Goal: Task Accomplishment & Management: Complete application form

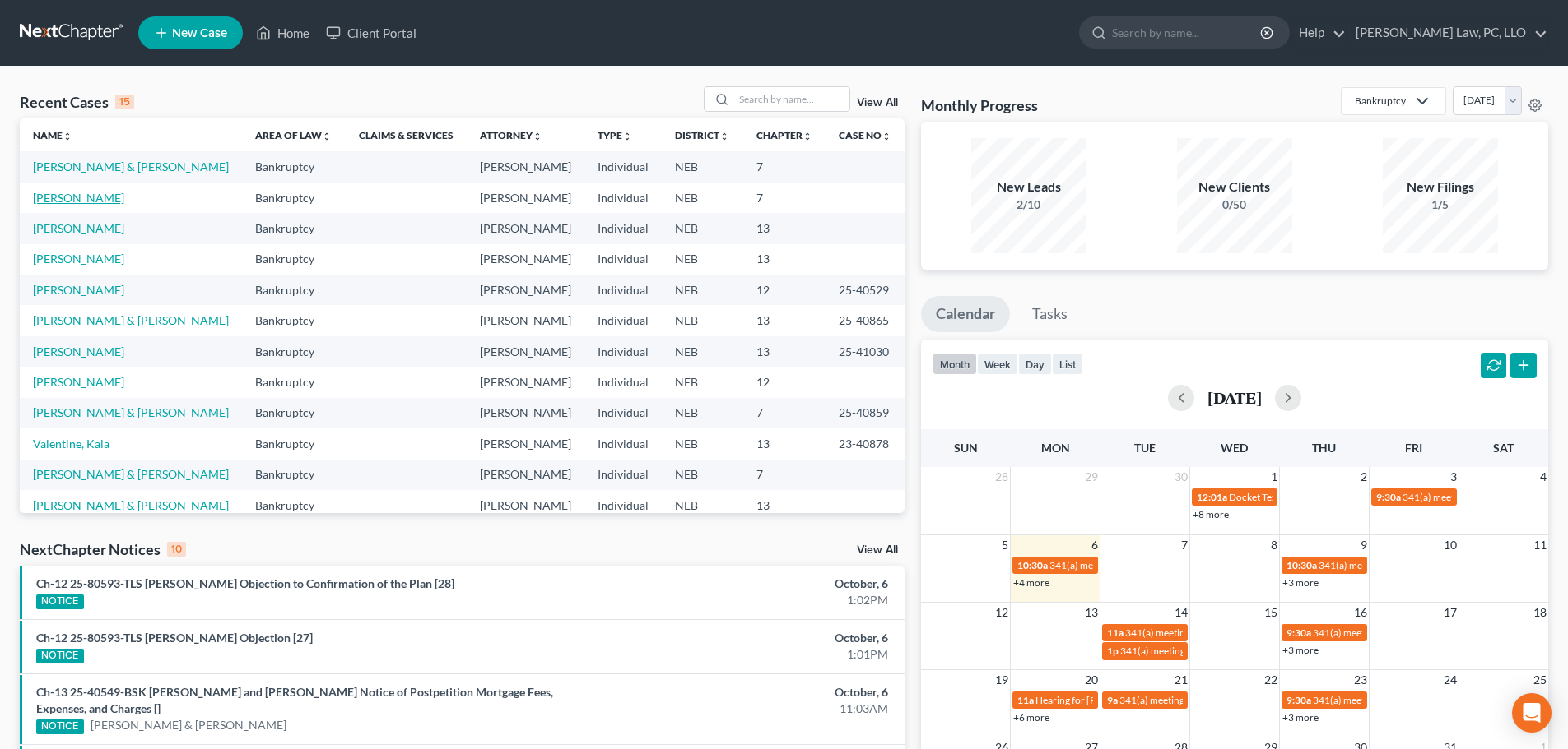
click at [93, 205] on link "[PERSON_NAME]" at bounding box center [78, 197] width 92 height 14
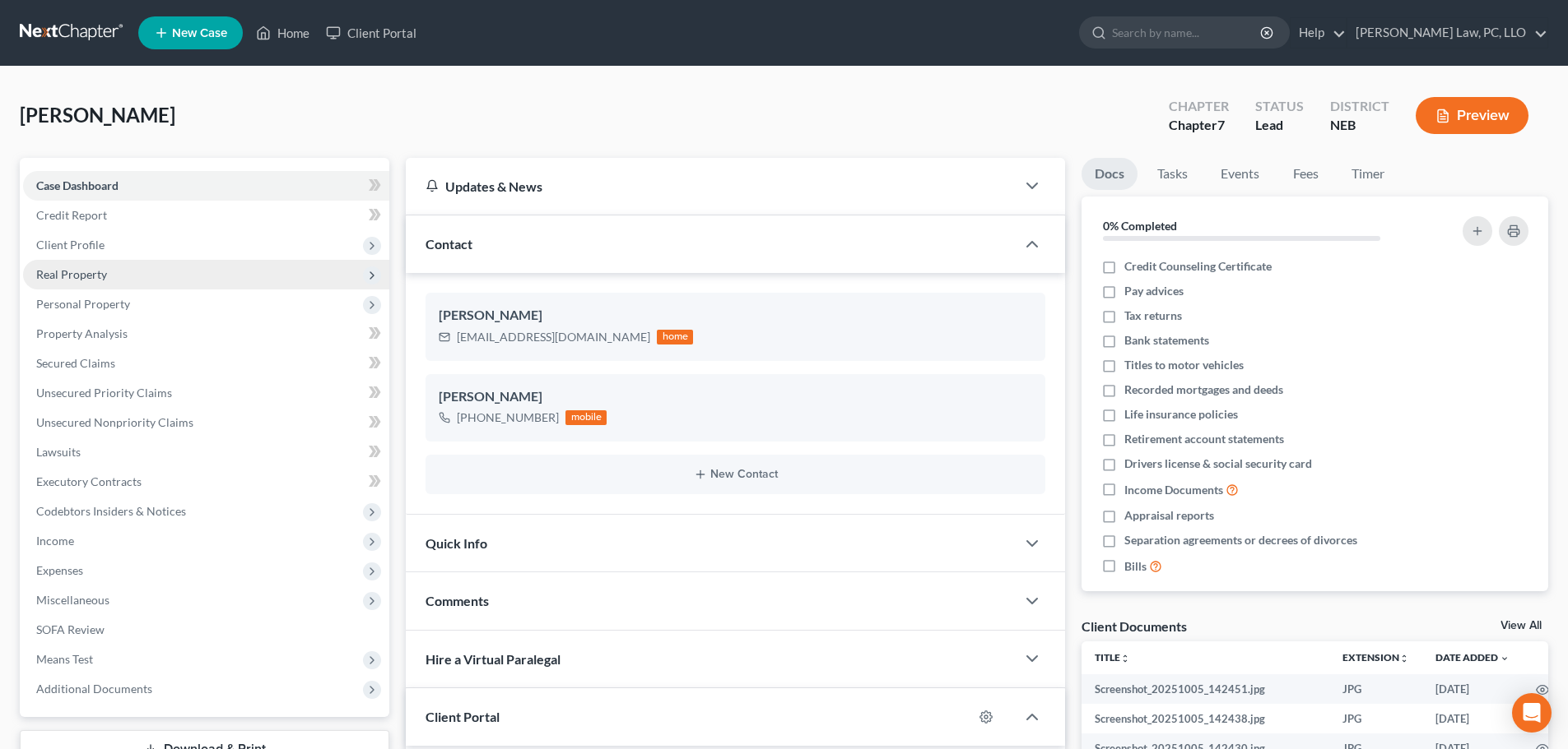
click at [86, 280] on span "Real Property" at bounding box center [72, 274] width 71 height 14
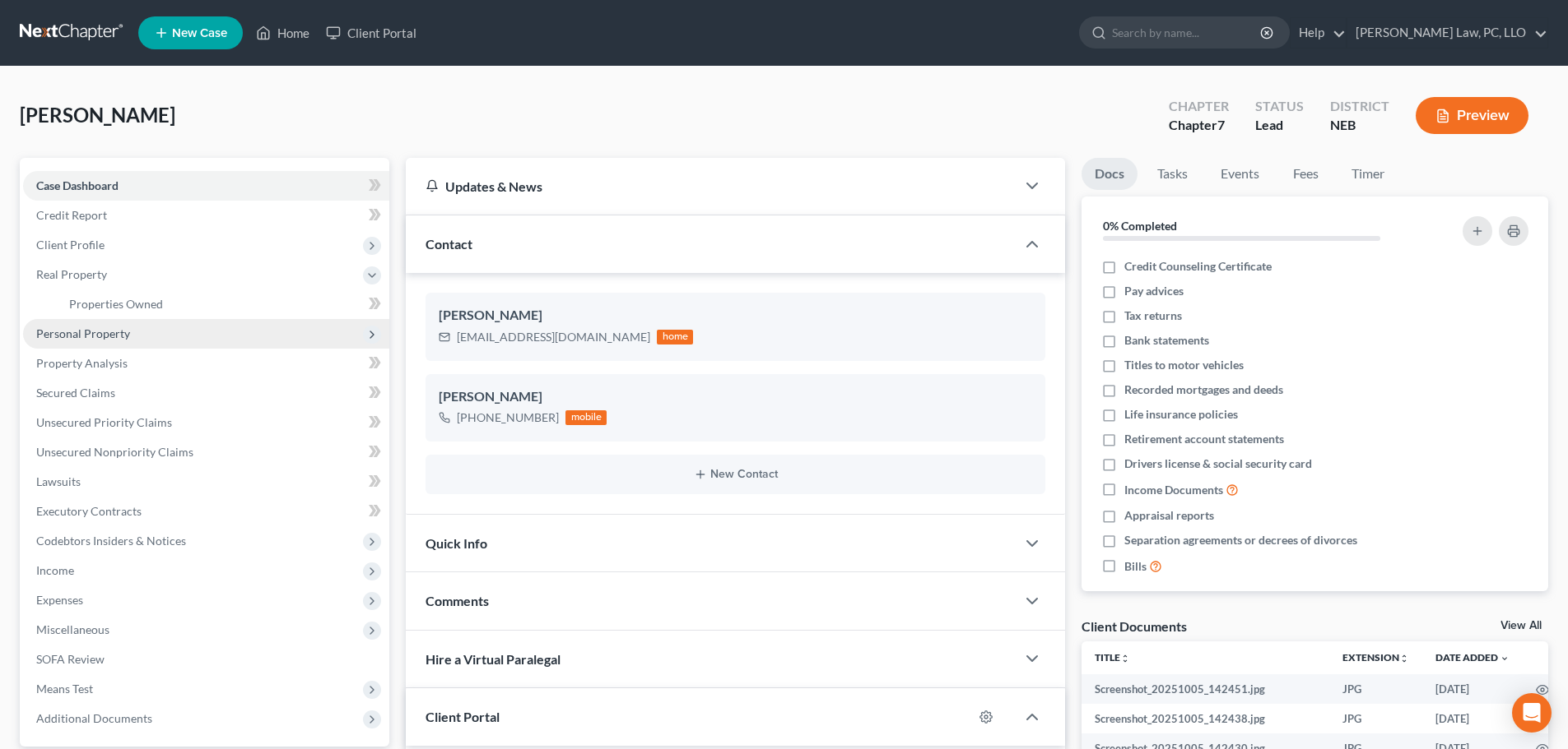
click at [102, 337] on span "Personal Property" at bounding box center [83, 334] width 94 height 14
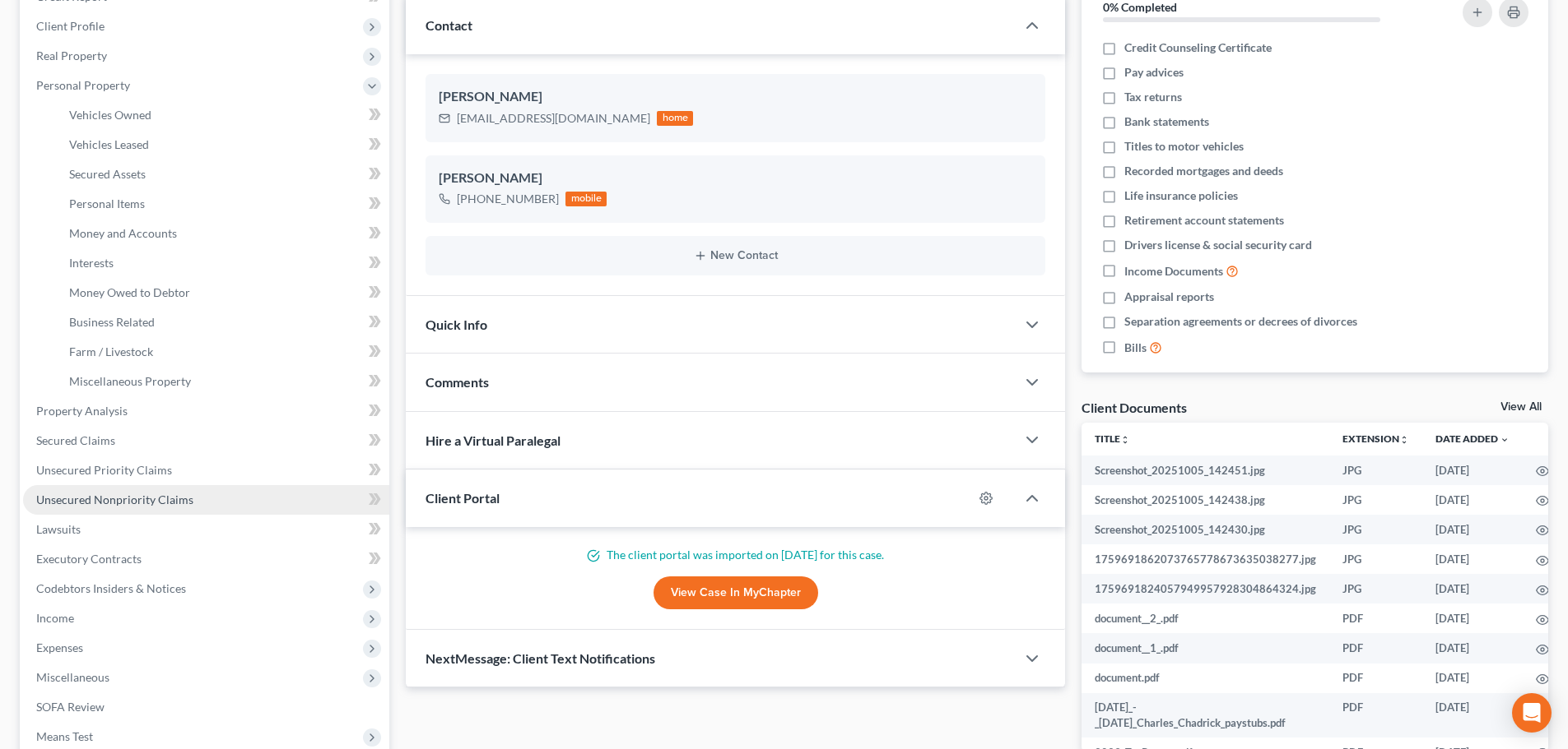
scroll to position [329, 0]
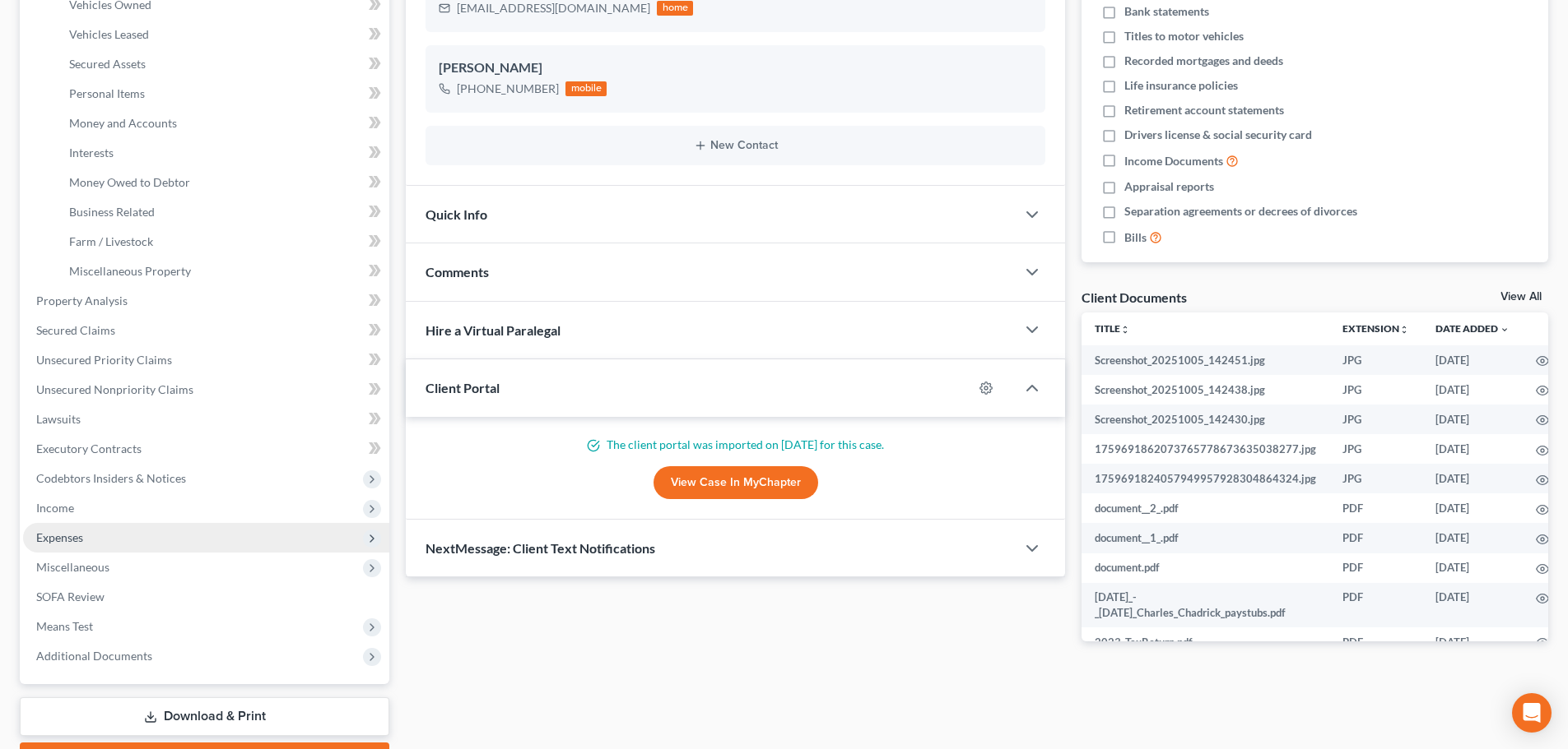
click at [108, 537] on span "Expenses" at bounding box center [205, 538] width 366 height 30
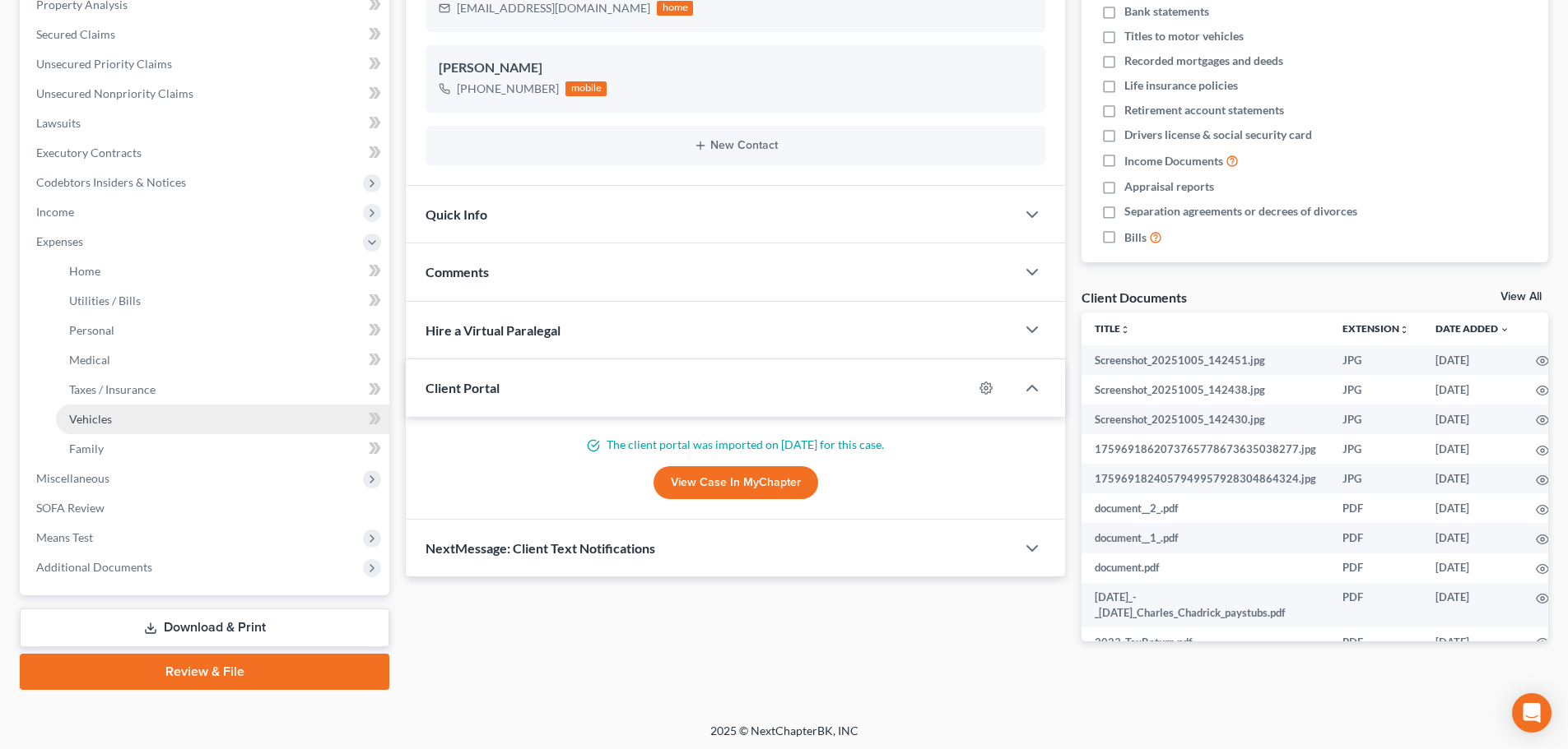
click at [117, 421] on link "Vehicles" at bounding box center [223, 419] width 334 height 30
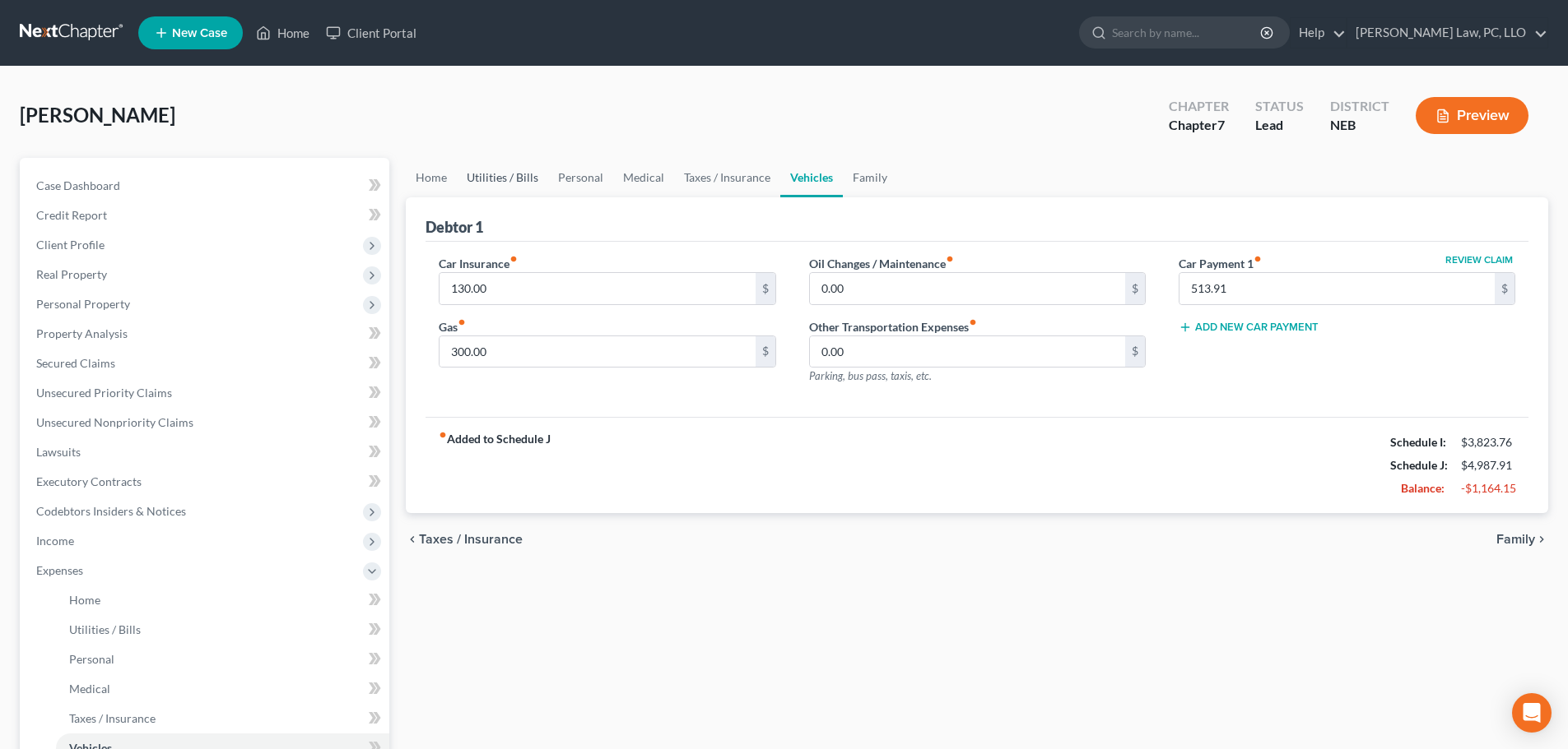
click at [507, 183] on link "Utilities / Bills" at bounding box center [503, 178] width 92 height 39
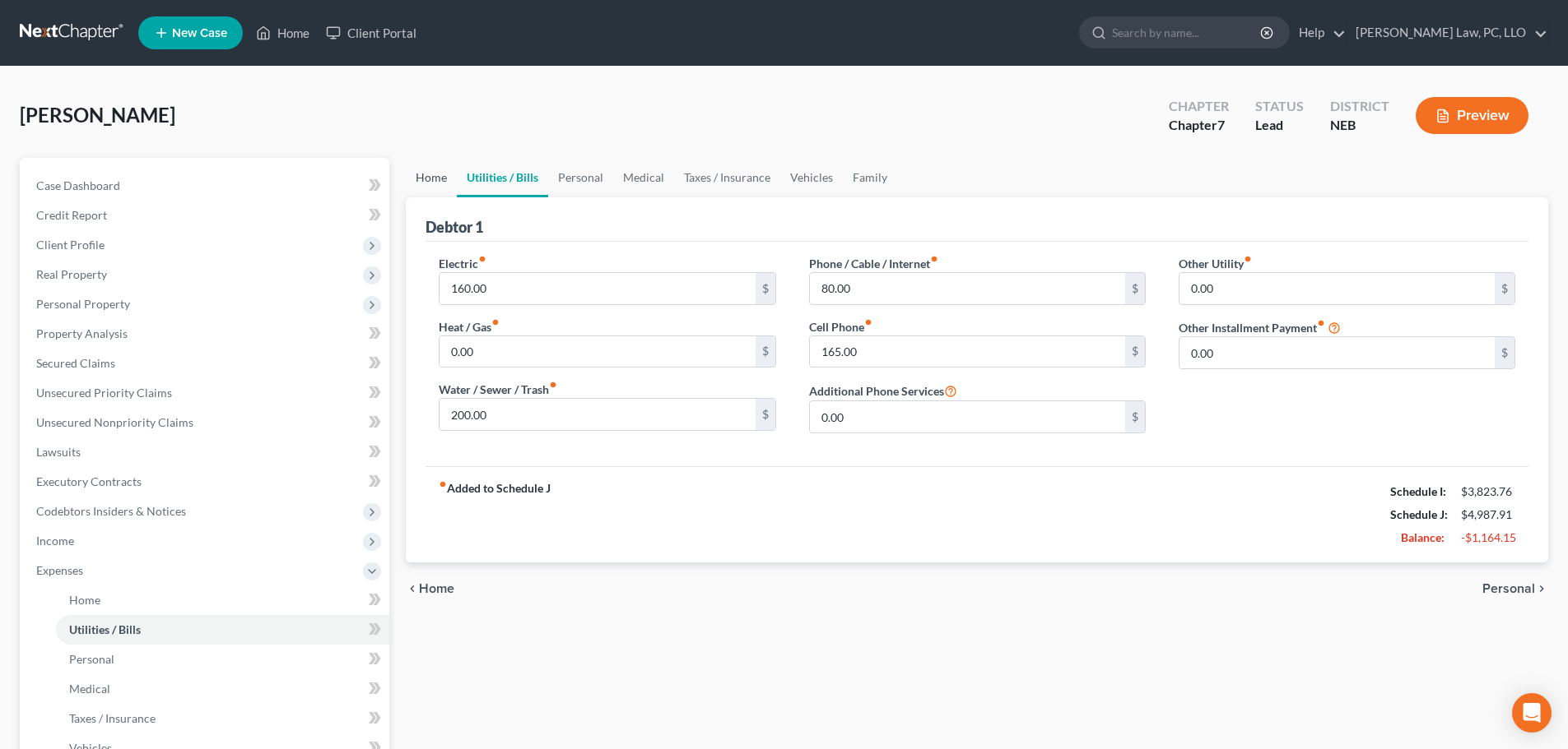
click at [437, 186] on link "Home" at bounding box center [431, 178] width 51 height 39
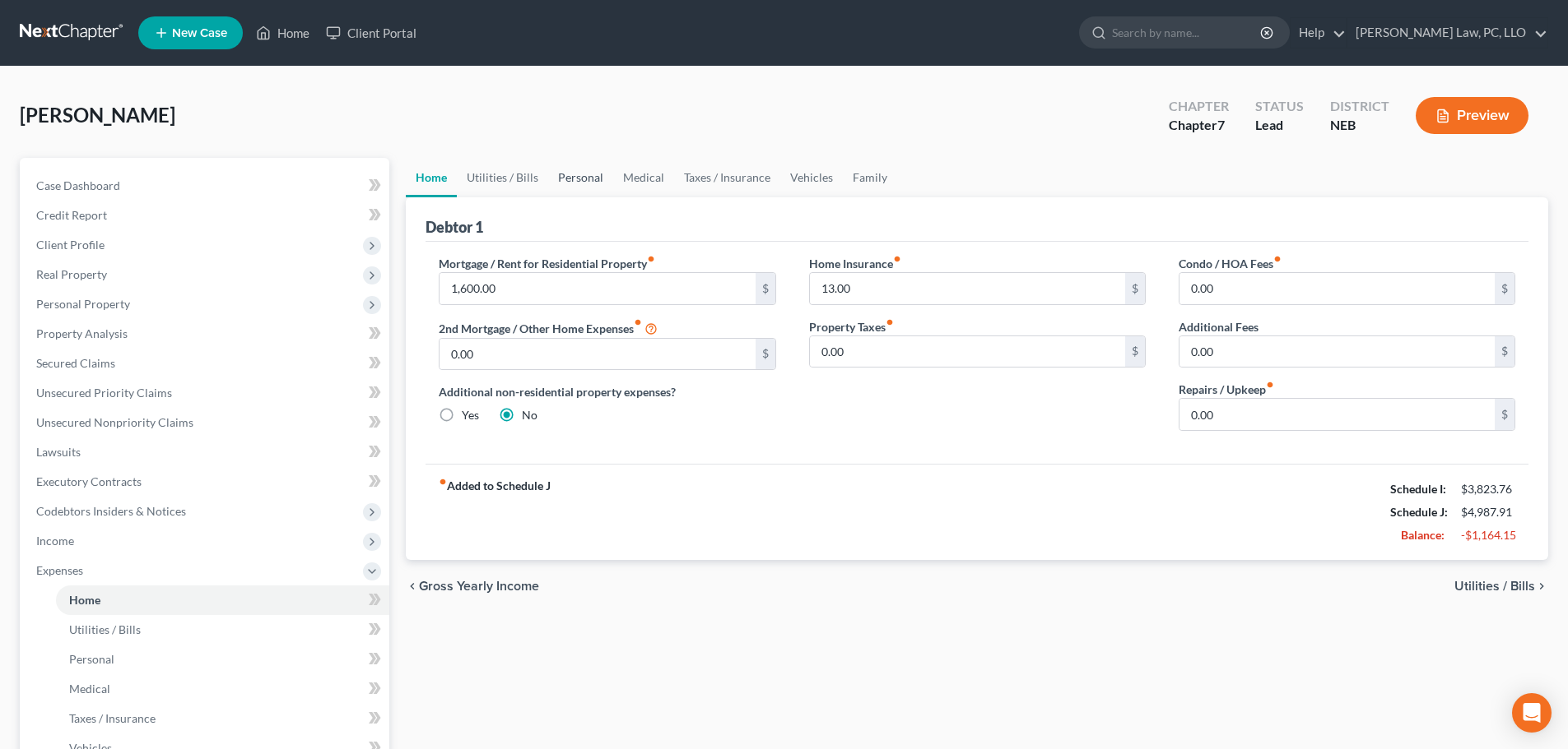
click at [571, 184] on link "Personal" at bounding box center [581, 178] width 65 height 39
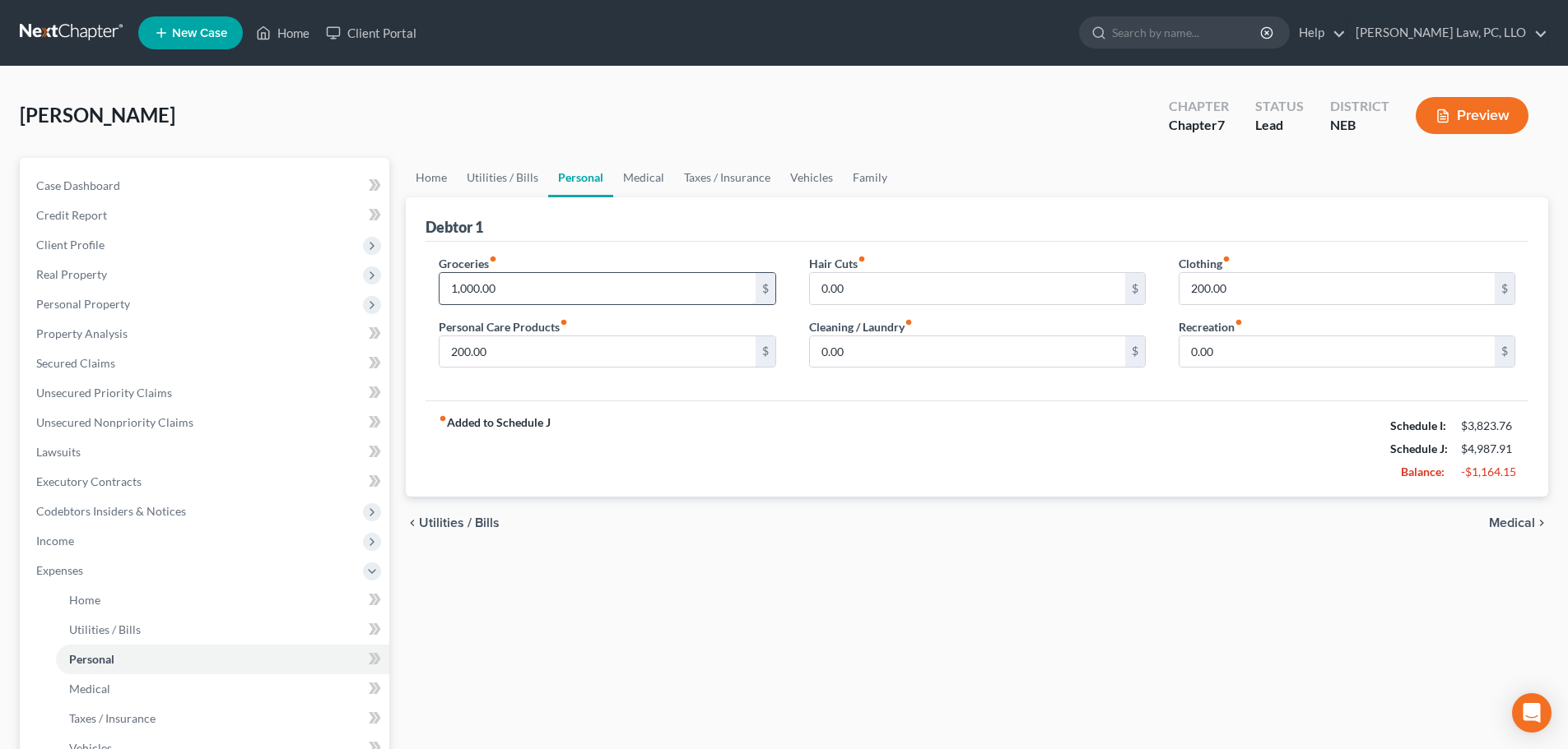
click at [528, 288] on input "1,000.00" at bounding box center [596, 289] width 315 height 32
type input "600.00"
click at [636, 189] on link "Medical" at bounding box center [644, 178] width 61 height 39
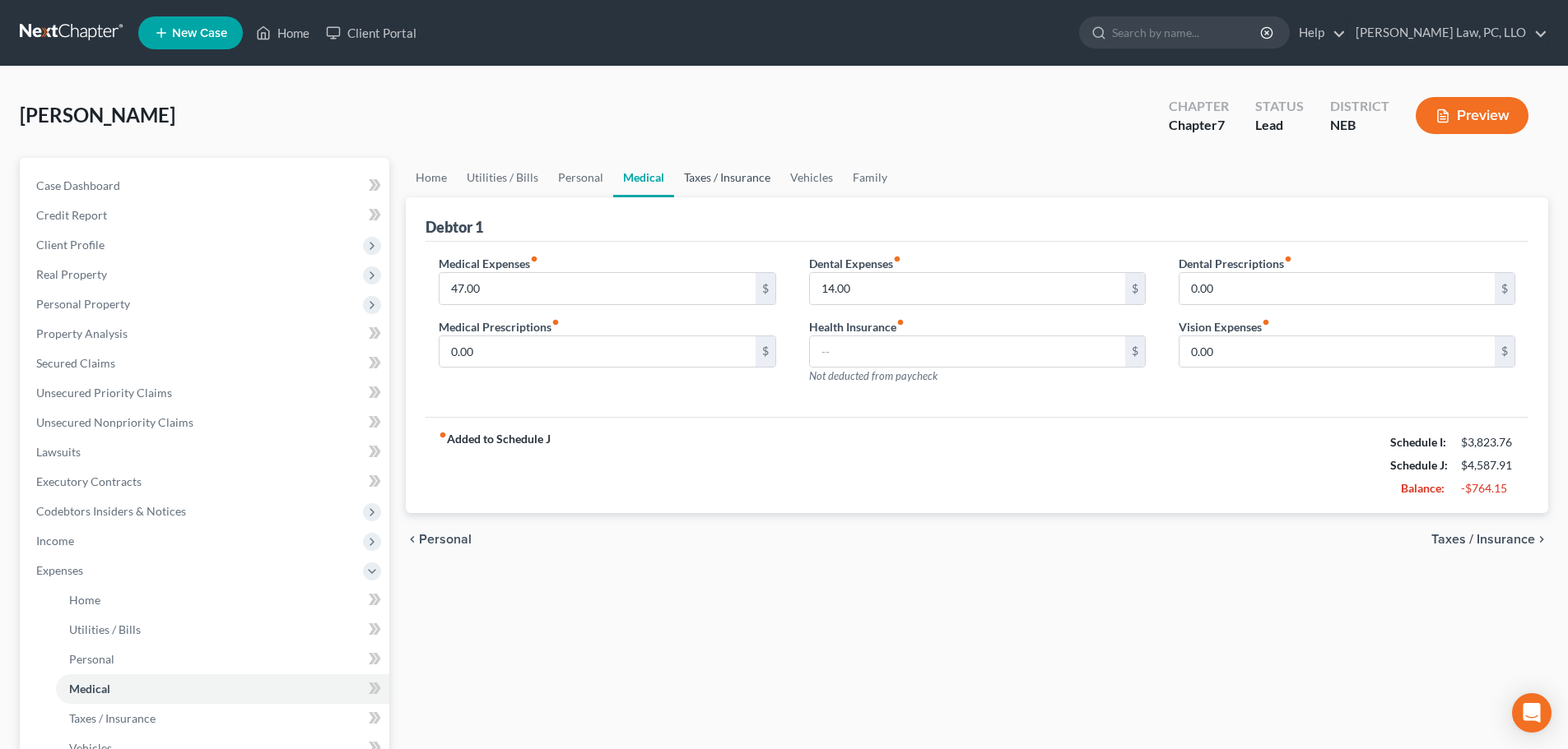
click at [717, 176] on link "Taxes / Insurance" at bounding box center [728, 178] width 107 height 39
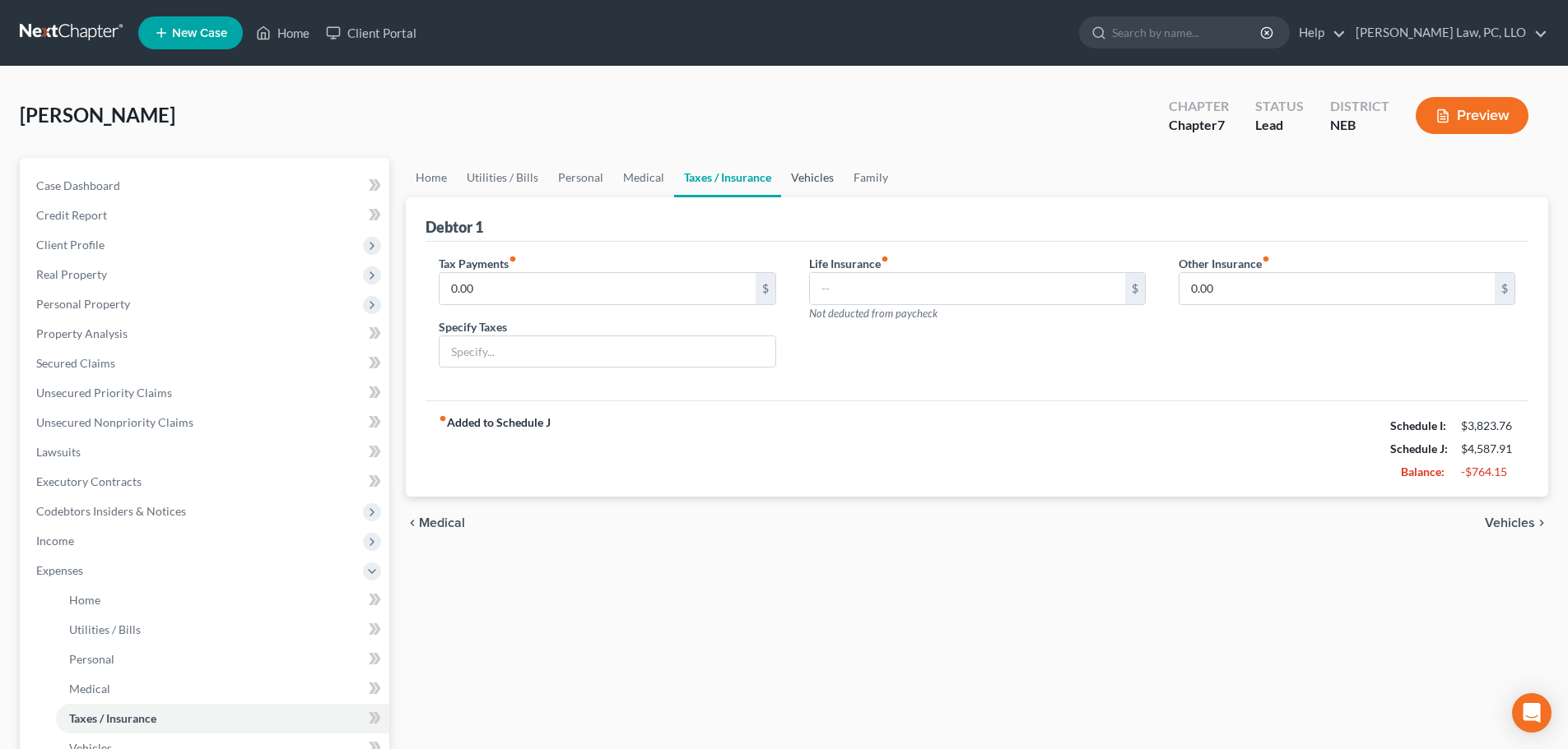
click at [798, 179] on link "Vehicles" at bounding box center [812, 178] width 62 height 39
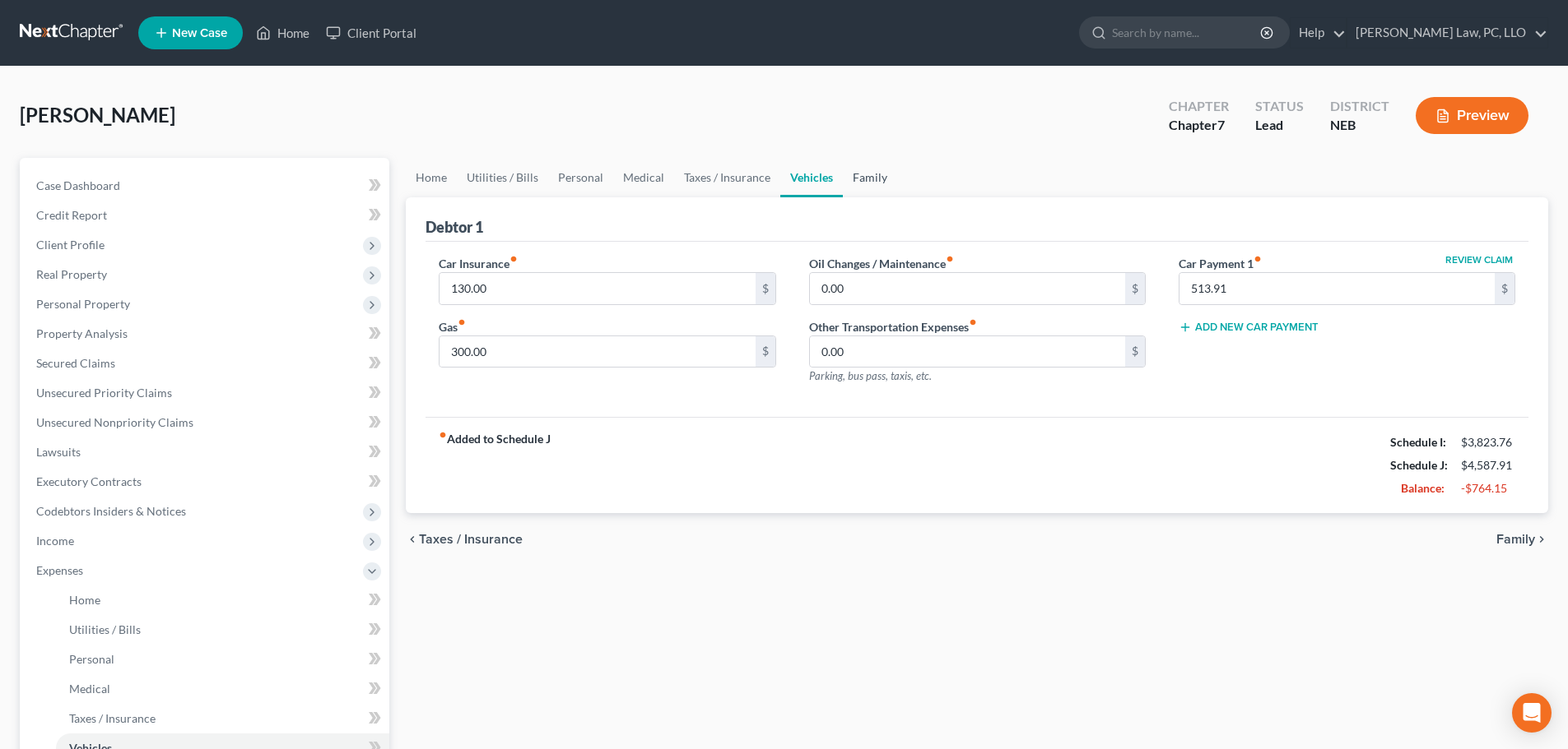
click at [862, 177] on link "Family" at bounding box center [870, 178] width 54 height 39
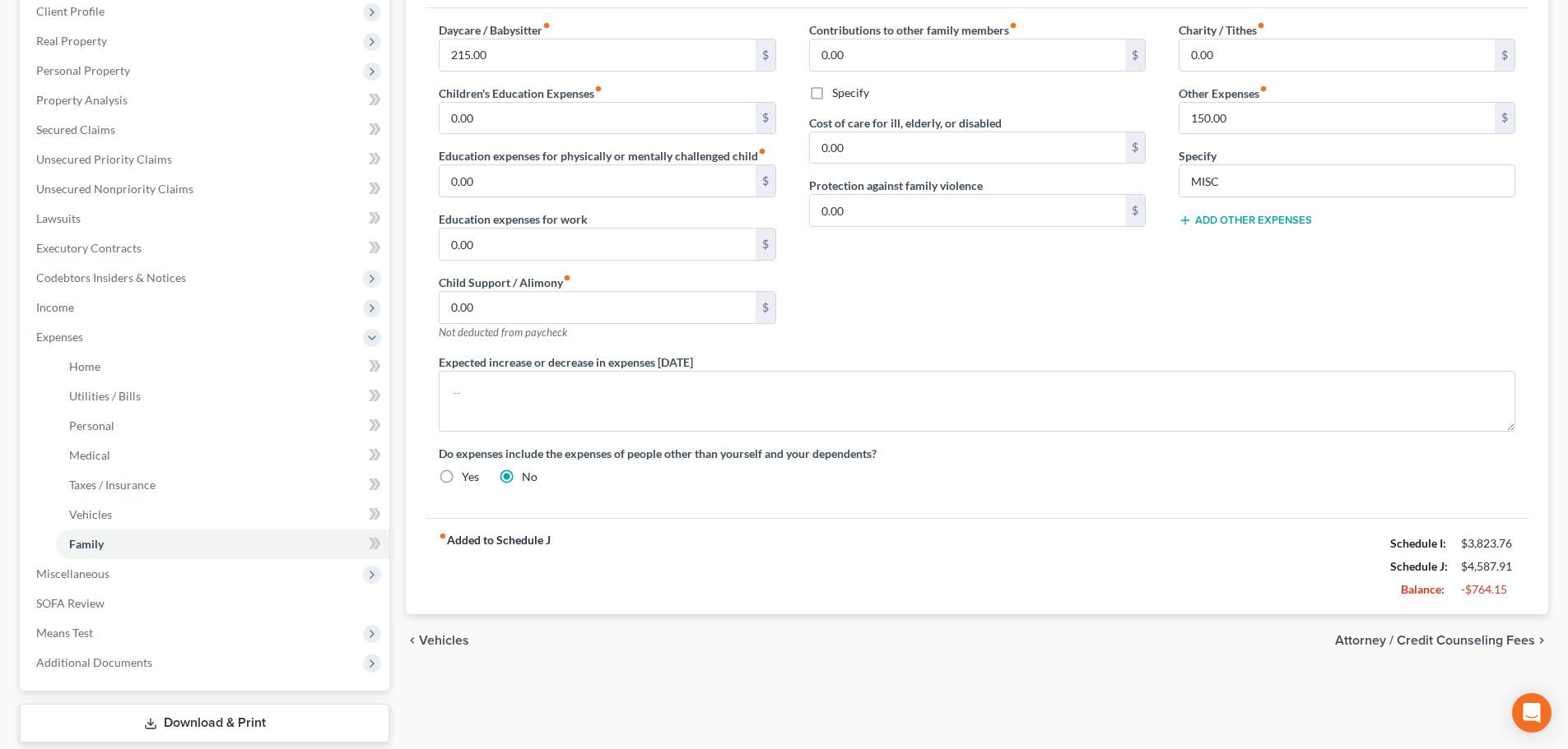
scroll to position [82, 0]
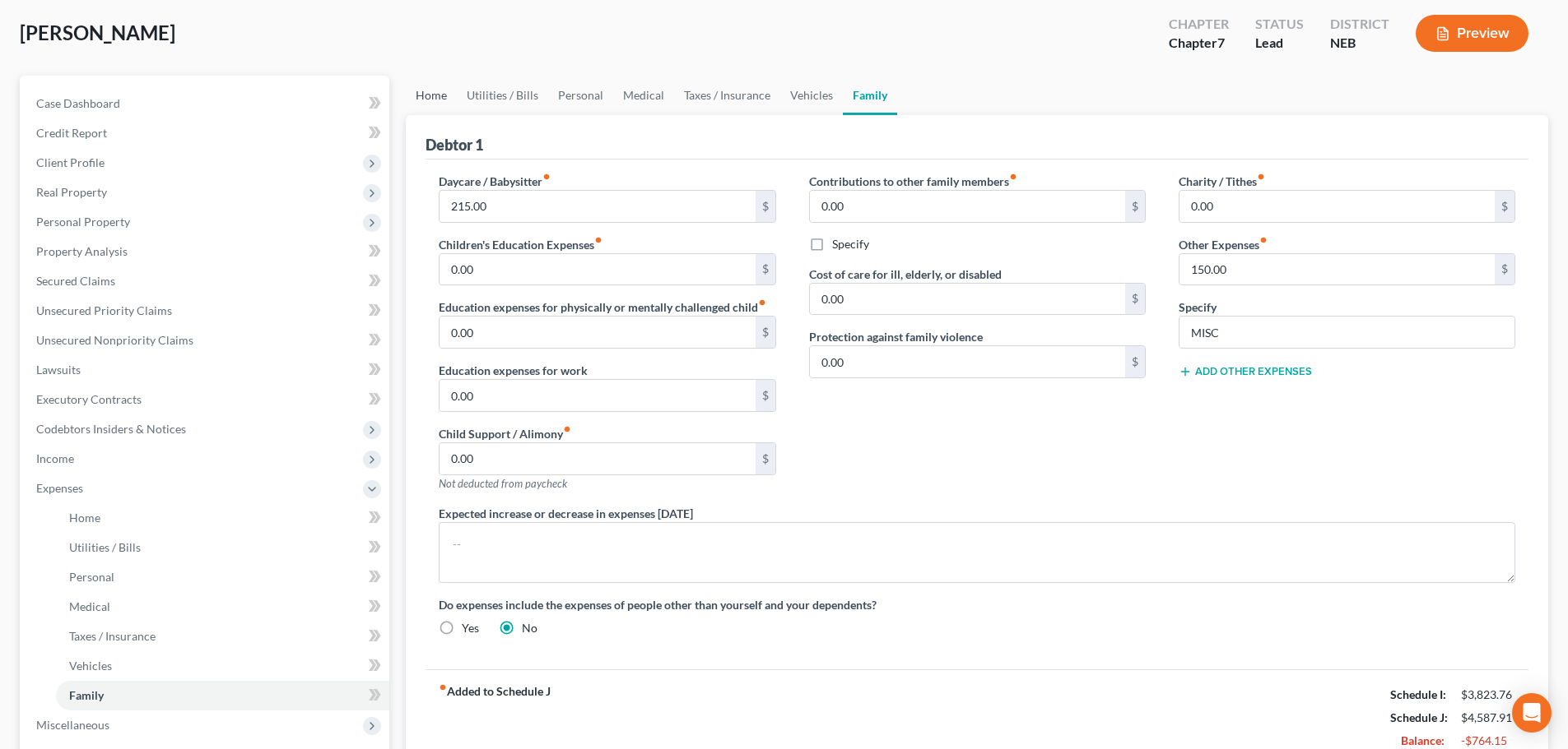
click at [434, 96] on link "Home" at bounding box center [431, 96] width 51 height 39
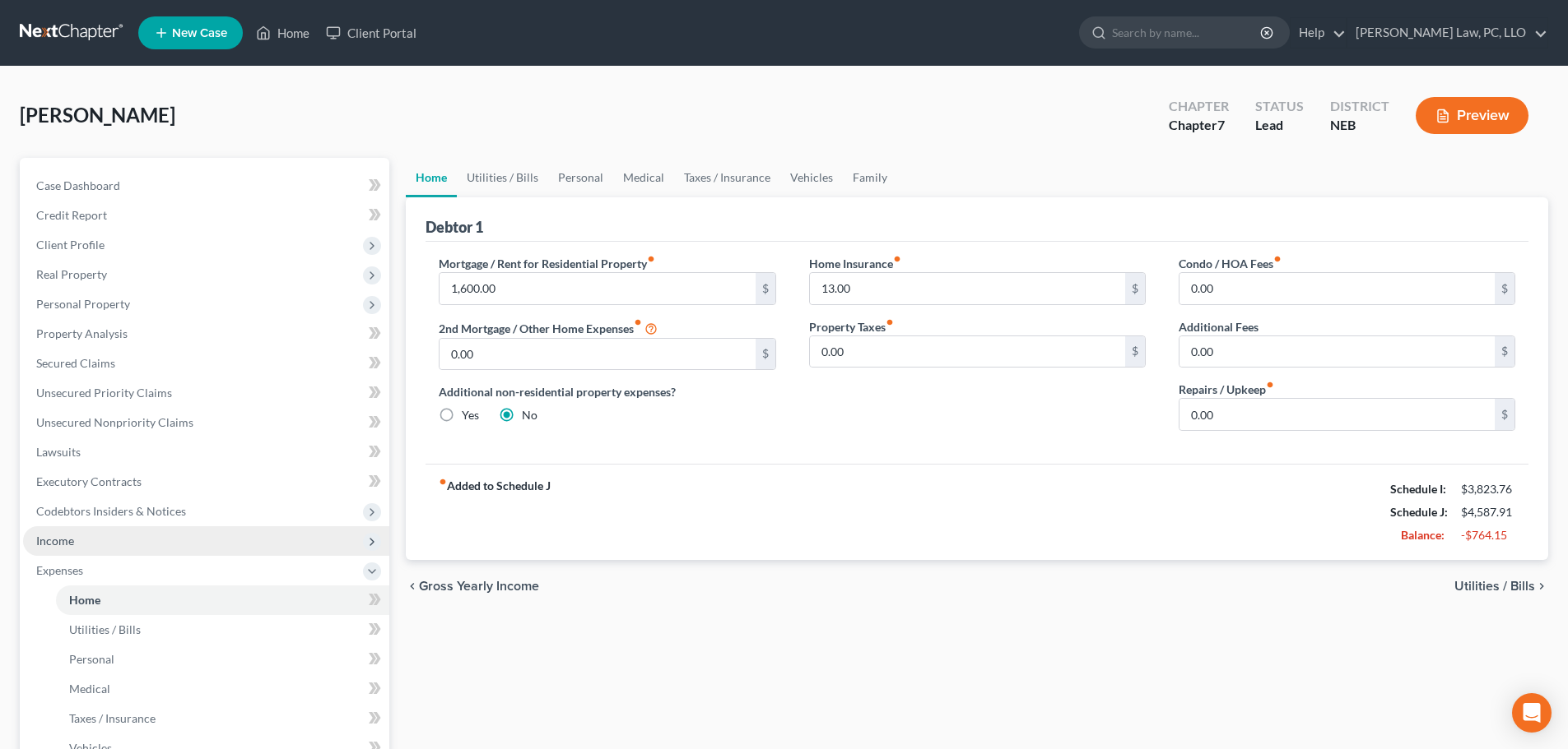
click at [90, 538] on span "Income" at bounding box center [205, 541] width 366 height 30
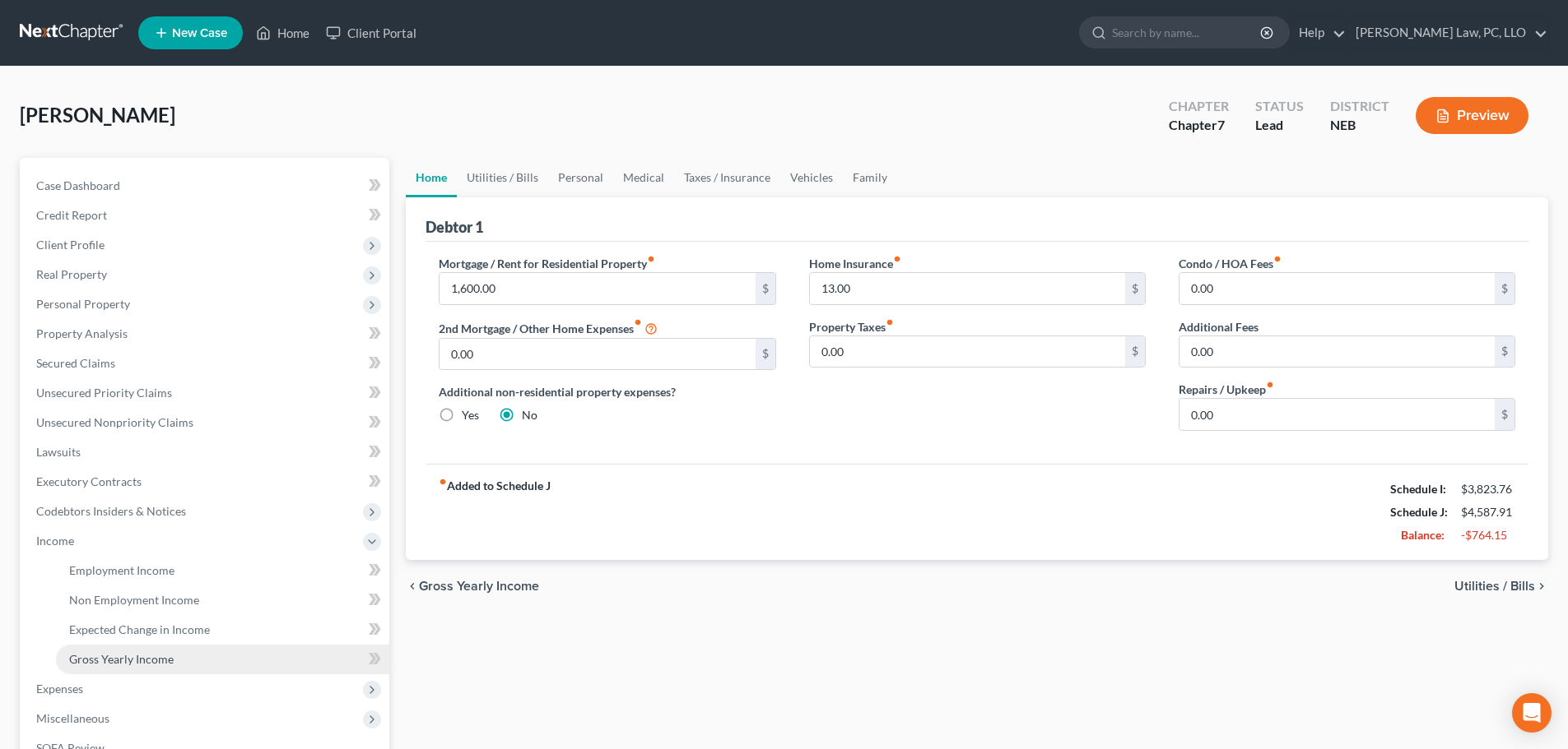
click at [110, 658] on span "Gross Yearly Income" at bounding box center [121, 659] width 105 height 14
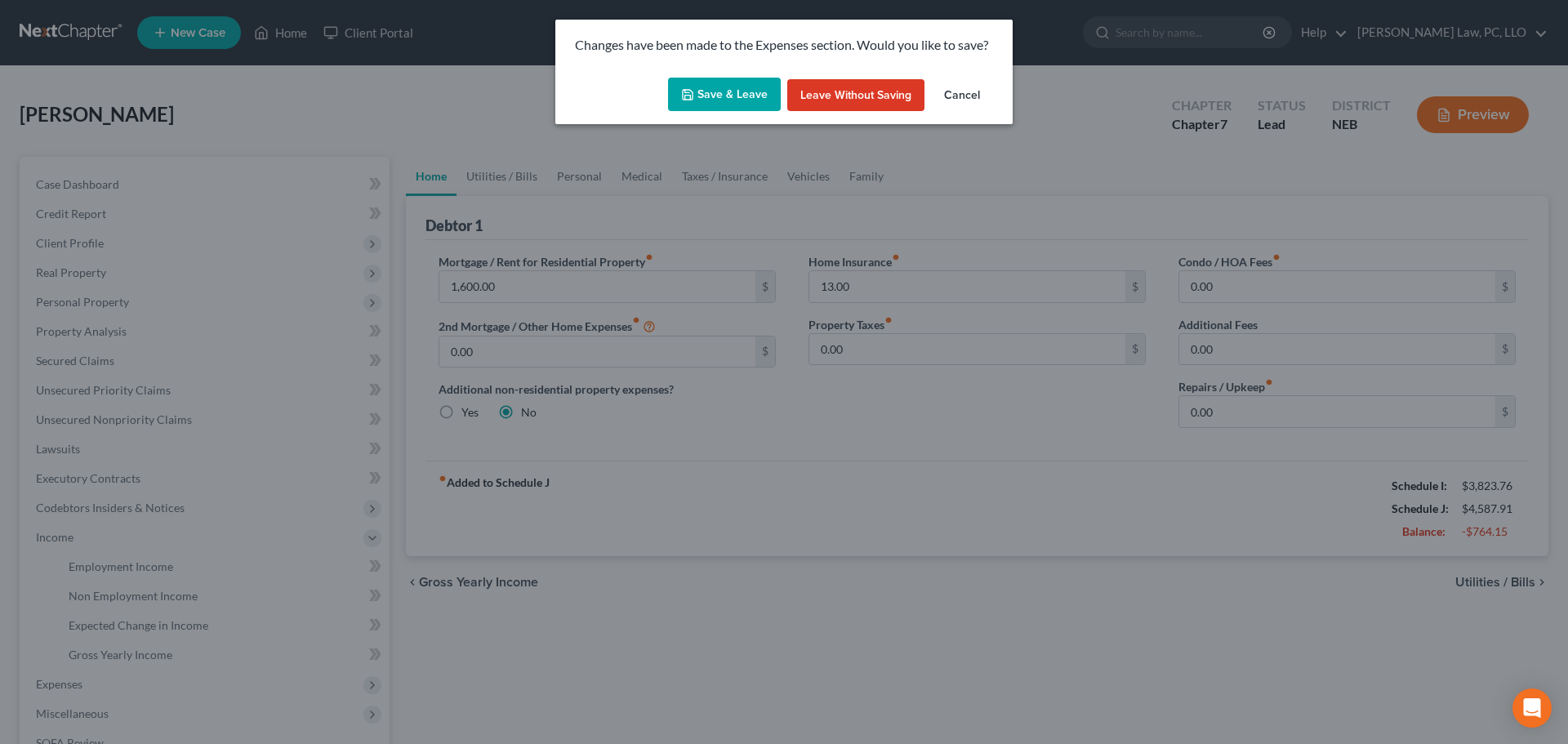
click at [690, 93] on icon "button" at bounding box center [687, 94] width 13 height 13
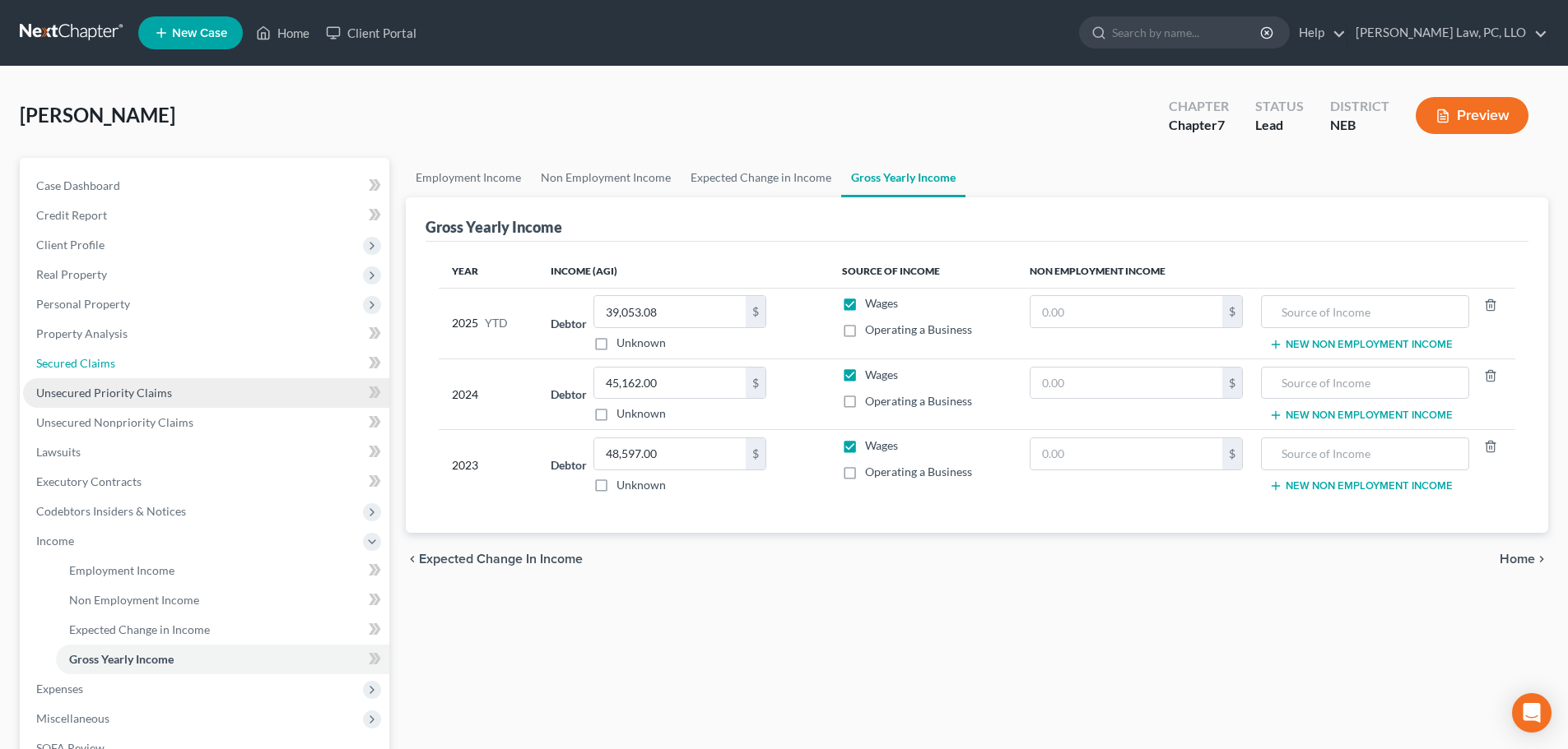
drag, startPoint x: 127, startPoint y: 364, endPoint x: 132, endPoint y: 379, distance: 15.8
click at [127, 364] on link "Secured Claims" at bounding box center [205, 363] width 366 height 30
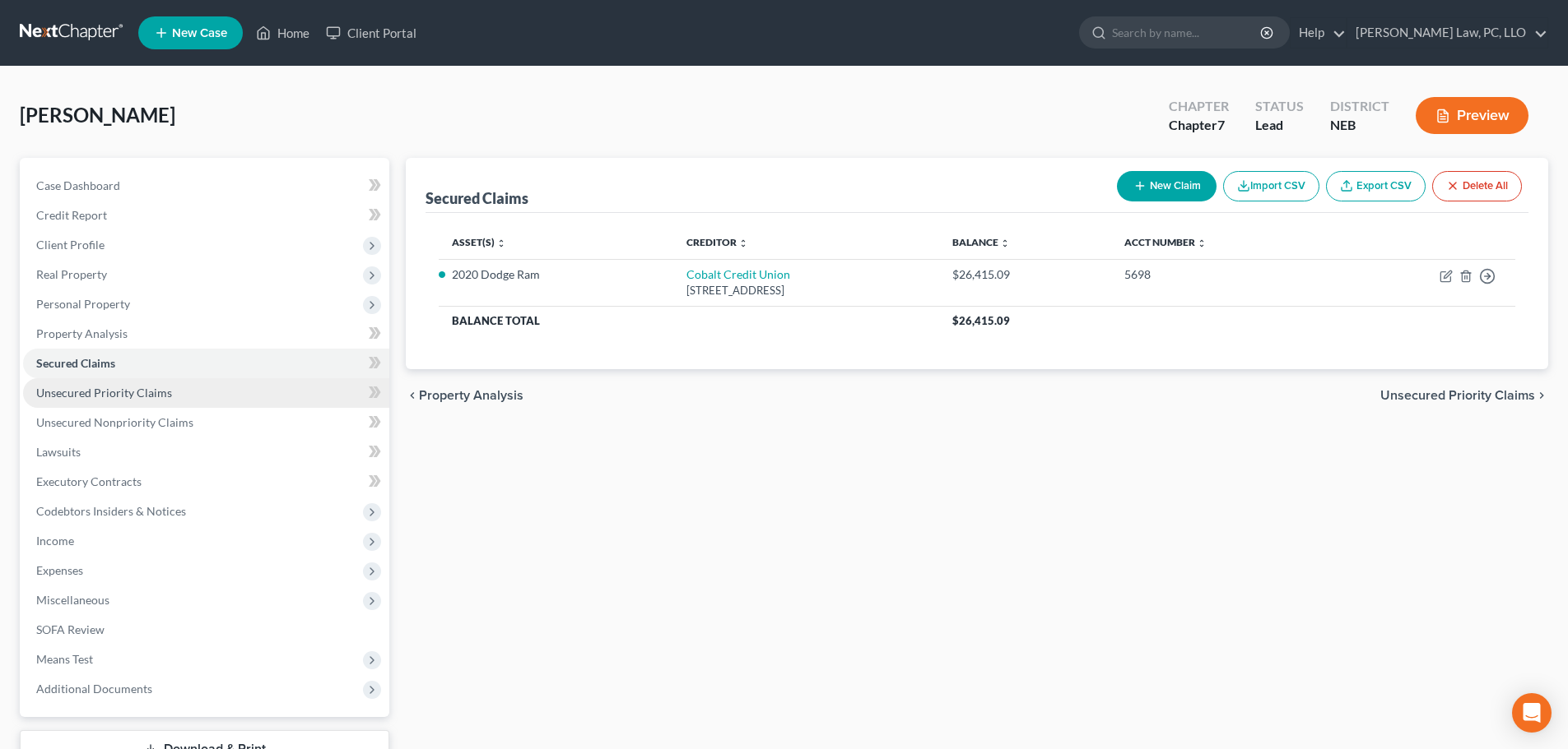
click at [203, 398] on link "Unsecured Priority Claims" at bounding box center [205, 393] width 366 height 30
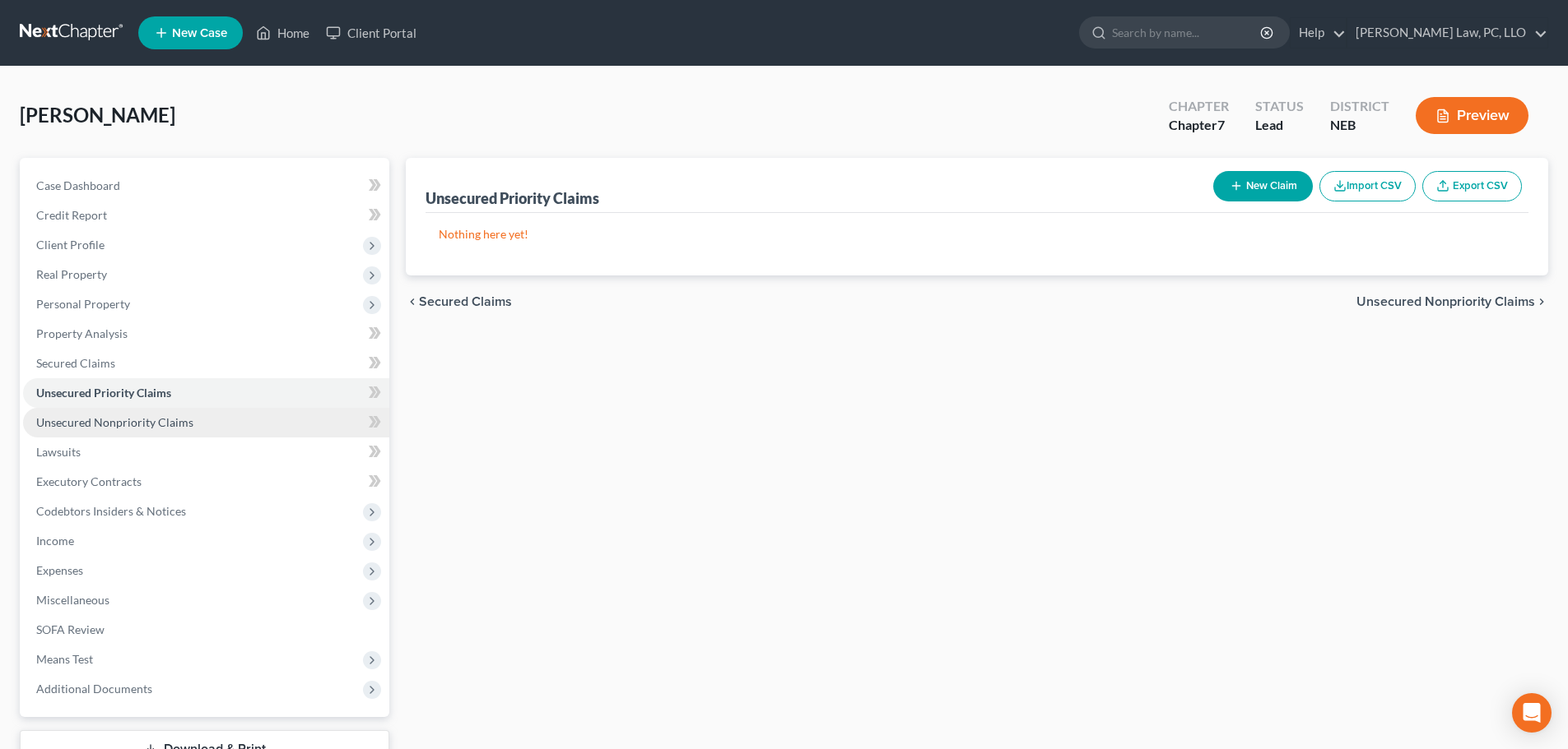
click at [190, 429] on link "Unsecured Nonpriority Claims" at bounding box center [205, 422] width 366 height 30
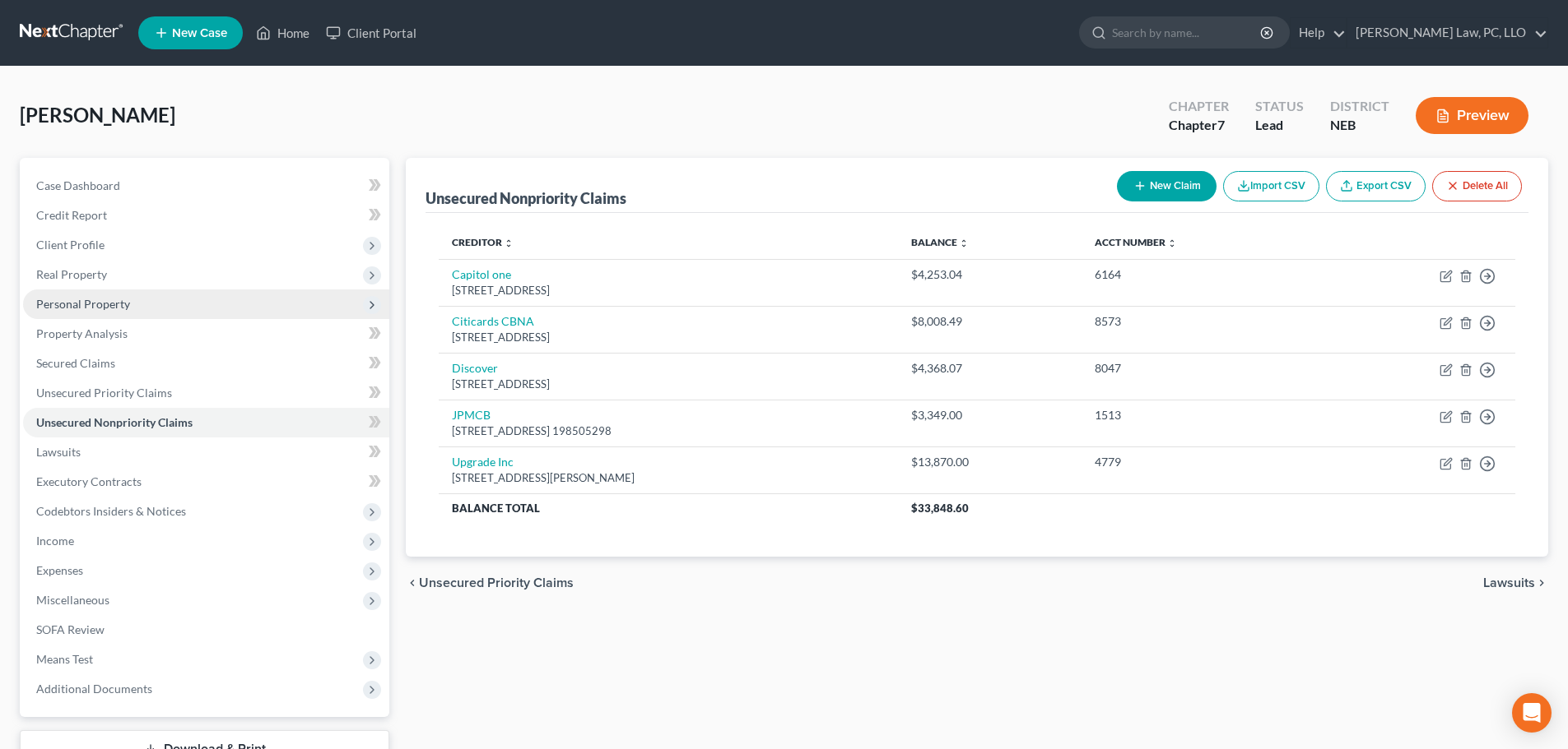
click at [171, 310] on span "Personal Property" at bounding box center [205, 304] width 366 height 30
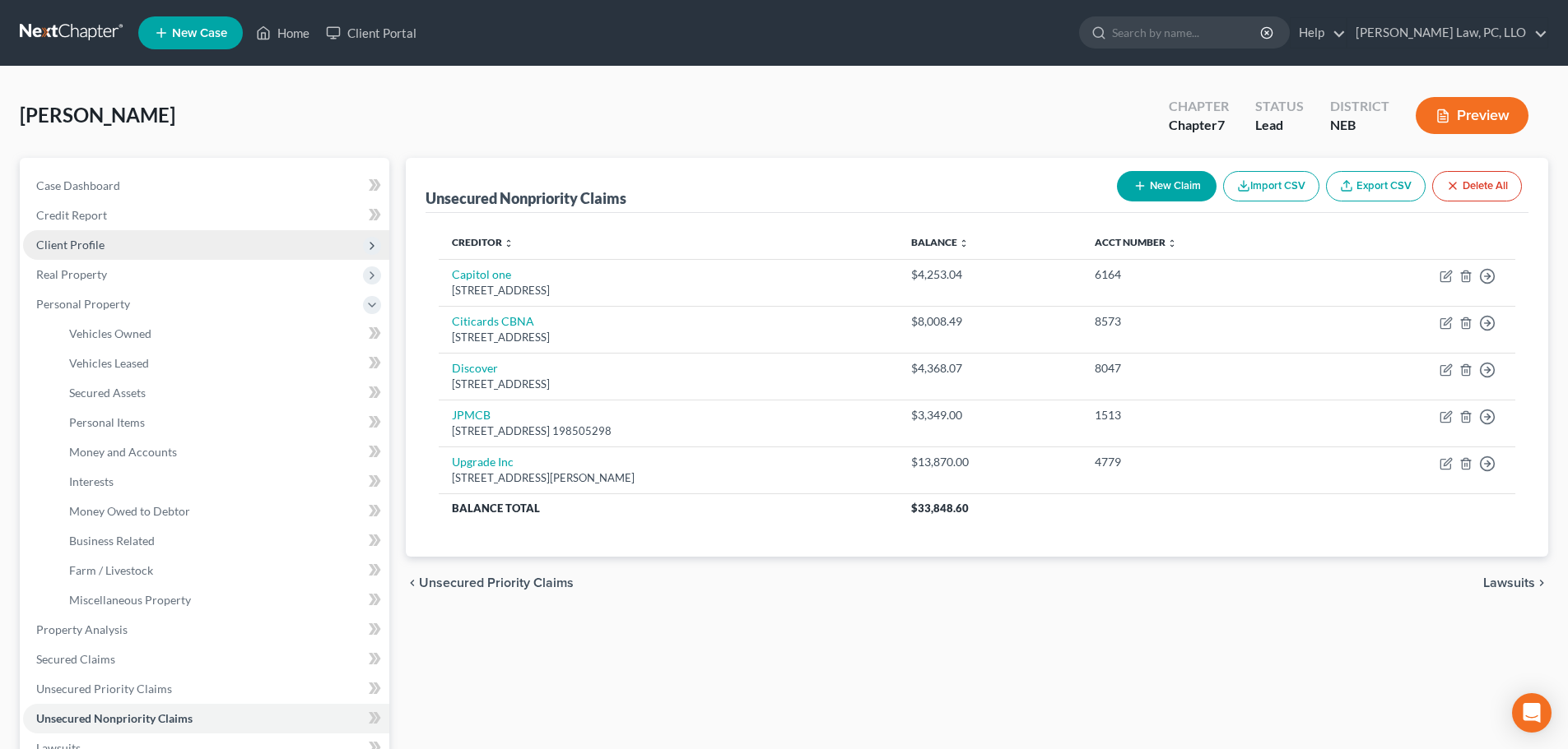
click at [151, 255] on span "Client Profile" at bounding box center [205, 245] width 366 height 30
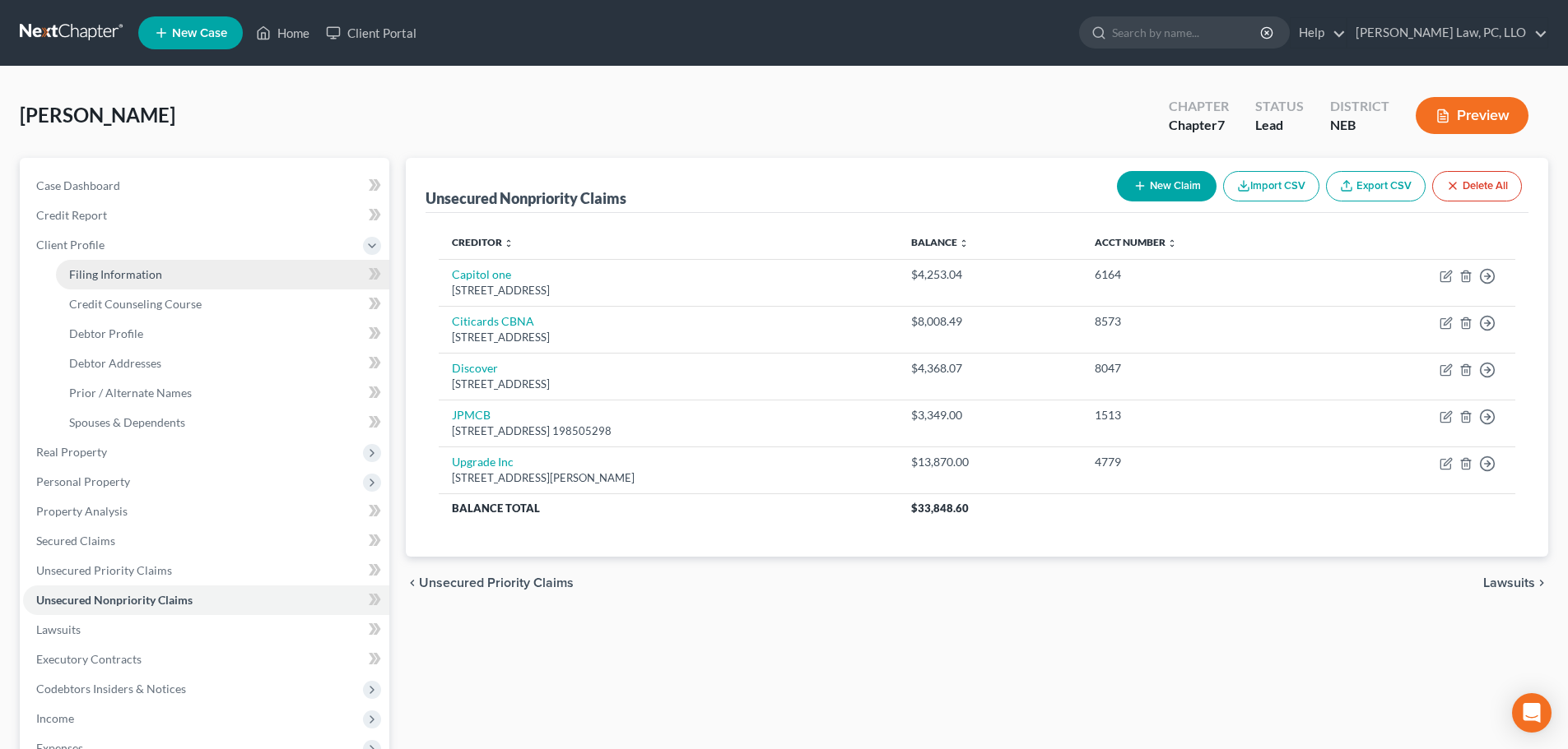
click at [143, 284] on link "Filing Information" at bounding box center [223, 274] width 334 height 30
select select "1"
select select "0"
select select "48"
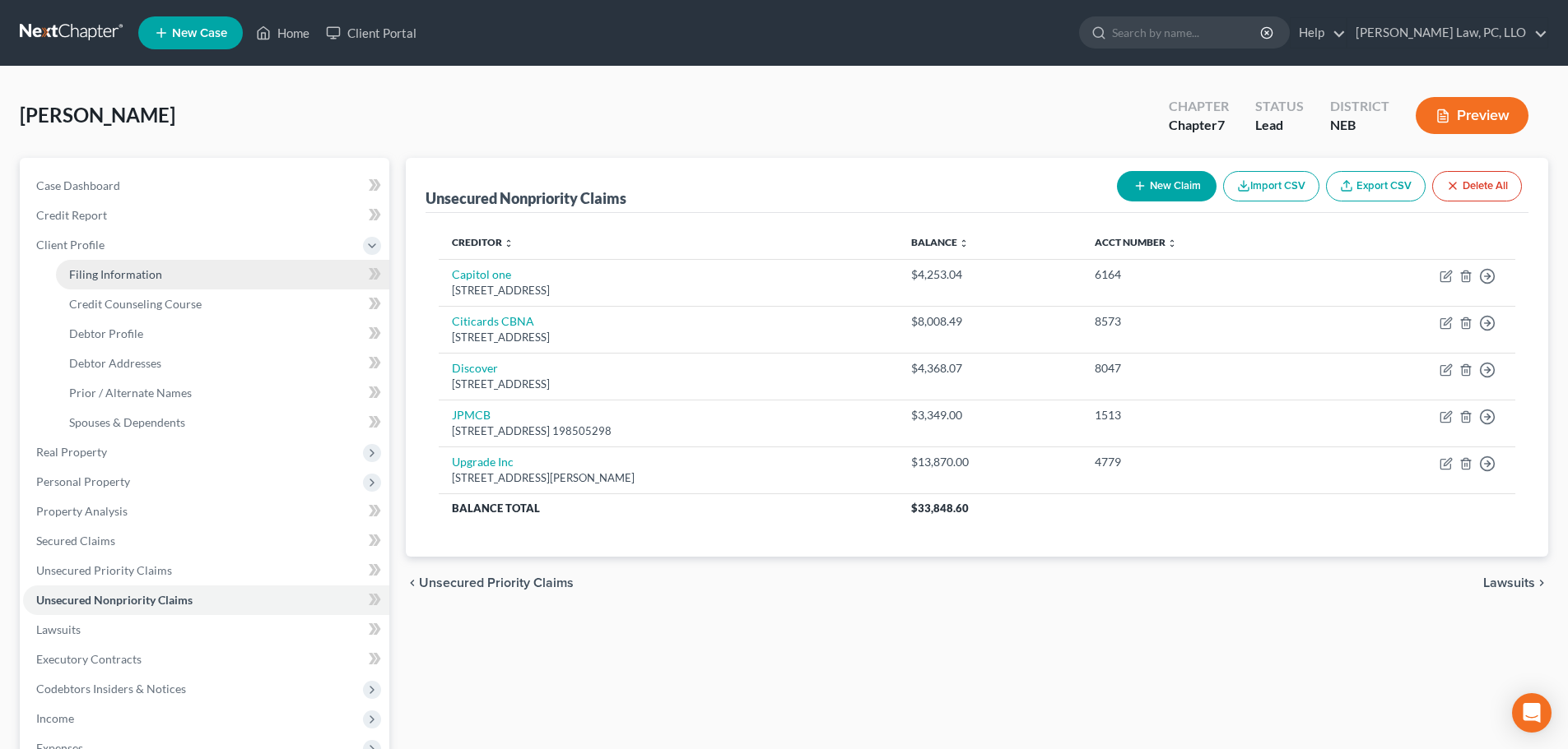
select select "0"
select select "30"
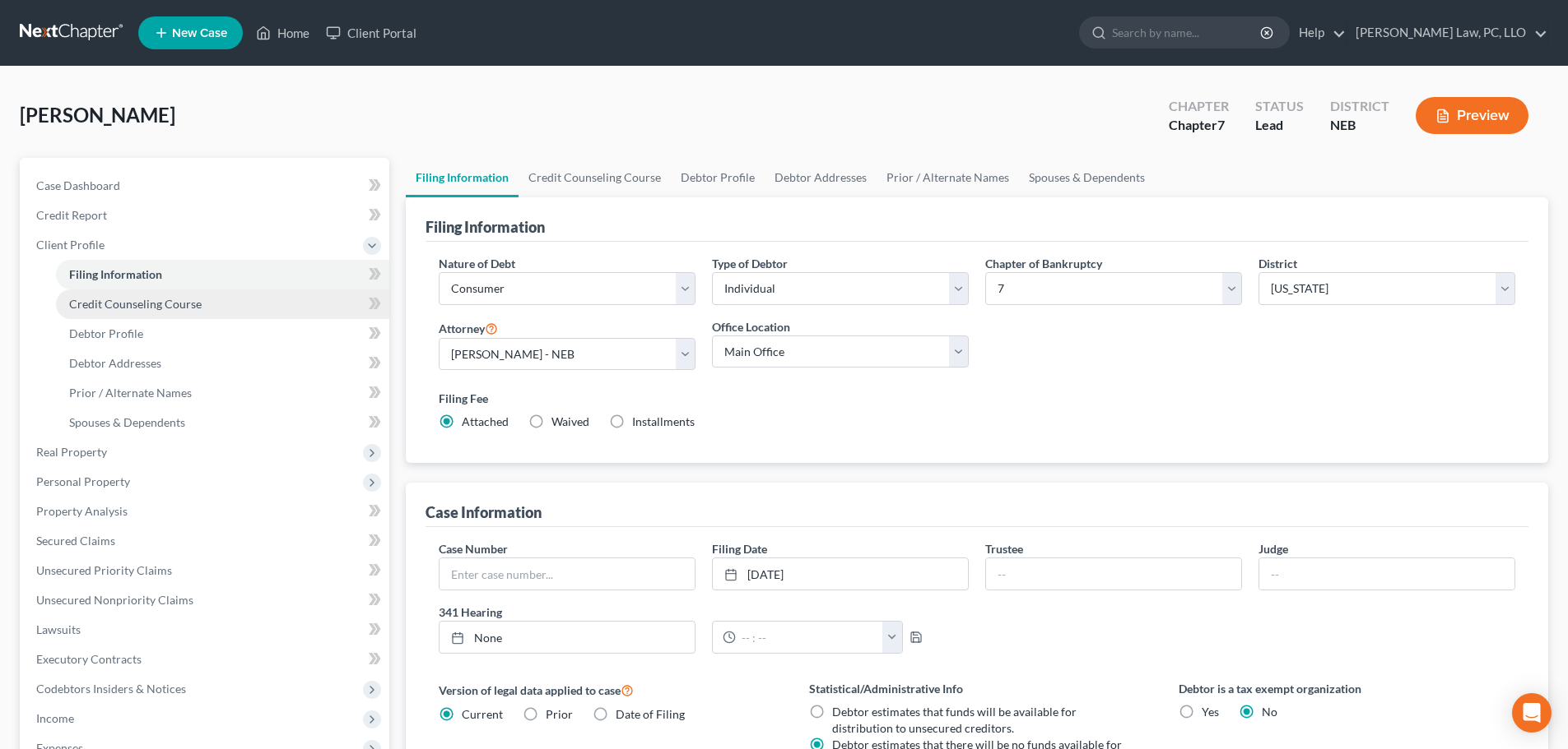
click at [187, 314] on link "Credit Counseling Course" at bounding box center [223, 304] width 334 height 30
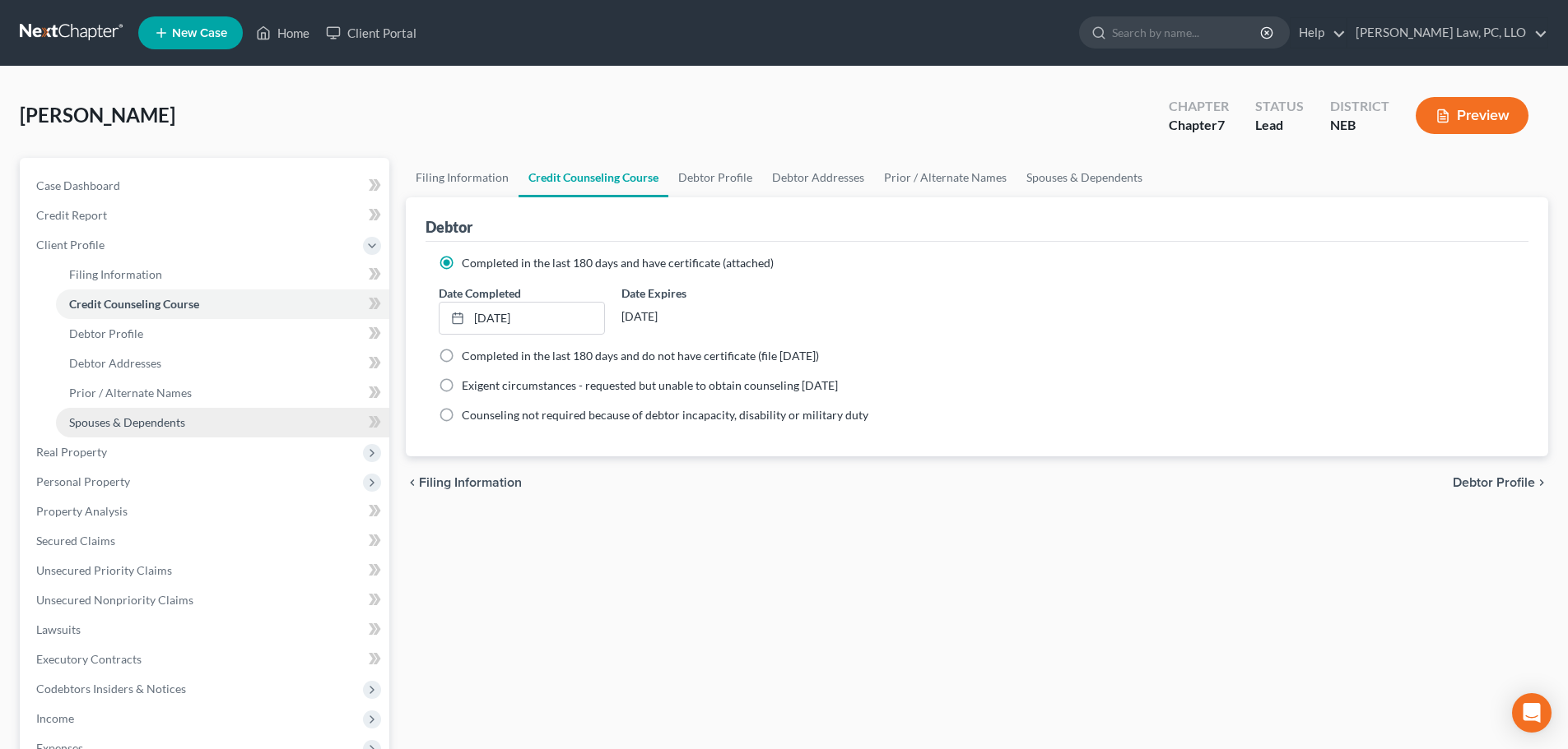
click at [134, 422] on span "Spouses & Dependents" at bounding box center [127, 422] width 117 height 14
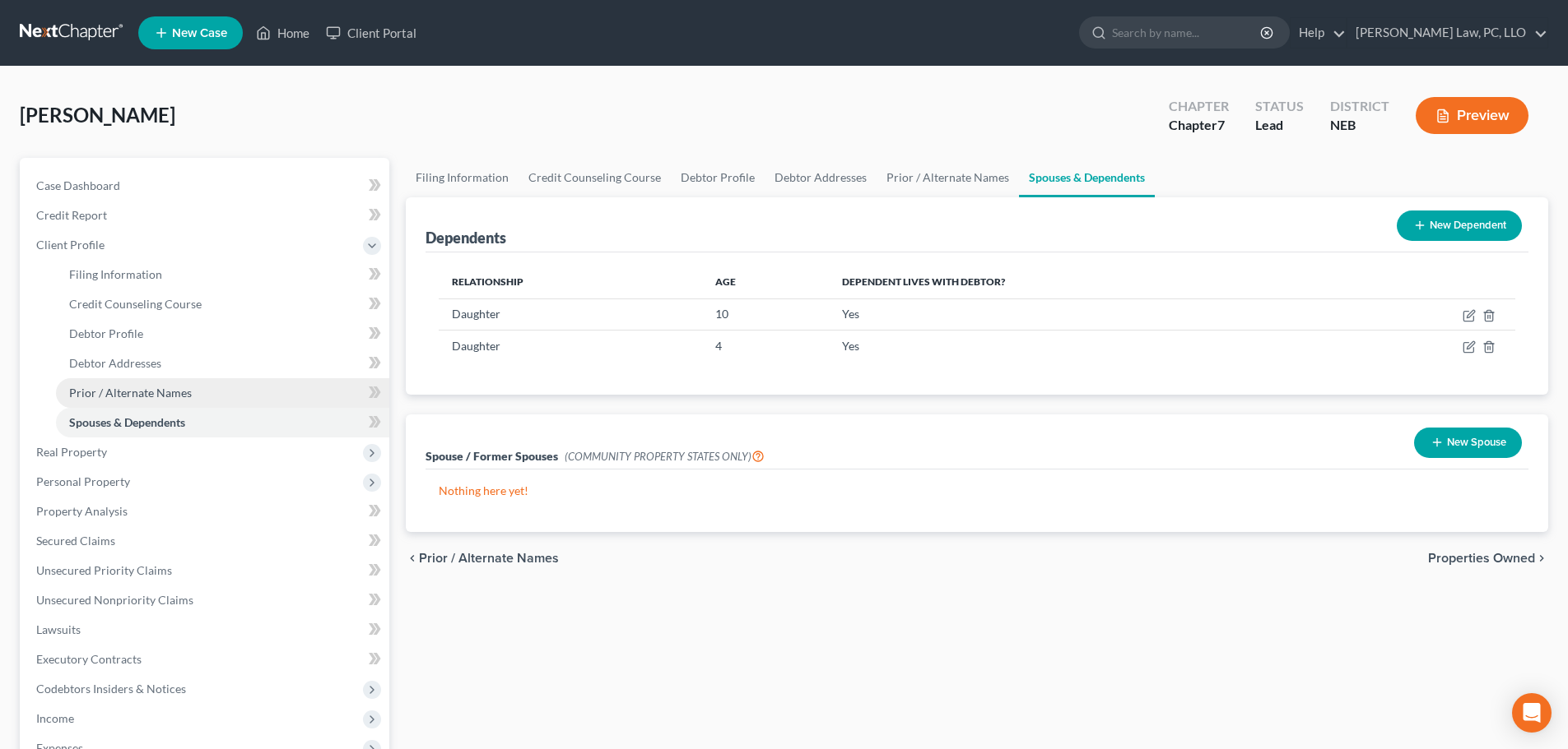
click at [157, 380] on link "Prior / Alternate Names" at bounding box center [223, 393] width 334 height 30
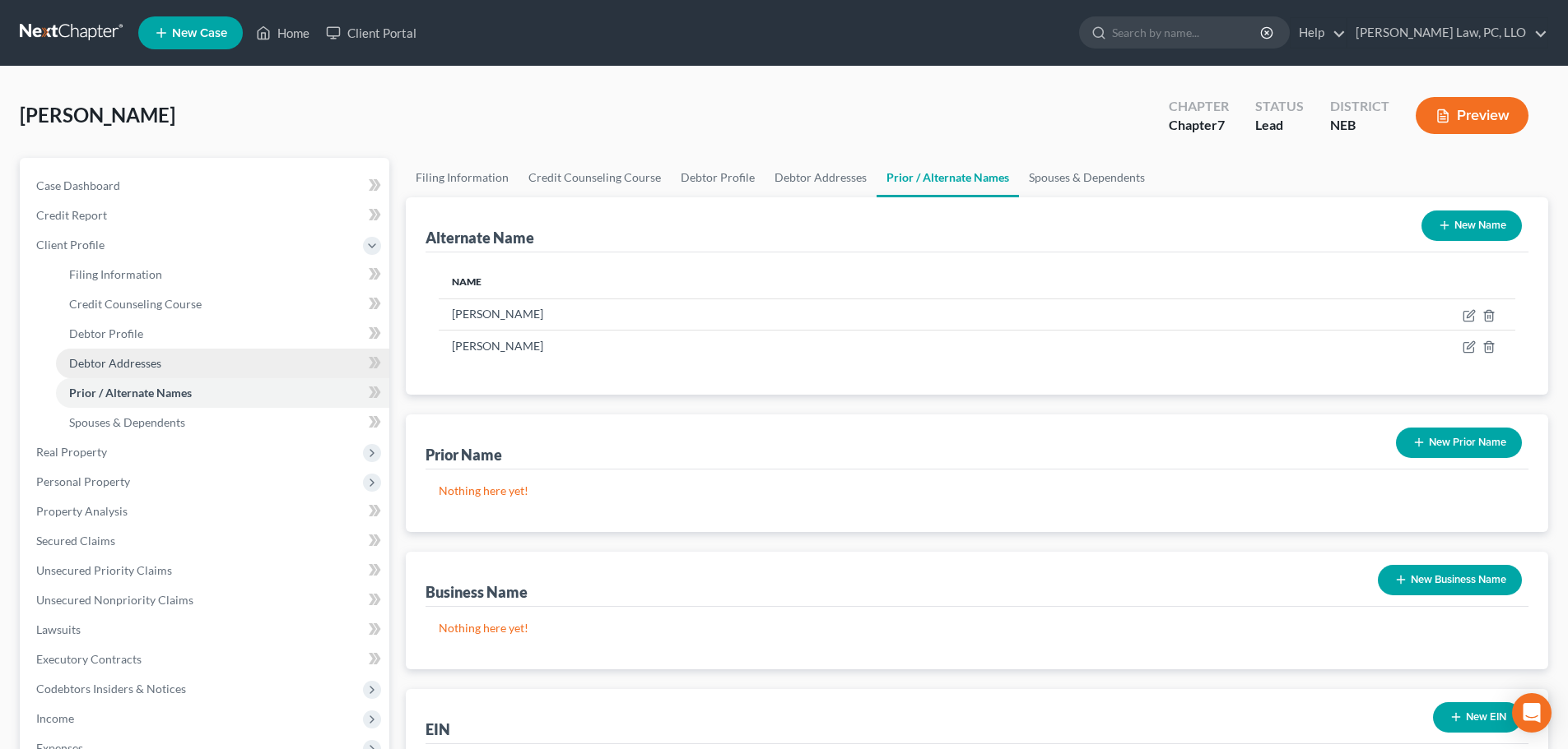
click at [150, 365] on span "Debtor Addresses" at bounding box center [115, 363] width 92 height 14
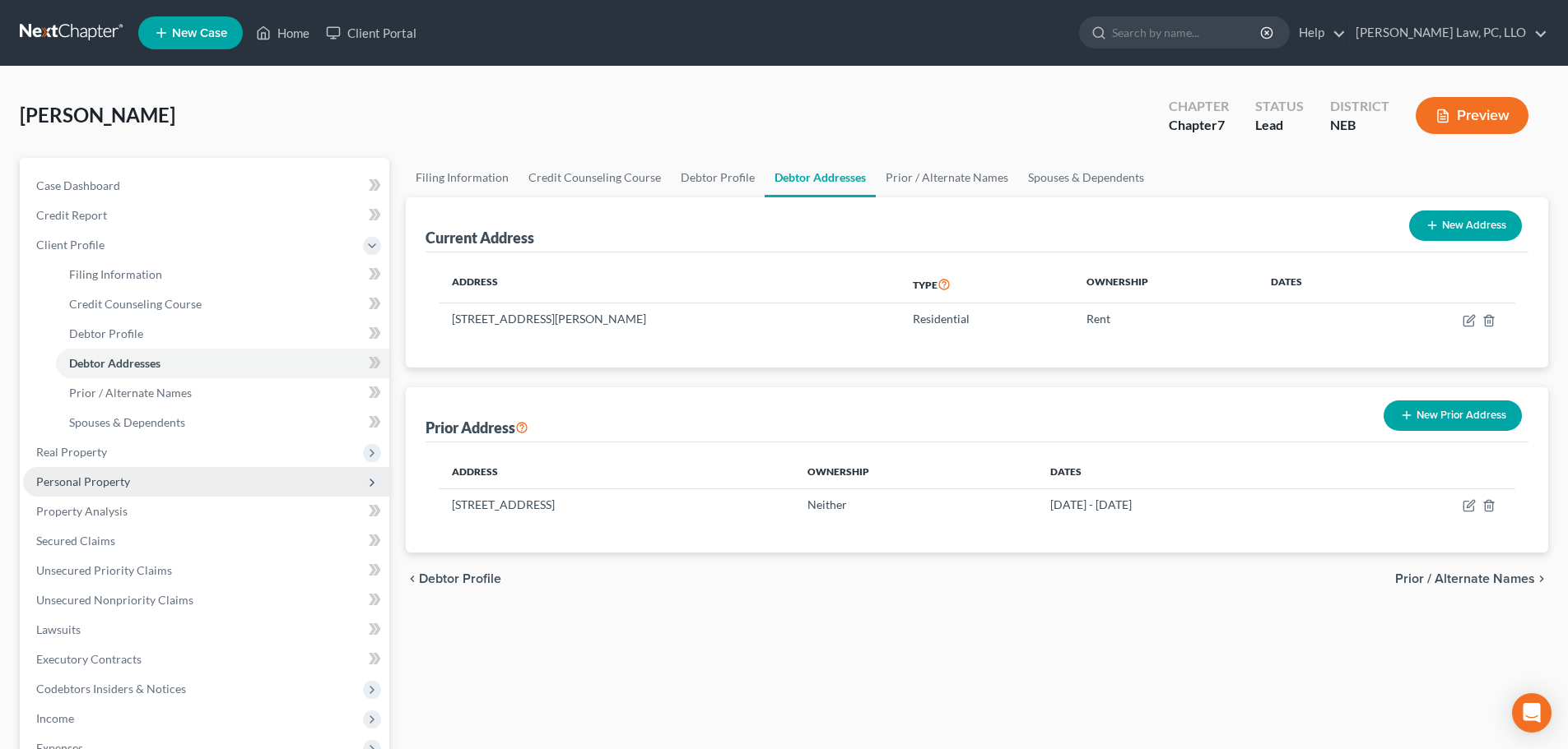
click at [91, 485] on span "Personal Property" at bounding box center [83, 482] width 94 height 14
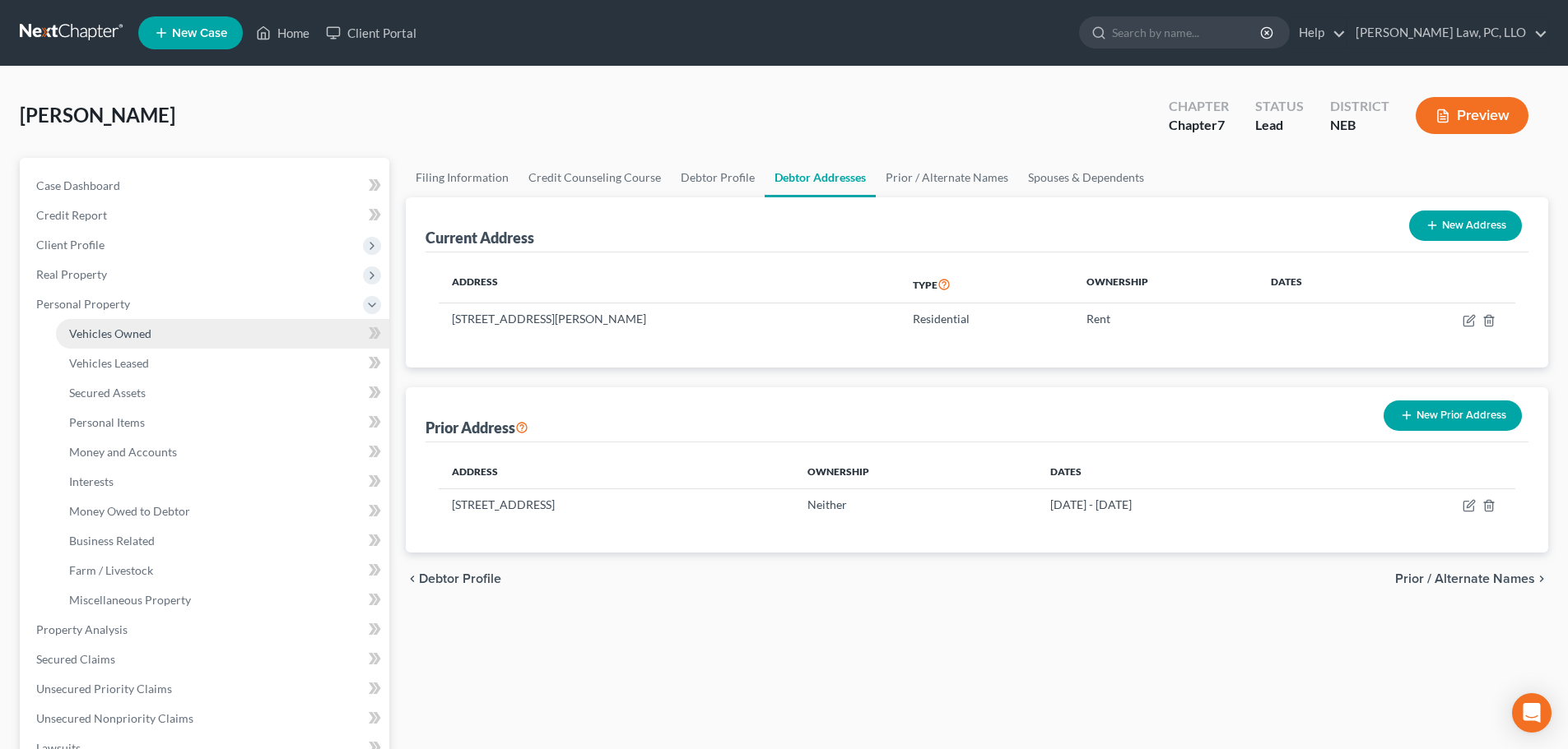
click at [121, 337] on span "Vehicles Owned" at bounding box center [110, 334] width 82 height 14
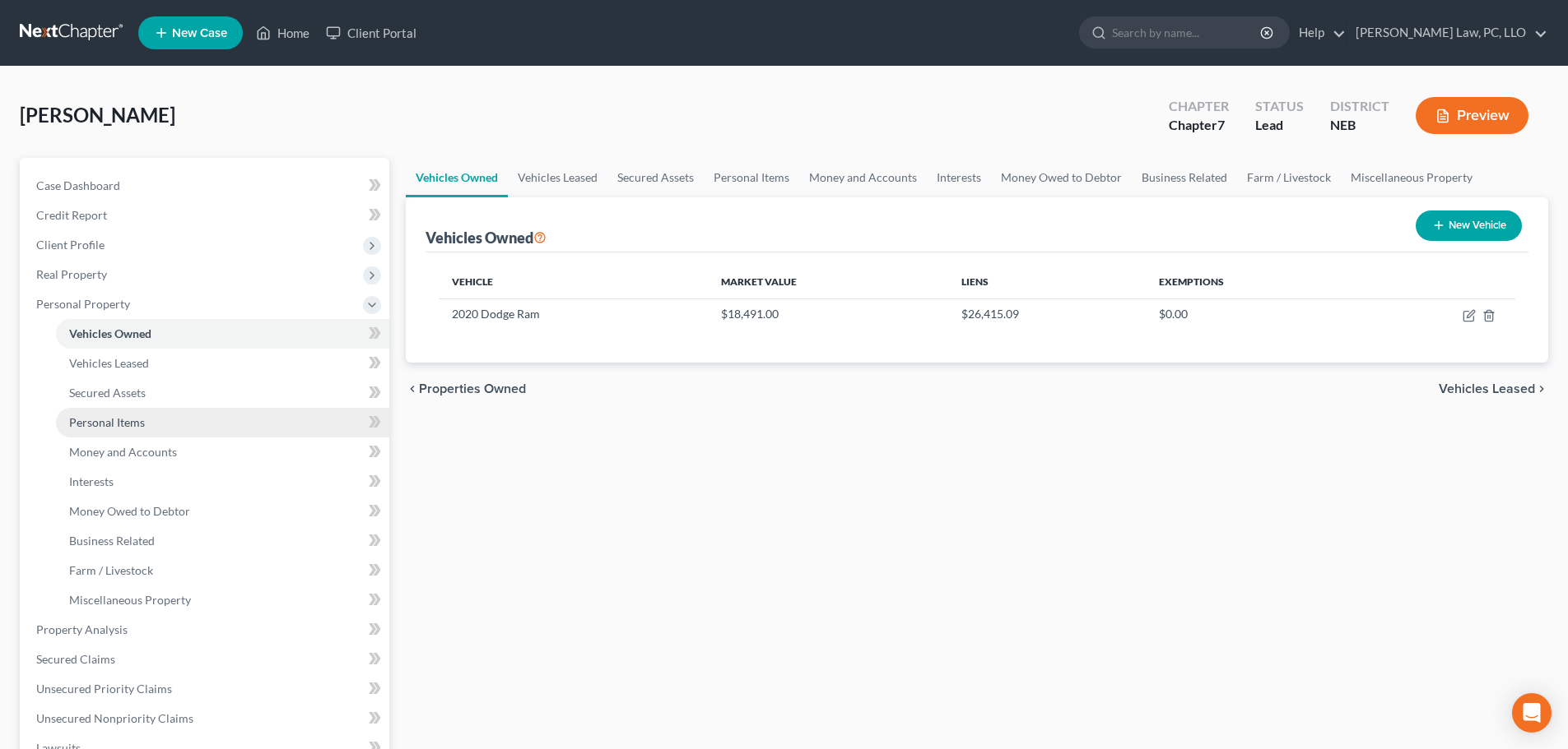
click at [121, 422] on span "Personal Items" at bounding box center [107, 422] width 76 height 14
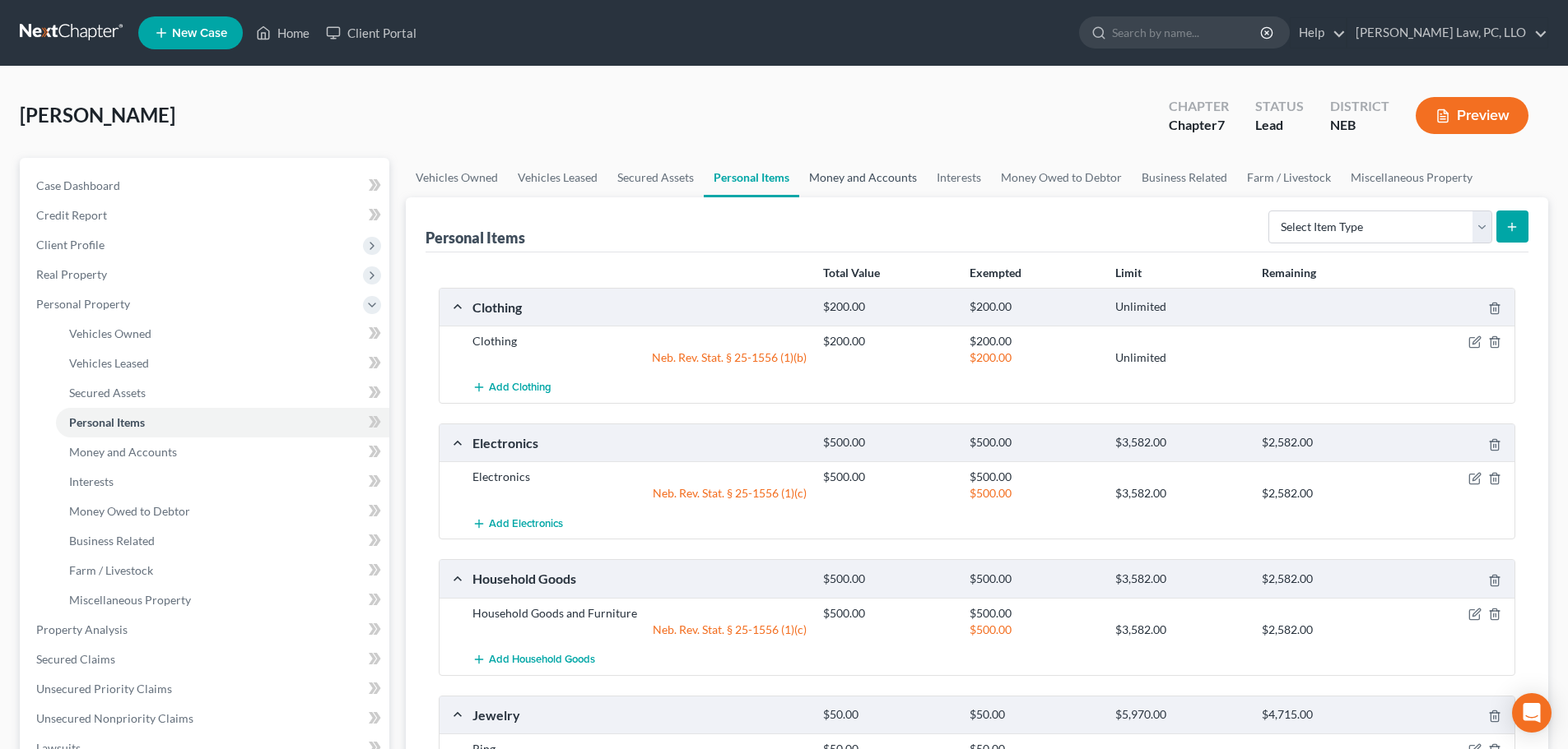
click at [819, 173] on link "Money and Accounts" at bounding box center [862, 178] width 127 height 39
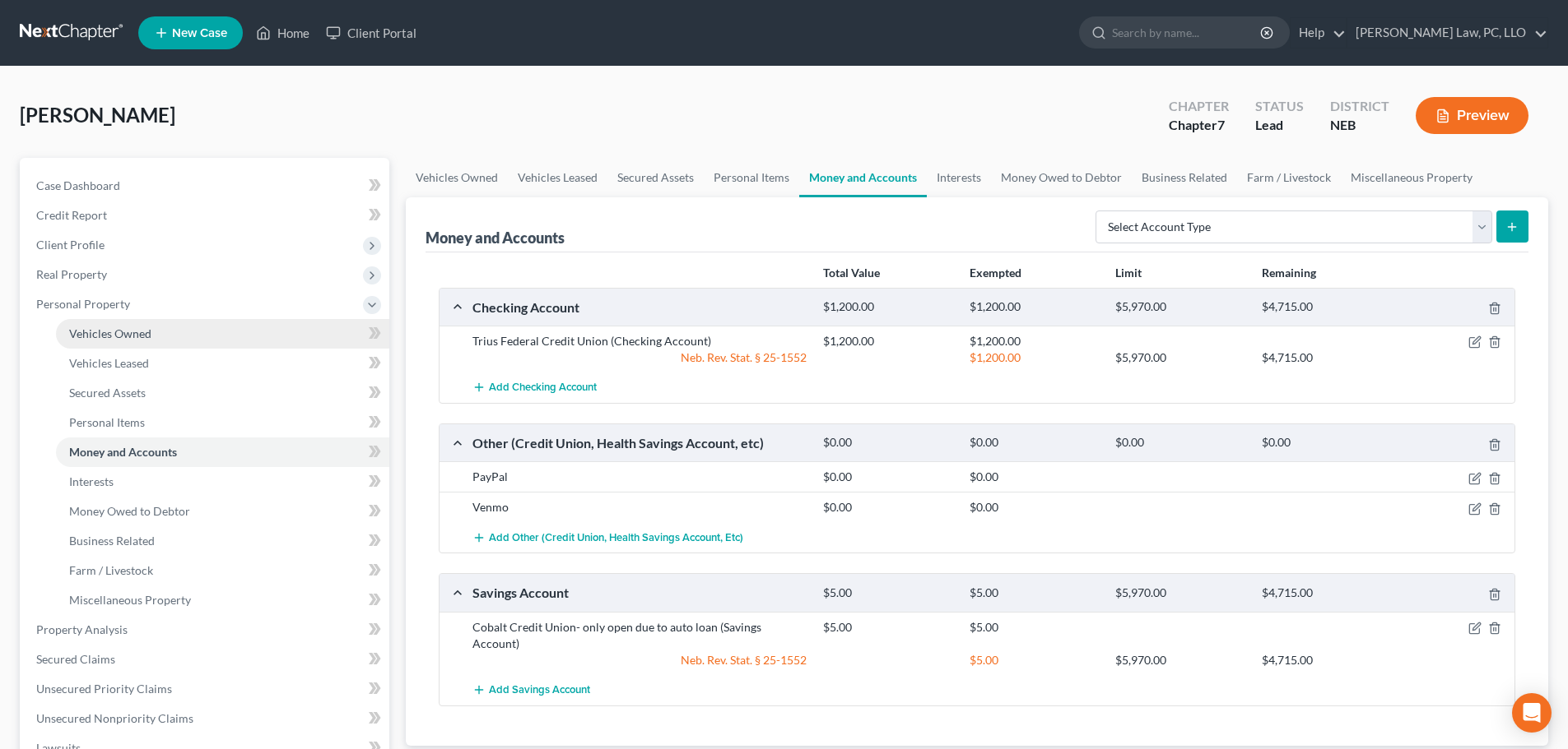
click at [135, 340] on link "Vehicles Owned" at bounding box center [223, 334] width 334 height 30
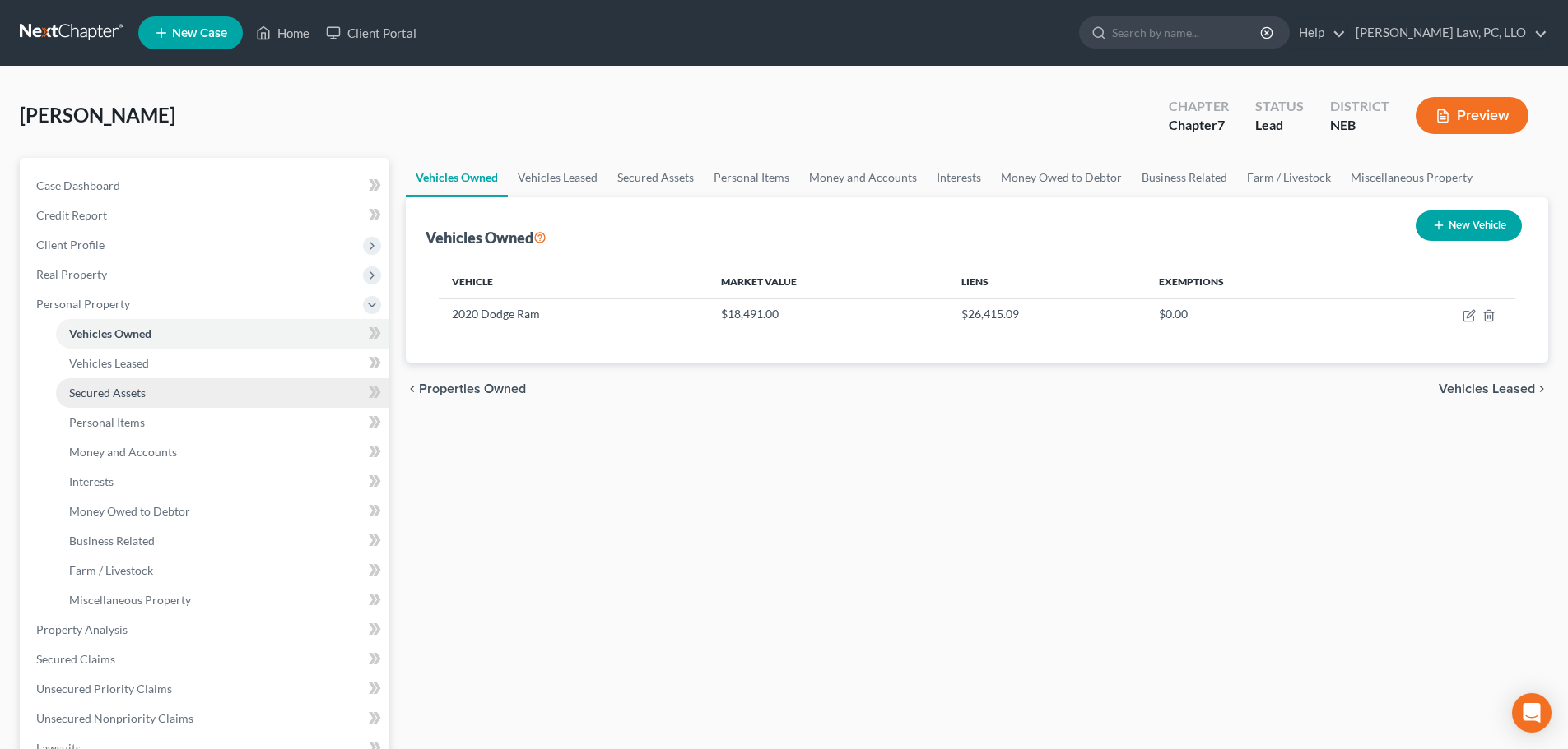
click at [188, 390] on link "Secured Assets" at bounding box center [223, 393] width 334 height 30
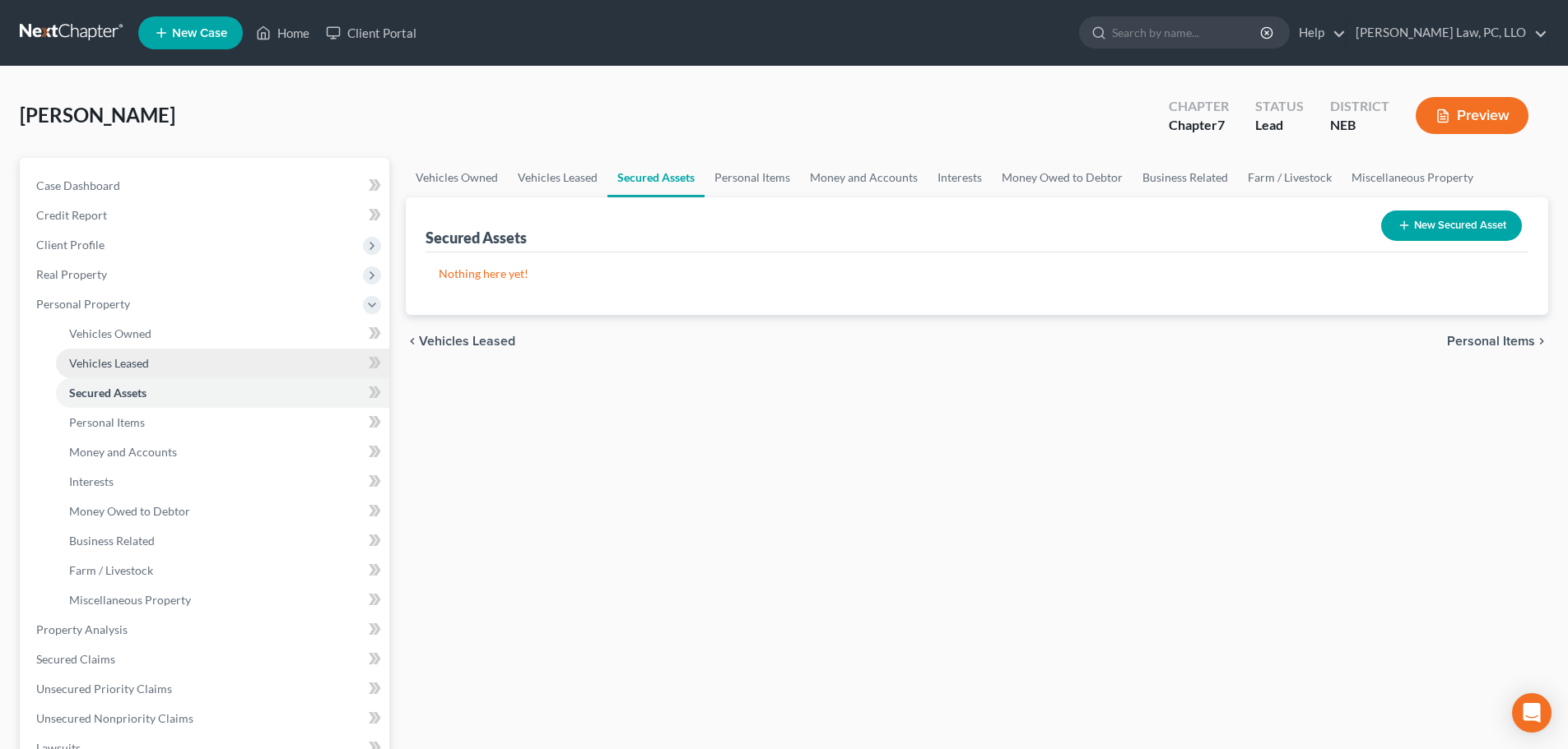
click at [143, 369] on span "Vehicles Leased" at bounding box center [109, 363] width 80 height 14
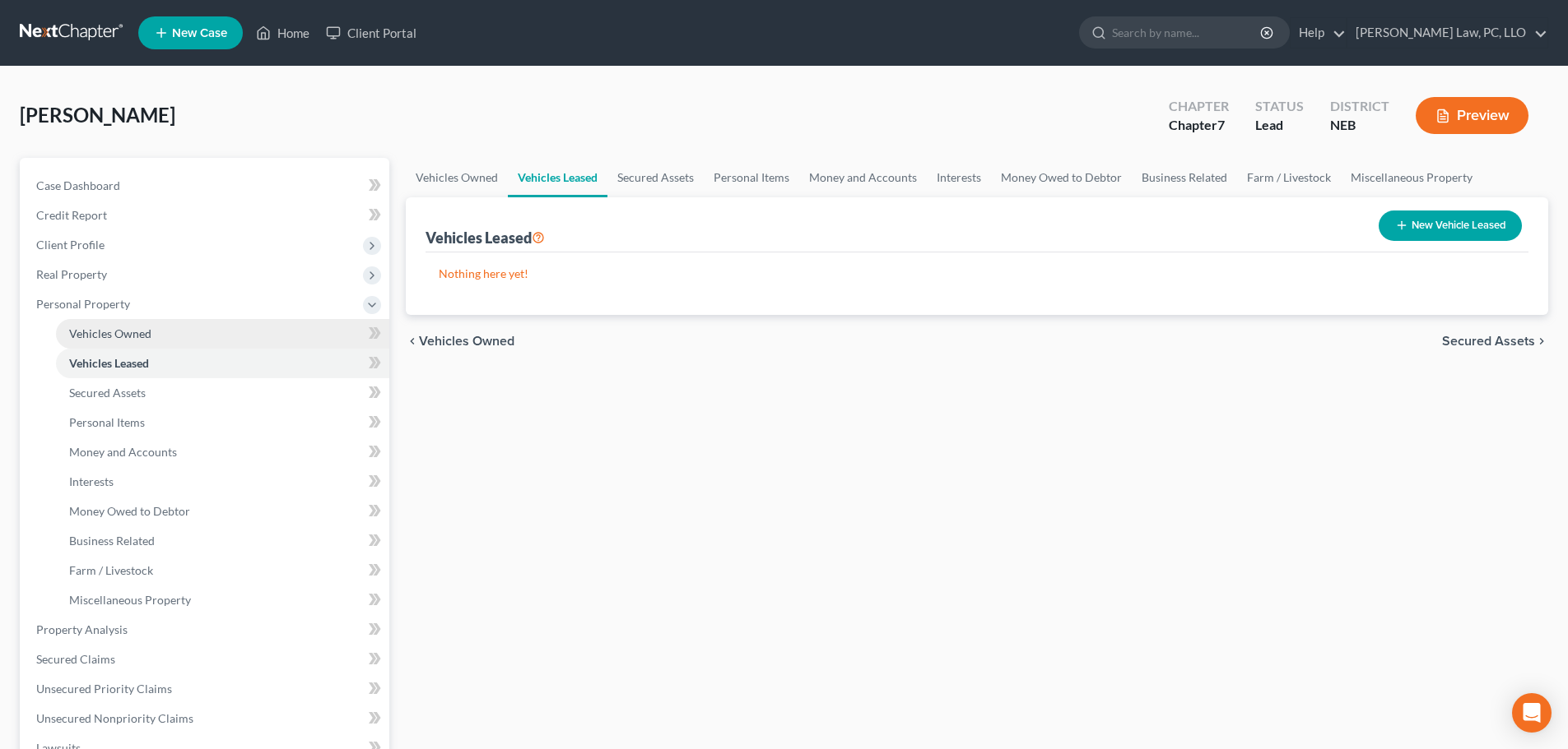
click at [132, 337] on span "Vehicles Owned" at bounding box center [110, 334] width 82 height 14
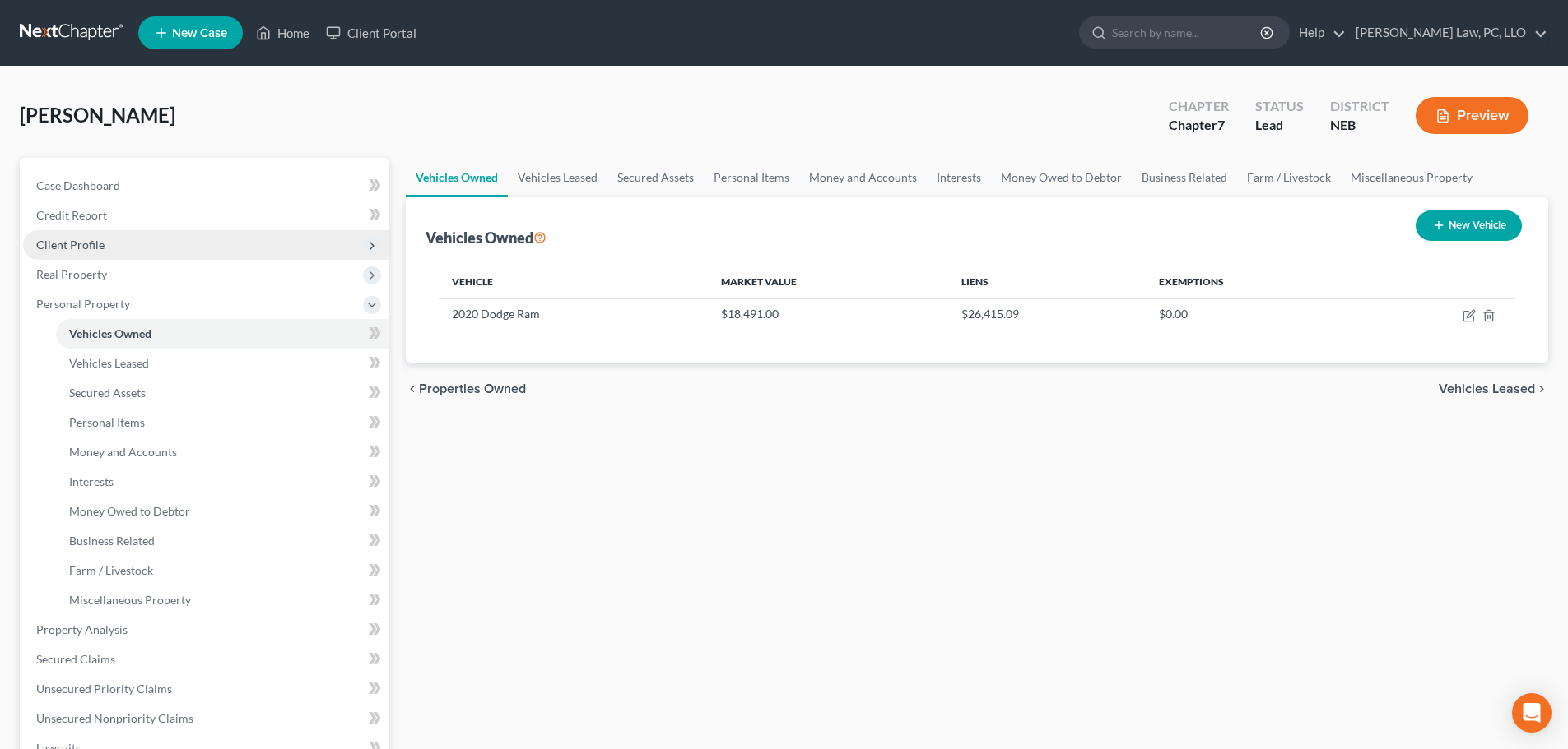
click at [91, 246] on span "Client Profile" at bounding box center [70, 245] width 68 height 14
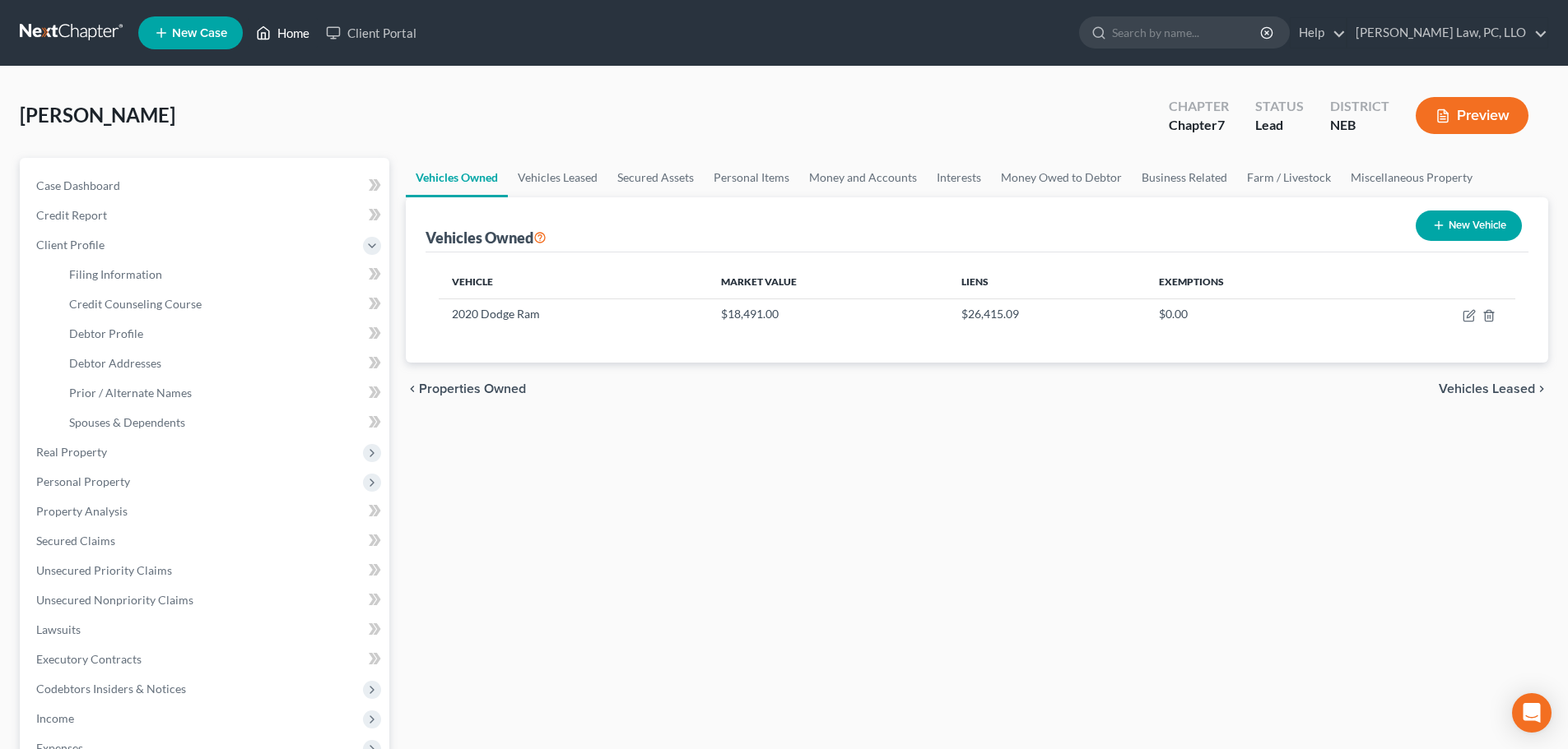
click at [283, 28] on link "Home" at bounding box center [282, 33] width 70 height 30
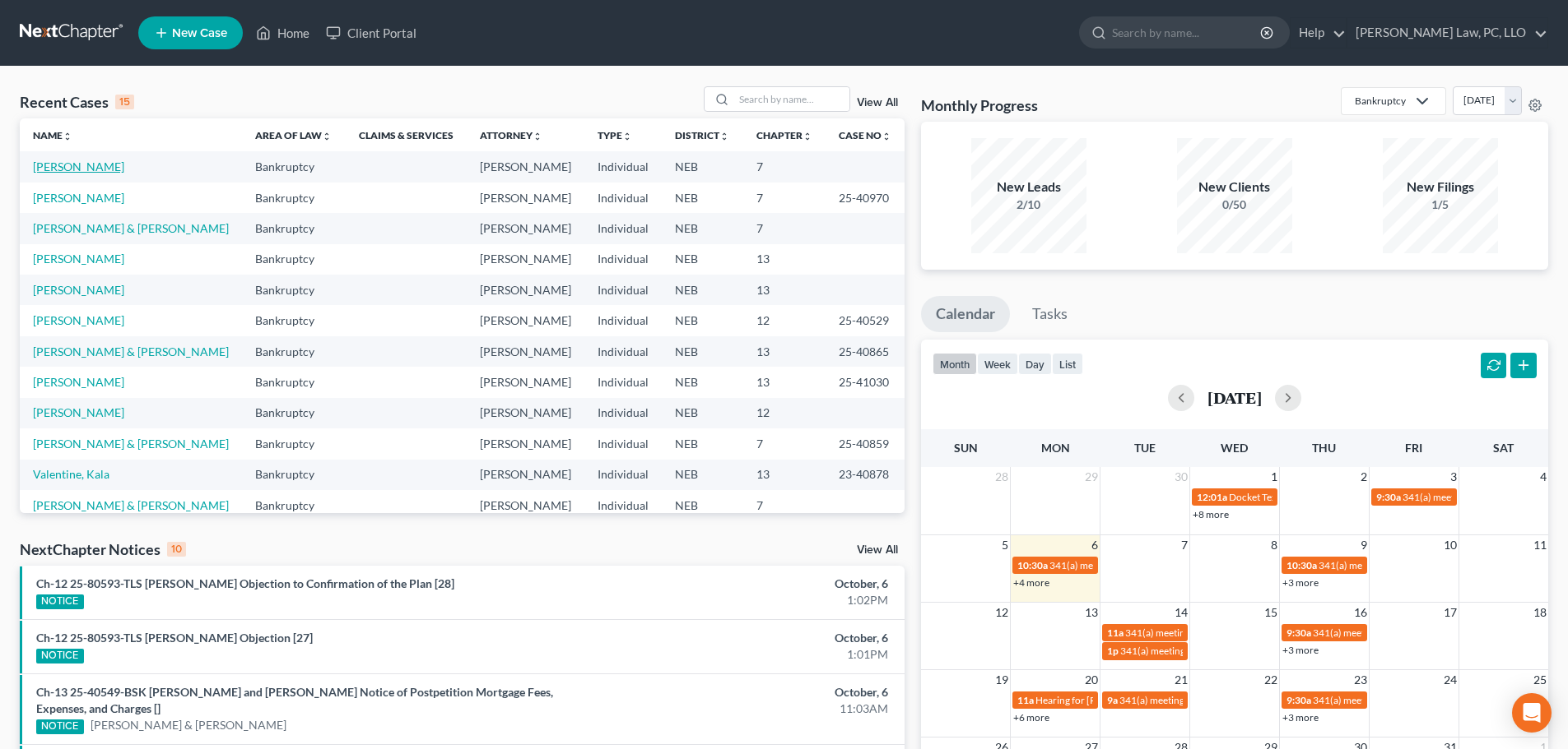
click at [102, 168] on link "[PERSON_NAME]" at bounding box center [78, 167] width 92 height 14
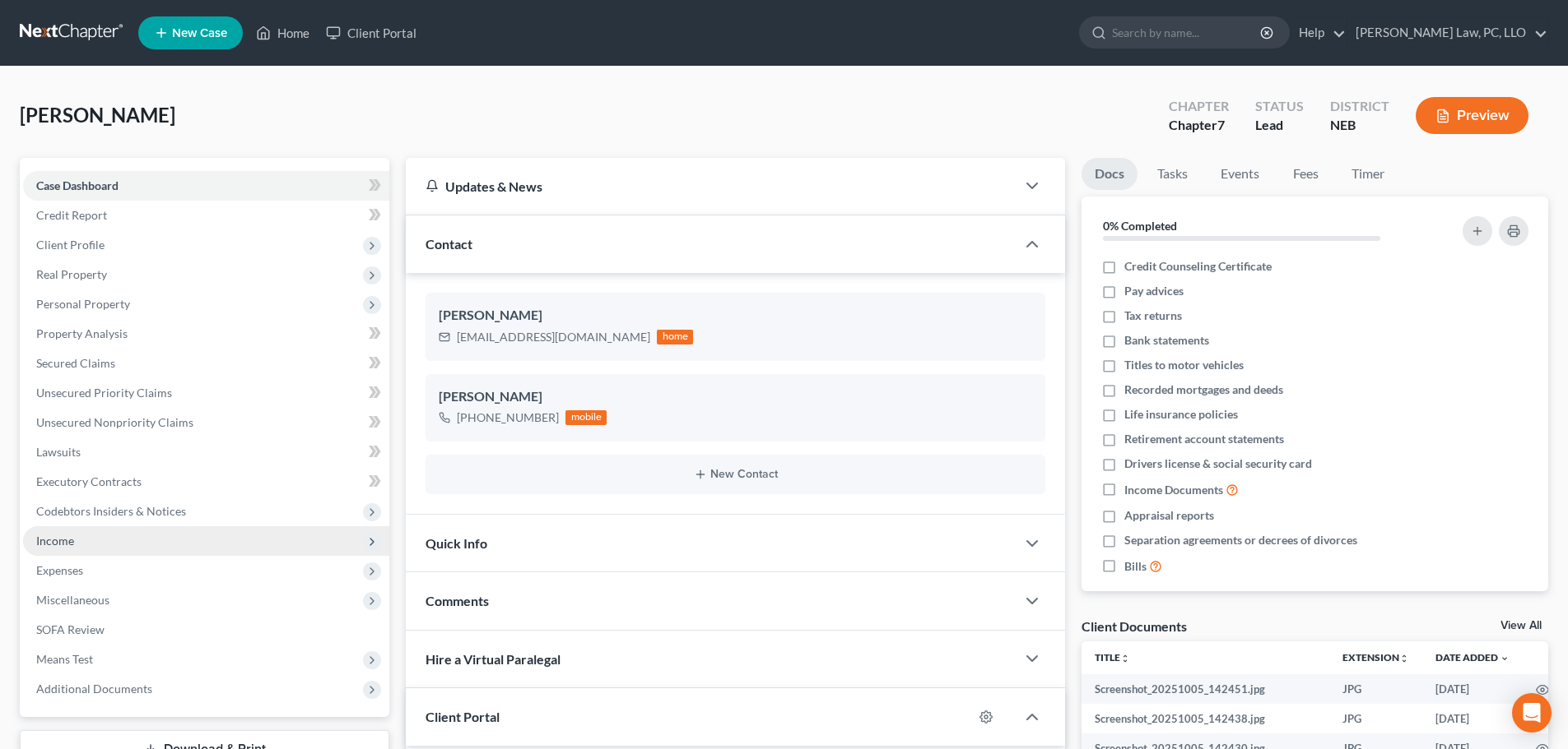
click at [100, 550] on span "Income" at bounding box center [205, 541] width 366 height 30
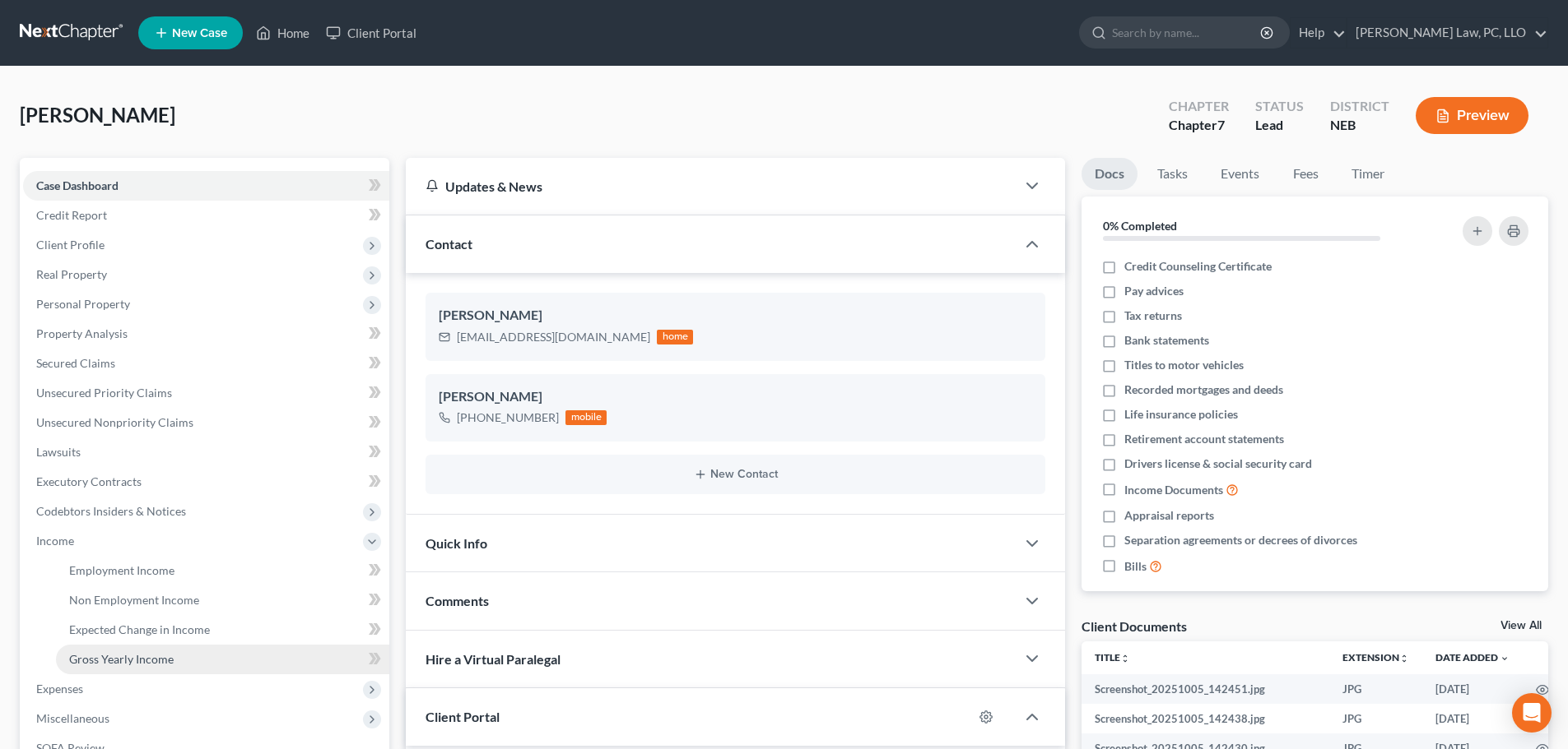
click at [105, 652] on span "Gross Yearly Income" at bounding box center [121, 659] width 105 height 14
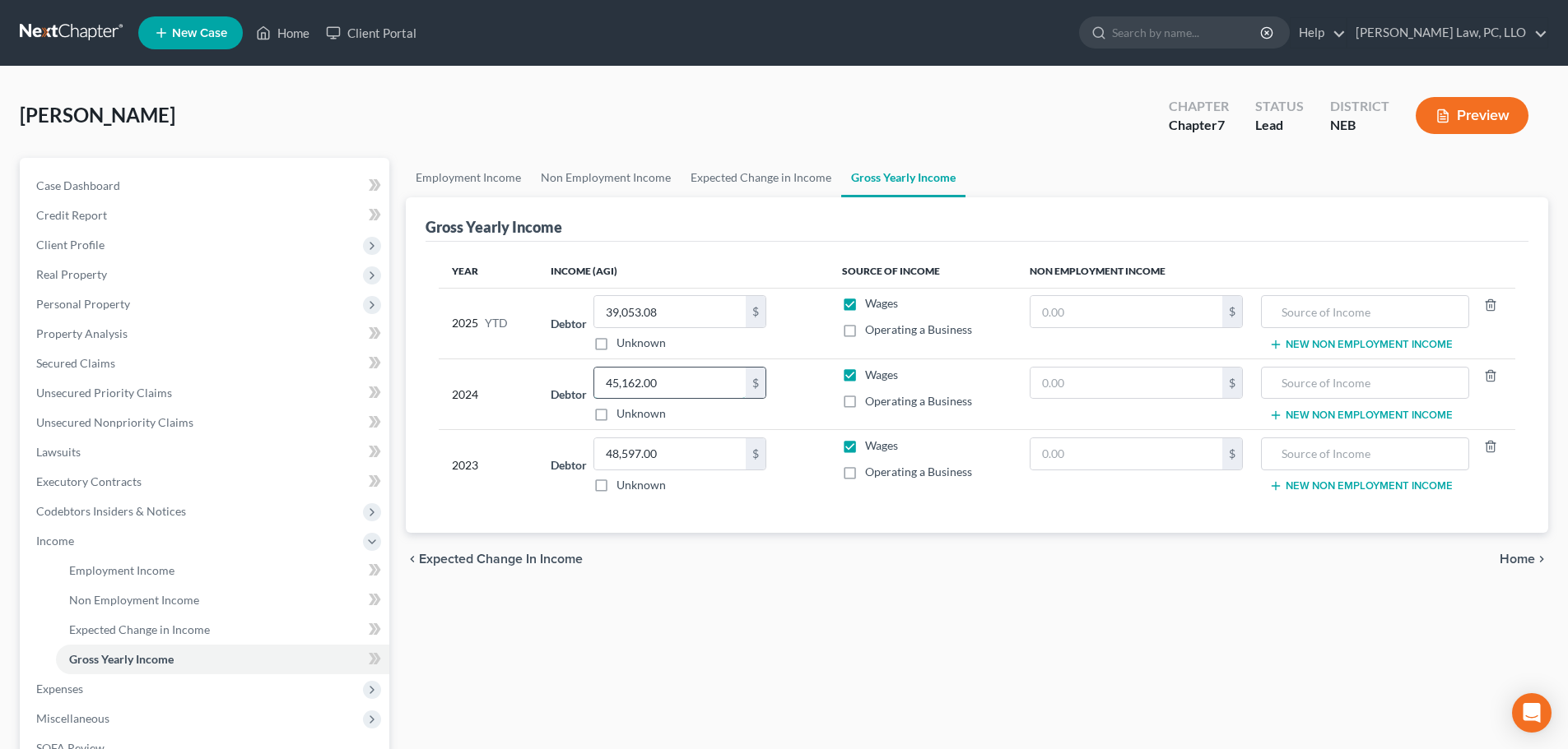
click at [684, 383] on input "45,162.00" at bounding box center [669, 384] width 151 height 32
type input "52,495.00"
click at [76, 536] on span "Income" at bounding box center [205, 541] width 366 height 30
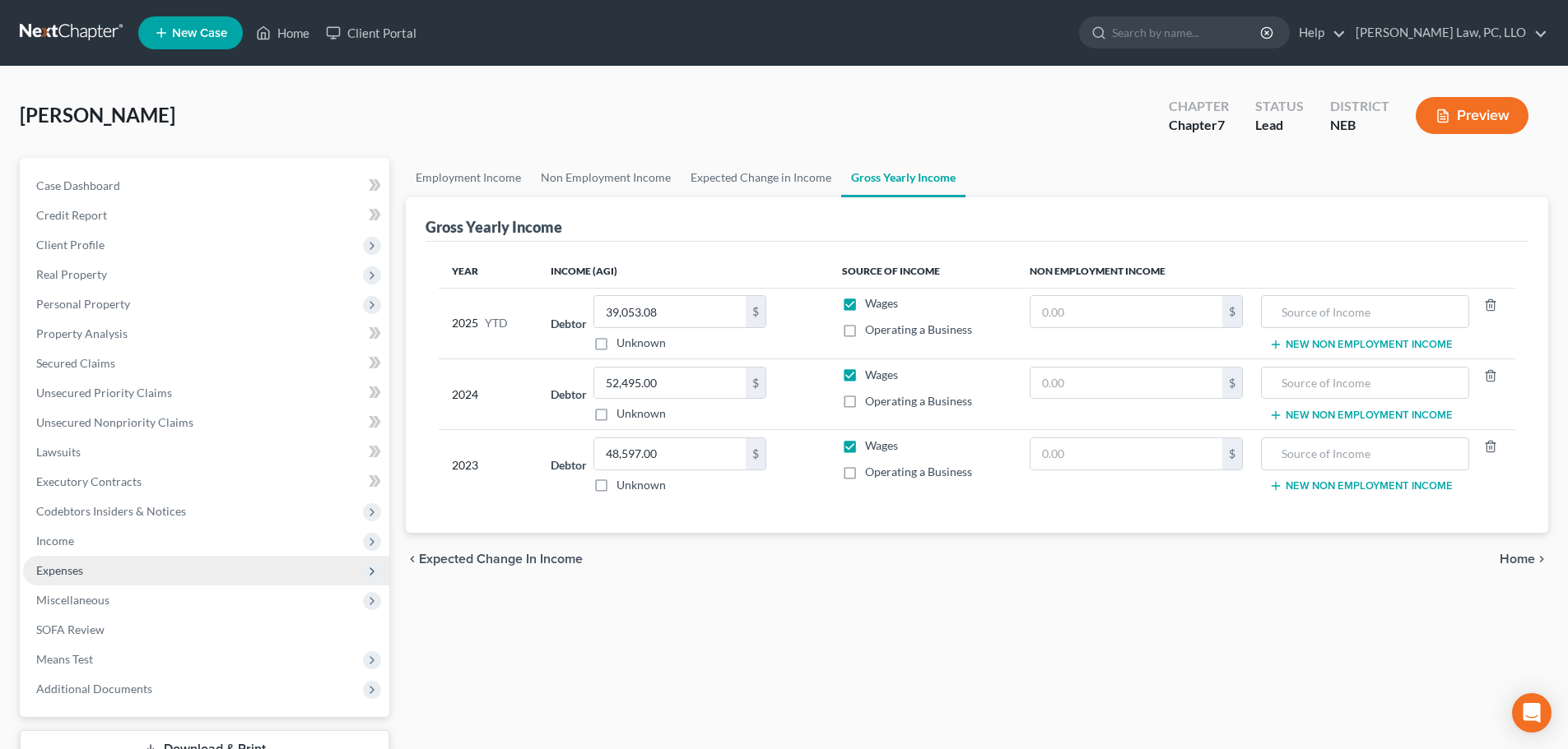
click at [80, 579] on span "Expenses" at bounding box center [205, 570] width 366 height 30
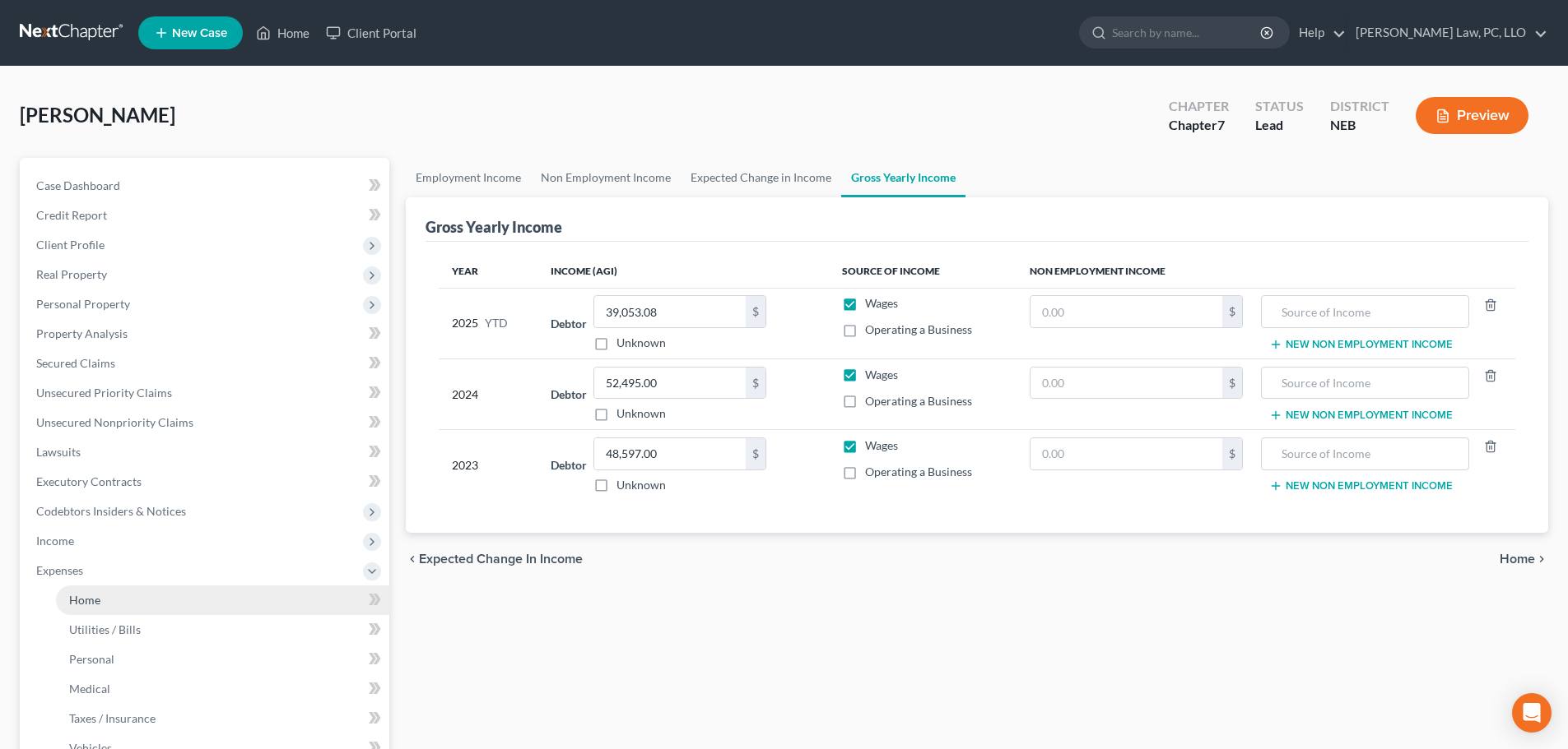
click at [91, 599] on span "Home" at bounding box center [85, 600] width 32 height 14
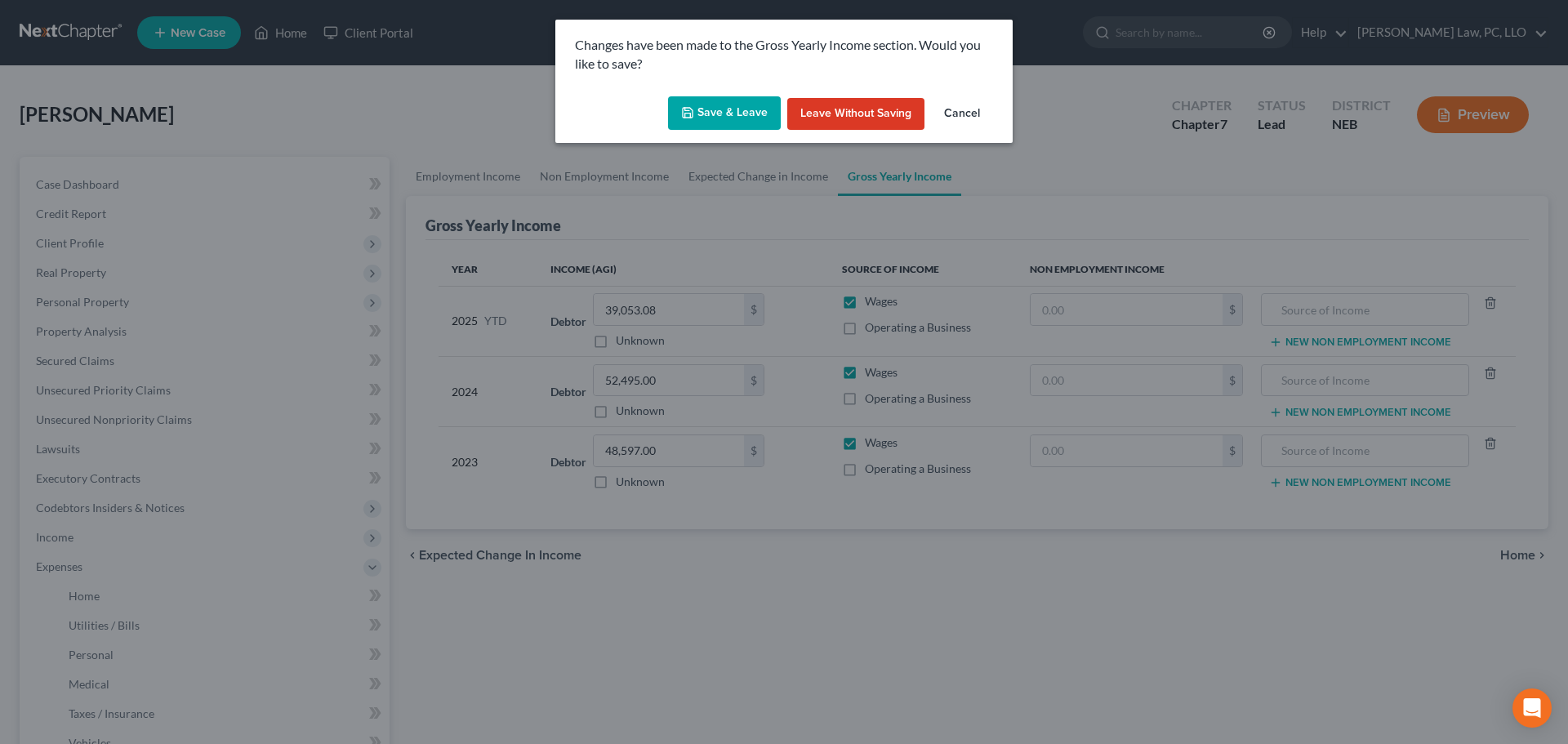
click at [729, 116] on button "Save & Leave" at bounding box center [724, 113] width 113 height 34
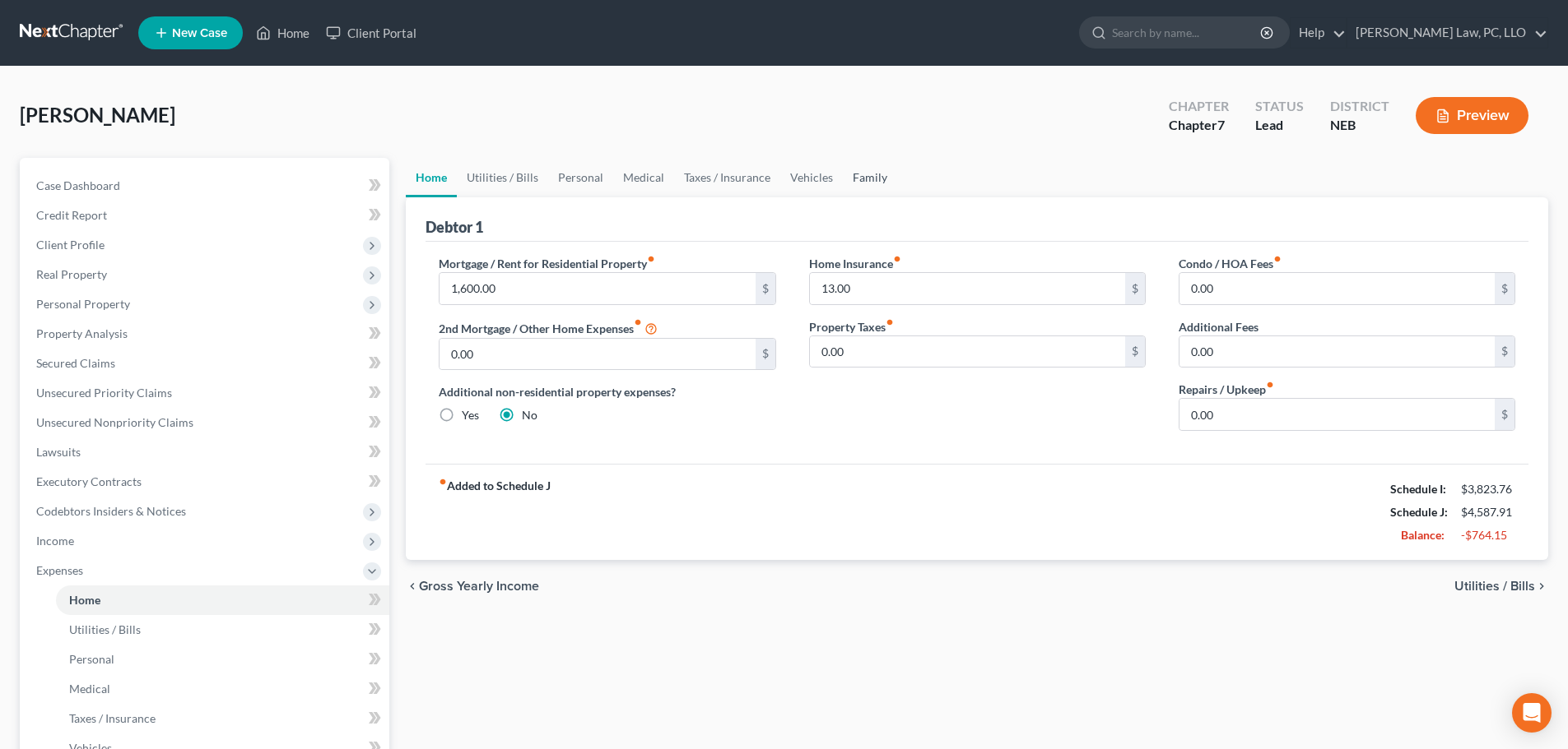
click at [863, 174] on link "Family" at bounding box center [870, 178] width 54 height 39
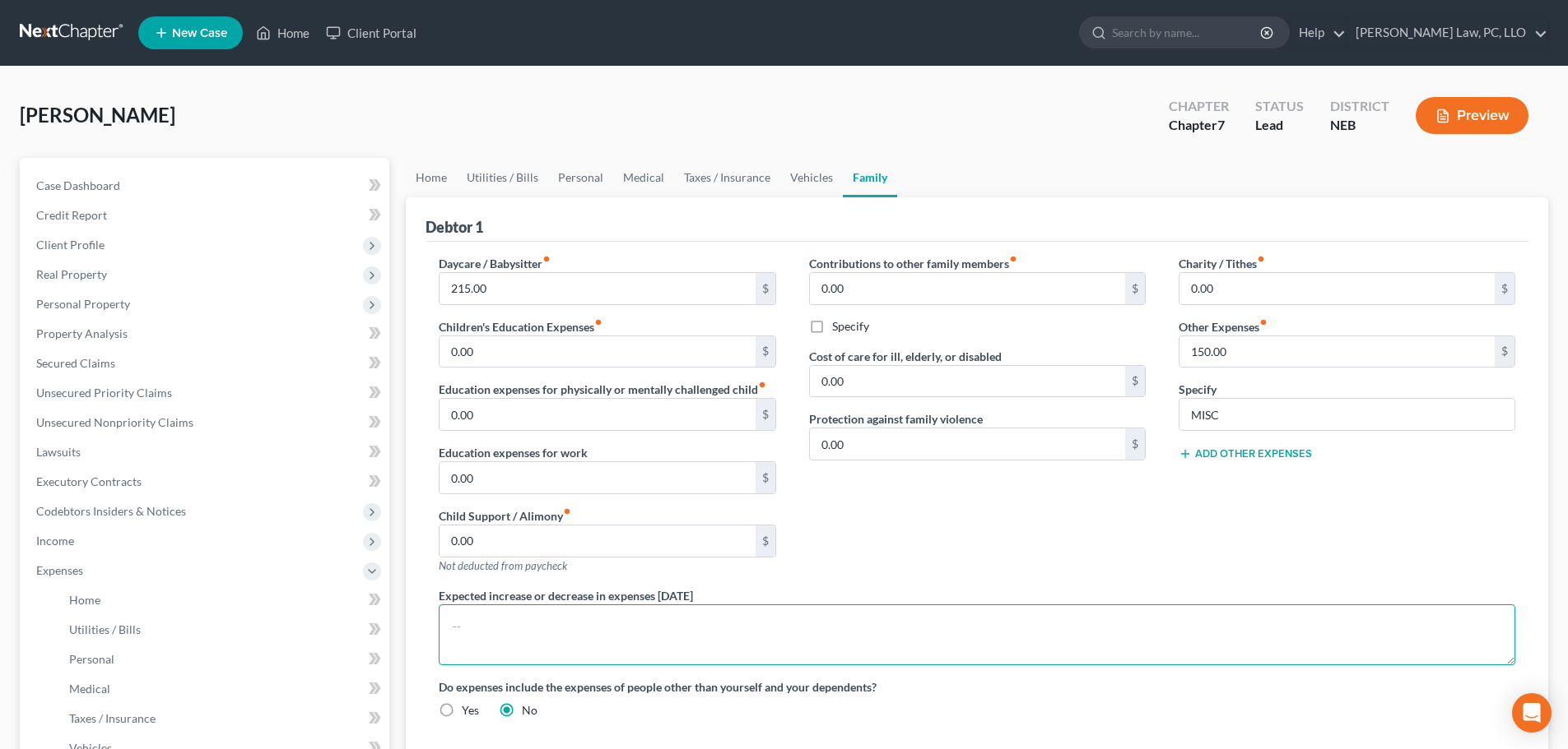
click at [530, 631] on textarea at bounding box center [977, 636] width 1076 height 61
type textarea "[PERSON_NAME] resides with his significant other. The expenses shown are that o…"
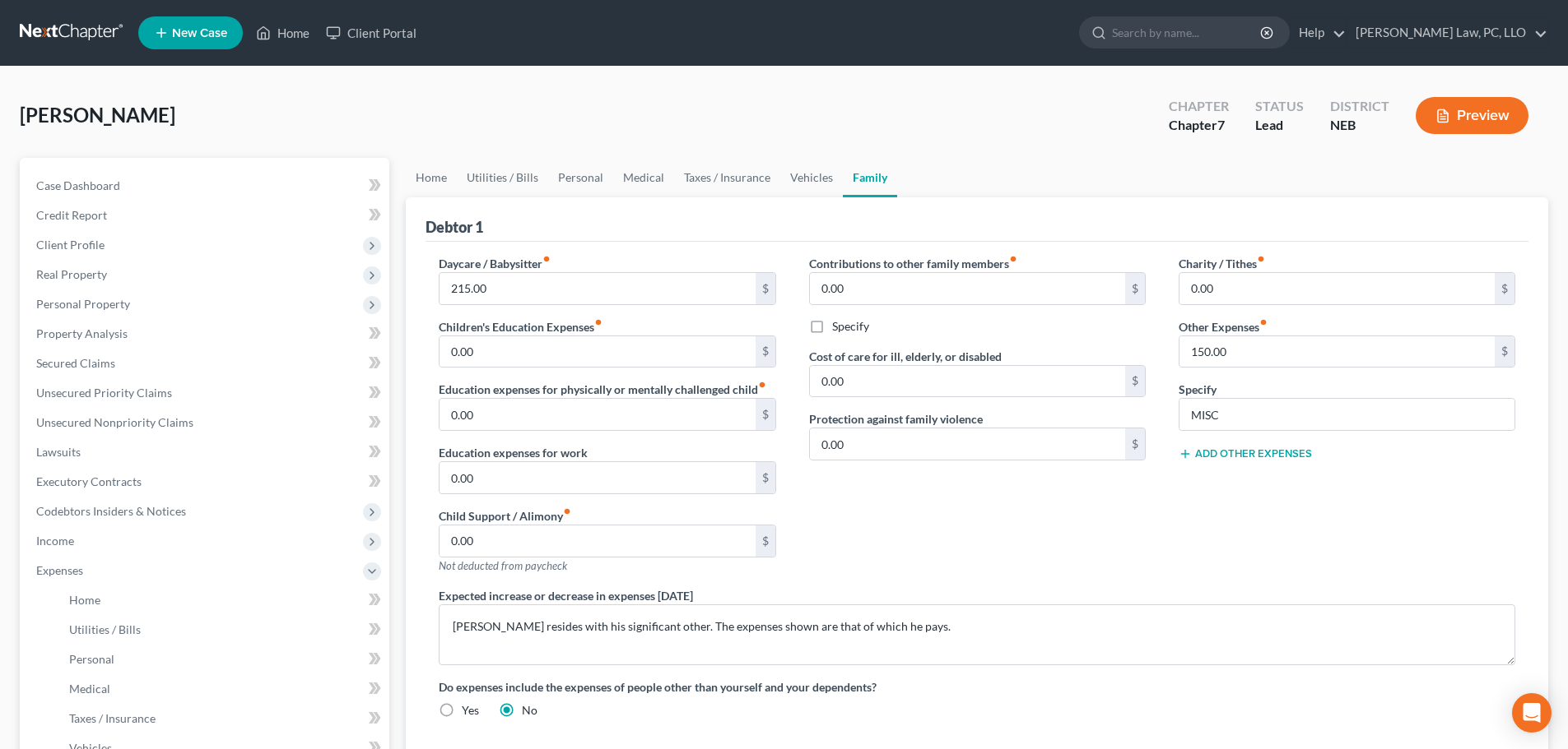
click at [919, 546] on div "Contributions to other family members fiber_manual_record 0.00 $ Specify Cost o…" at bounding box center [978, 420] width 369 height 333
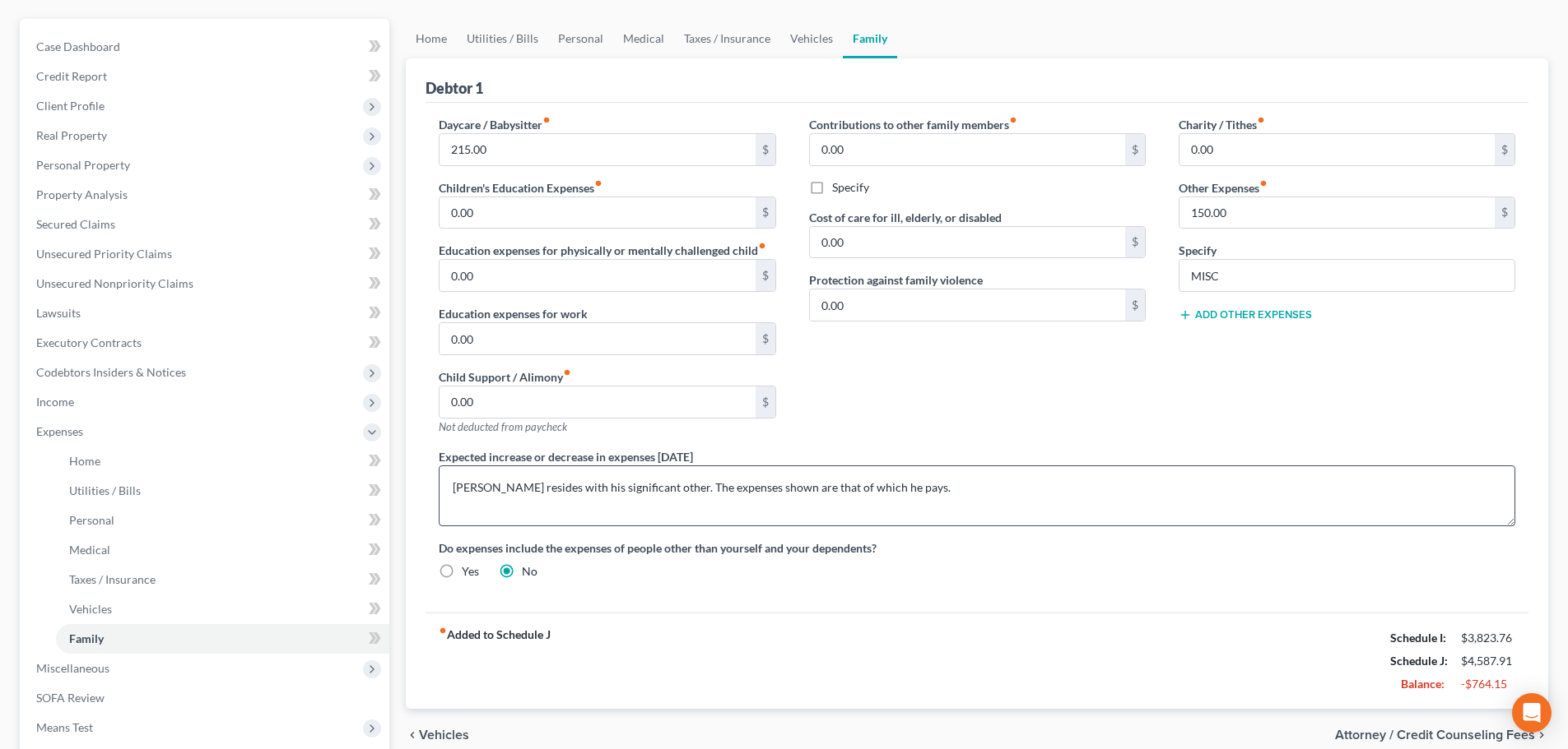
scroll to position [165, 0]
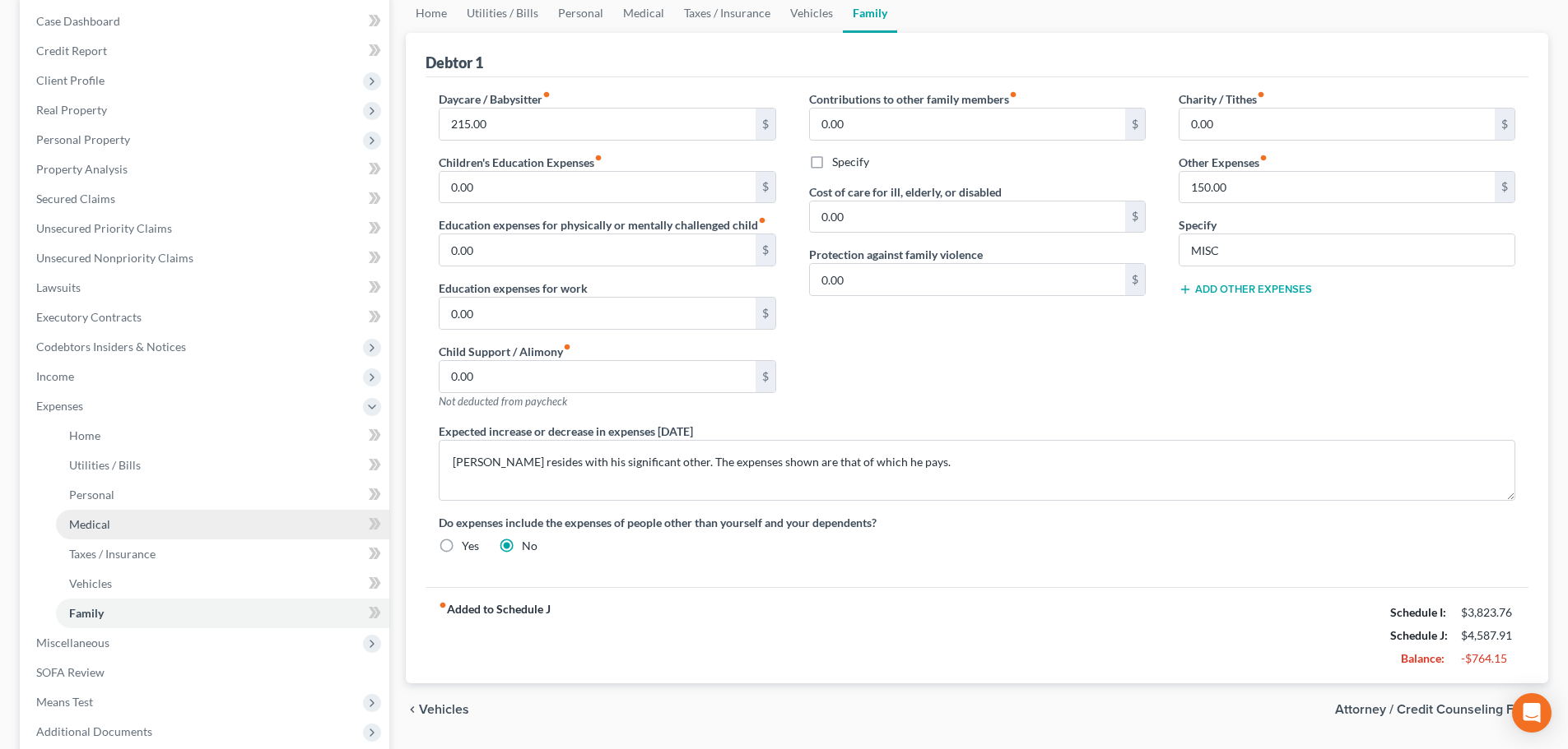
click at [121, 519] on link "Medical" at bounding box center [223, 525] width 334 height 30
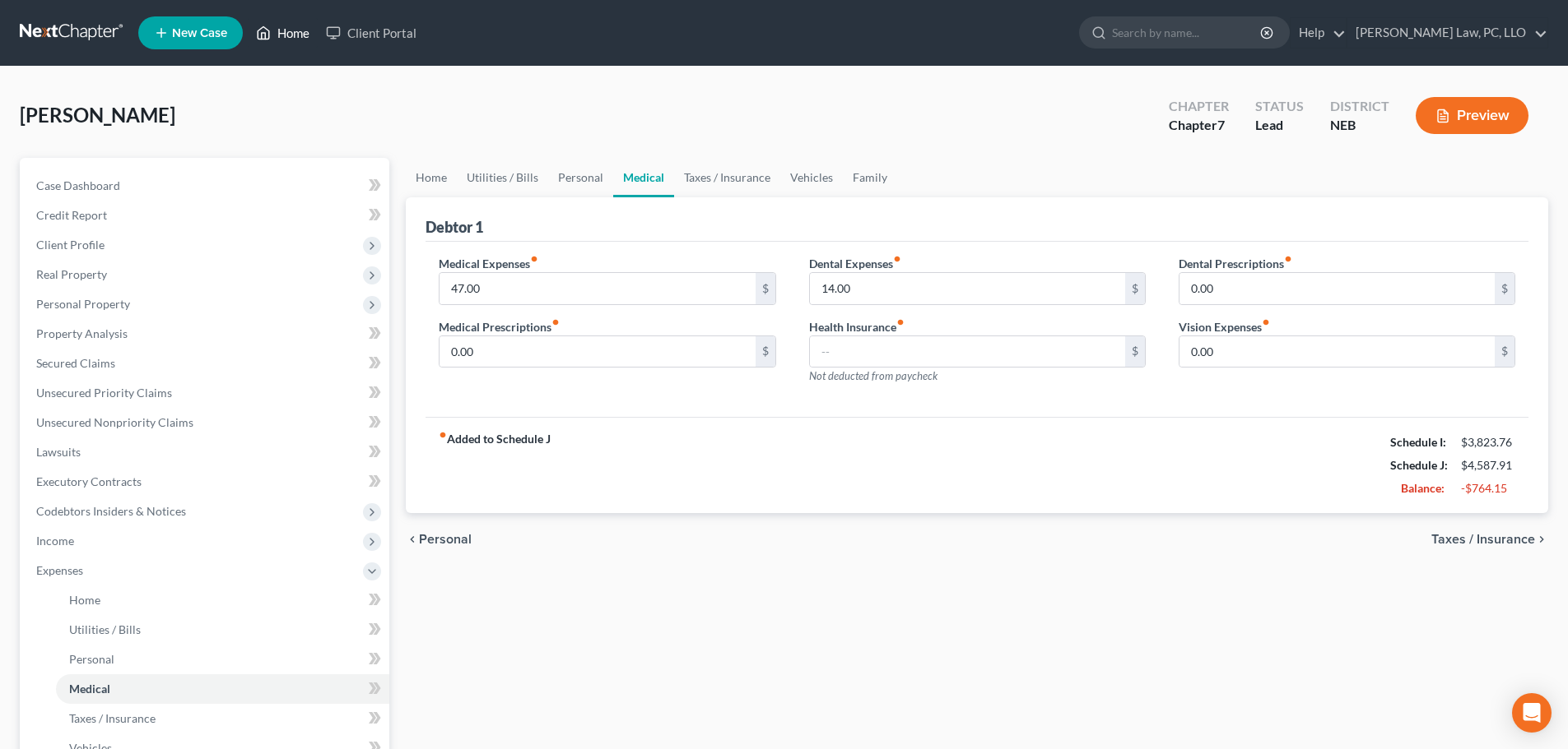
click at [295, 28] on link "Home" at bounding box center [282, 33] width 70 height 30
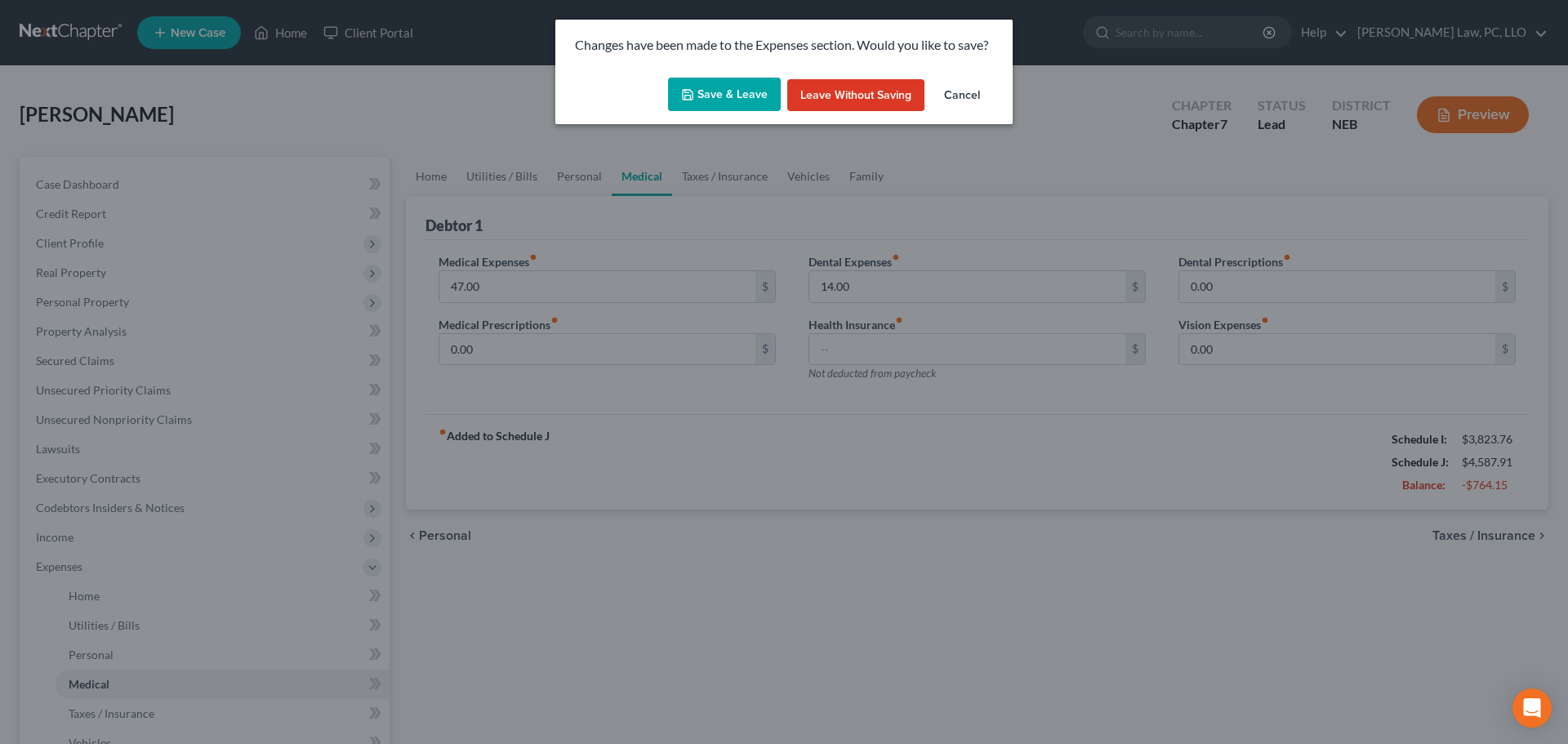
click at [733, 86] on button "Save & Leave" at bounding box center [724, 94] width 113 height 34
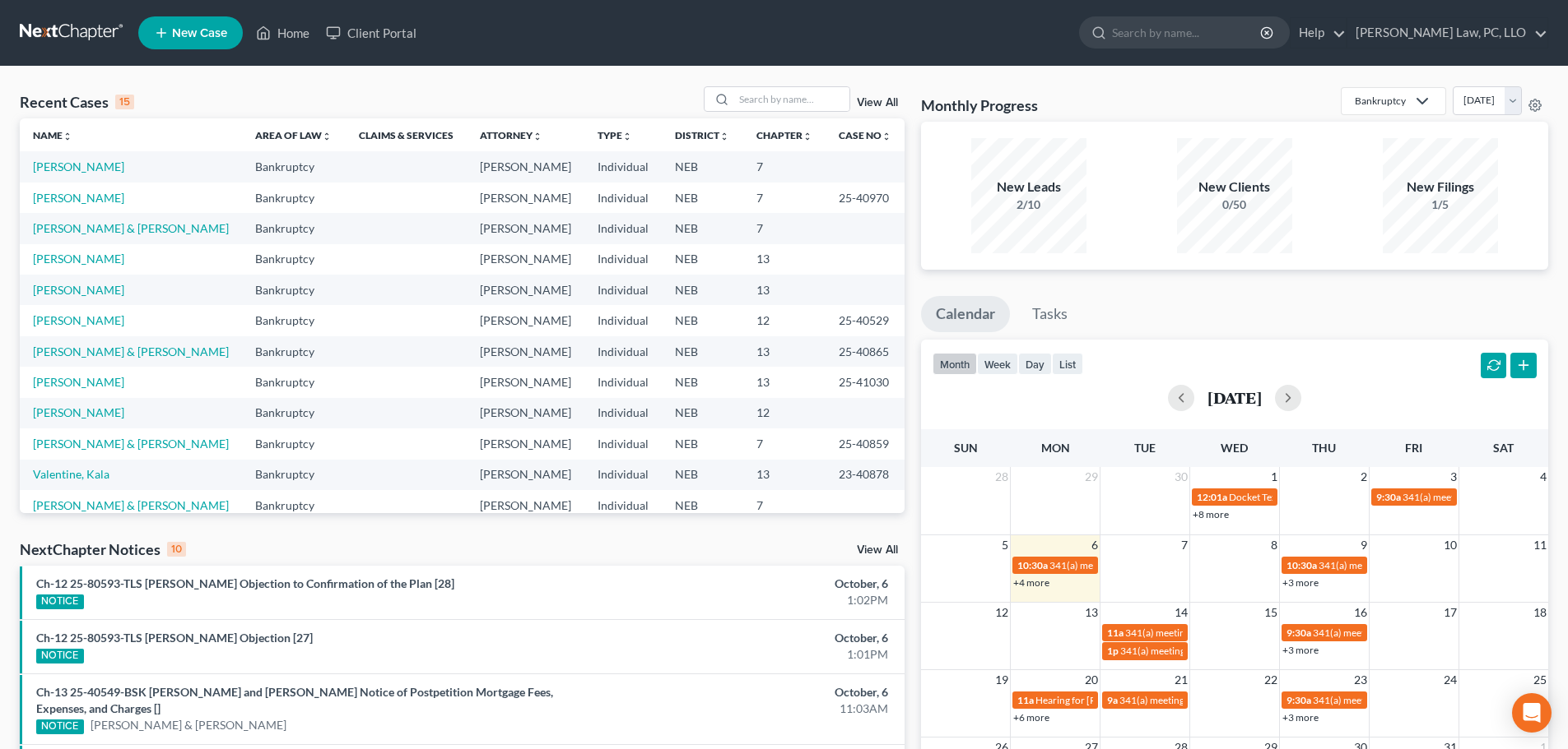
click at [437, 555] on div "NextChapter Notices 10 View All" at bounding box center [462, 553] width 885 height 27
click at [89, 202] on link "[PERSON_NAME]" at bounding box center [78, 197] width 92 height 14
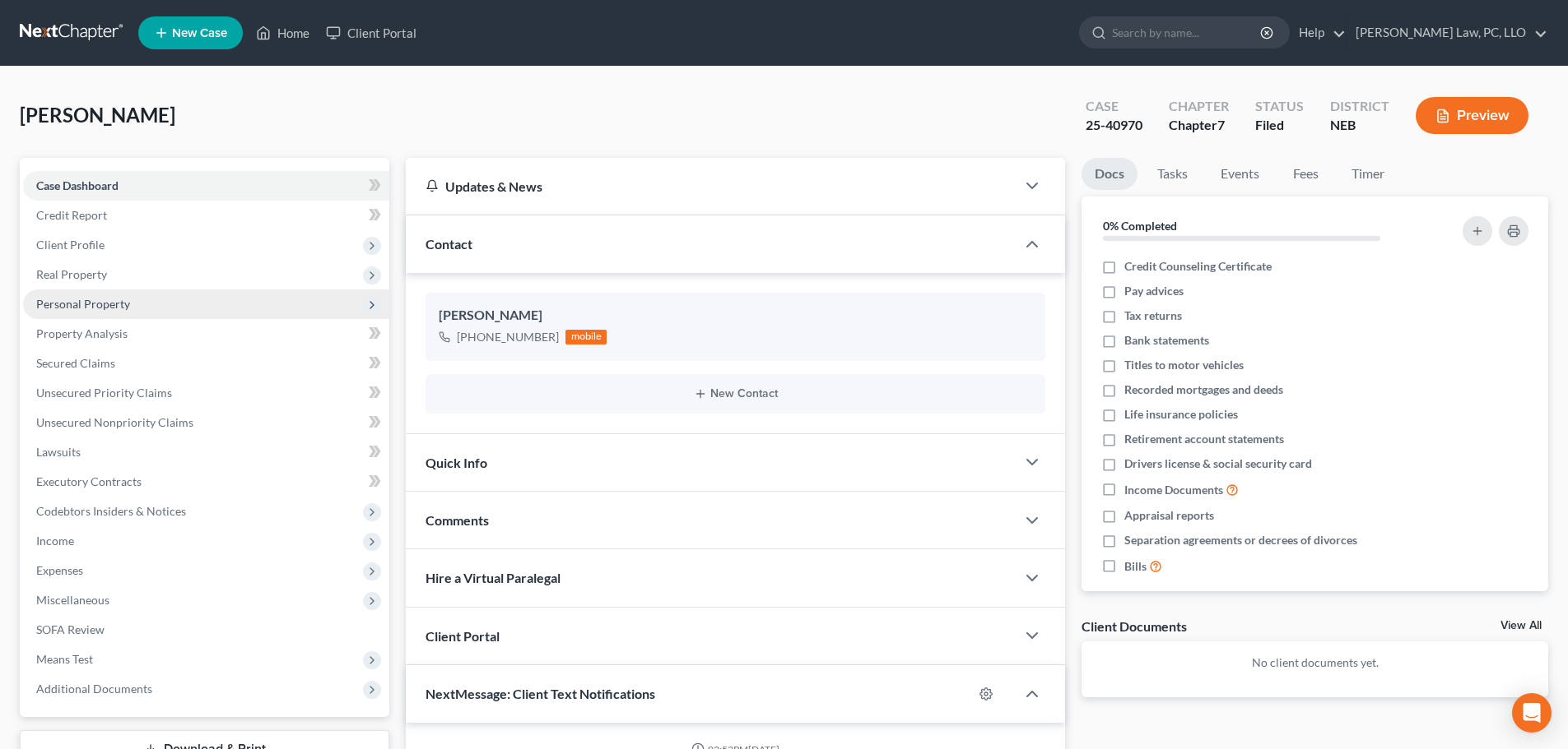
click at [90, 297] on span "Personal Property" at bounding box center [83, 304] width 94 height 14
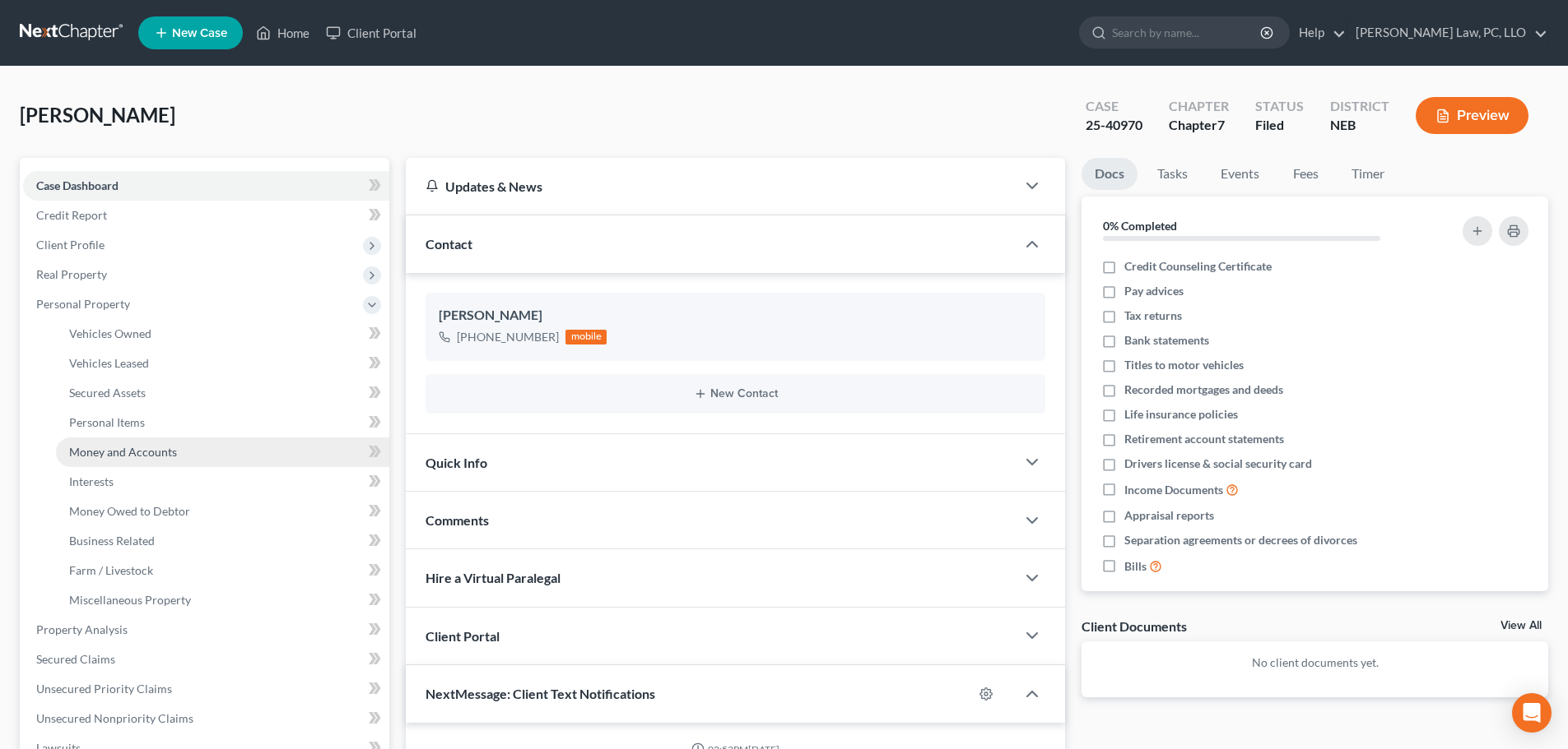
click at [118, 460] on link "Money and Accounts" at bounding box center [223, 452] width 334 height 30
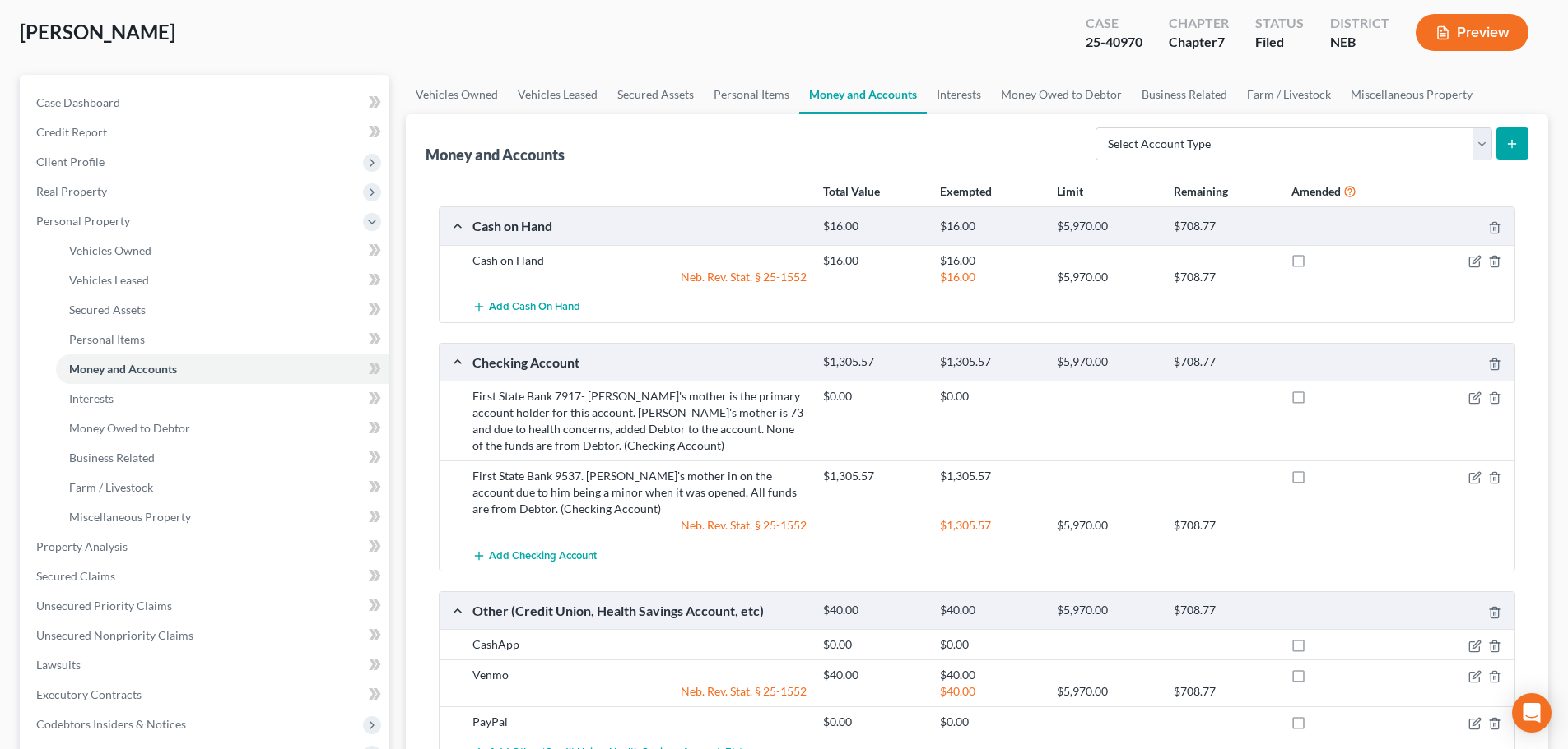
scroll to position [165, 0]
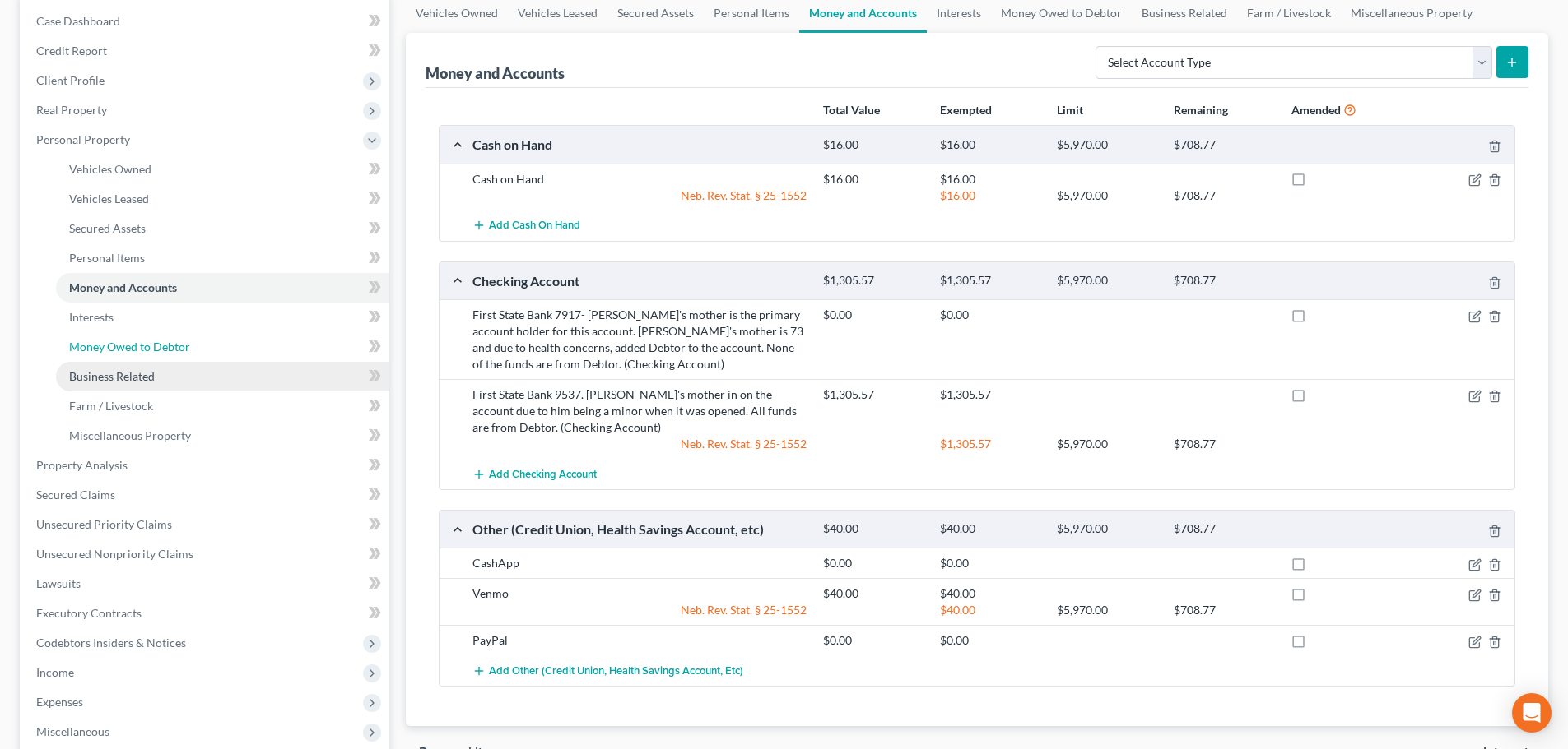
drag, startPoint x: 185, startPoint y: 357, endPoint x: 196, endPoint y: 362, distance: 12.1
click at [185, 357] on link "Money Owed to Debtor" at bounding box center [223, 347] width 334 height 30
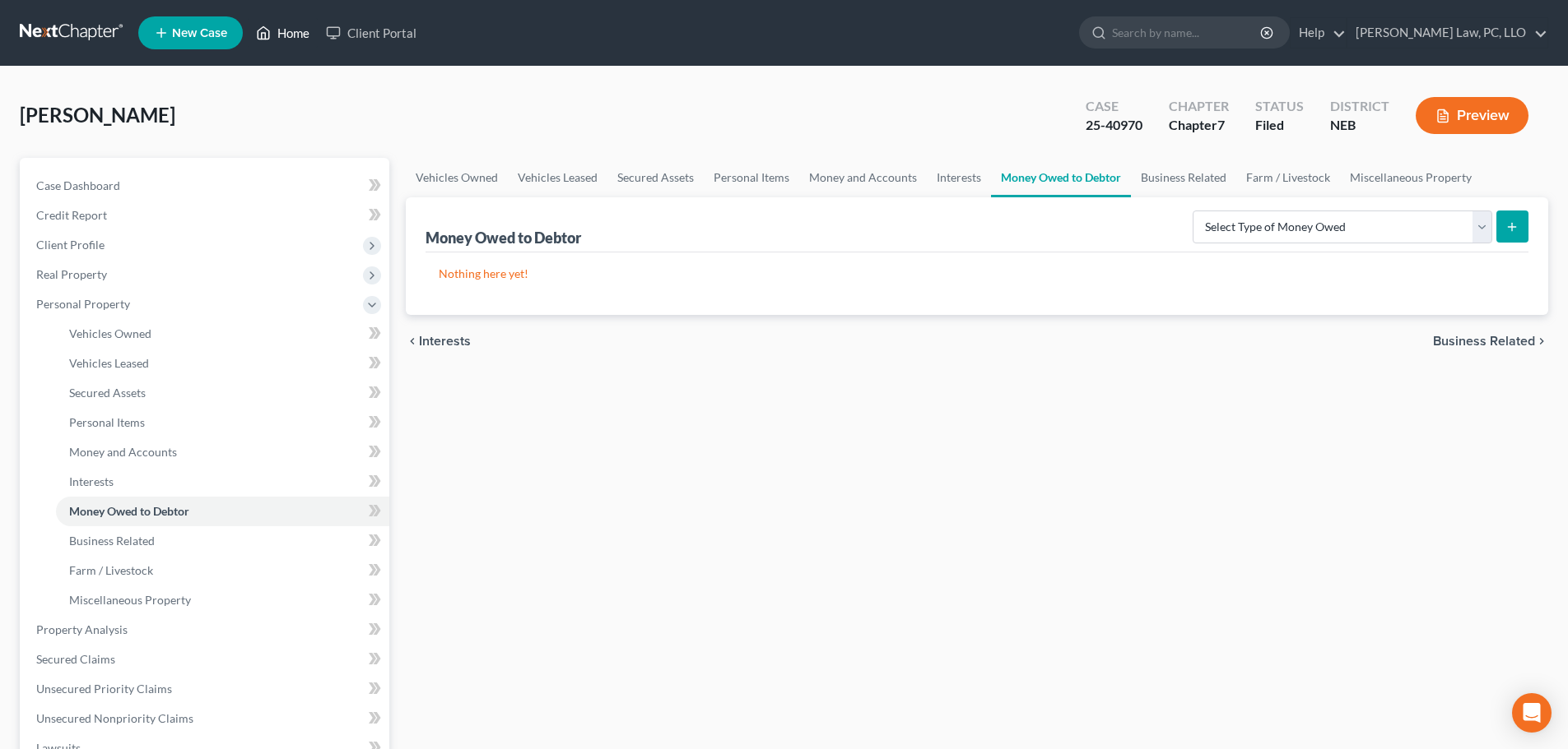
click at [285, 37] on link "Home" at bounding box center [282, 33] width 70 height 30
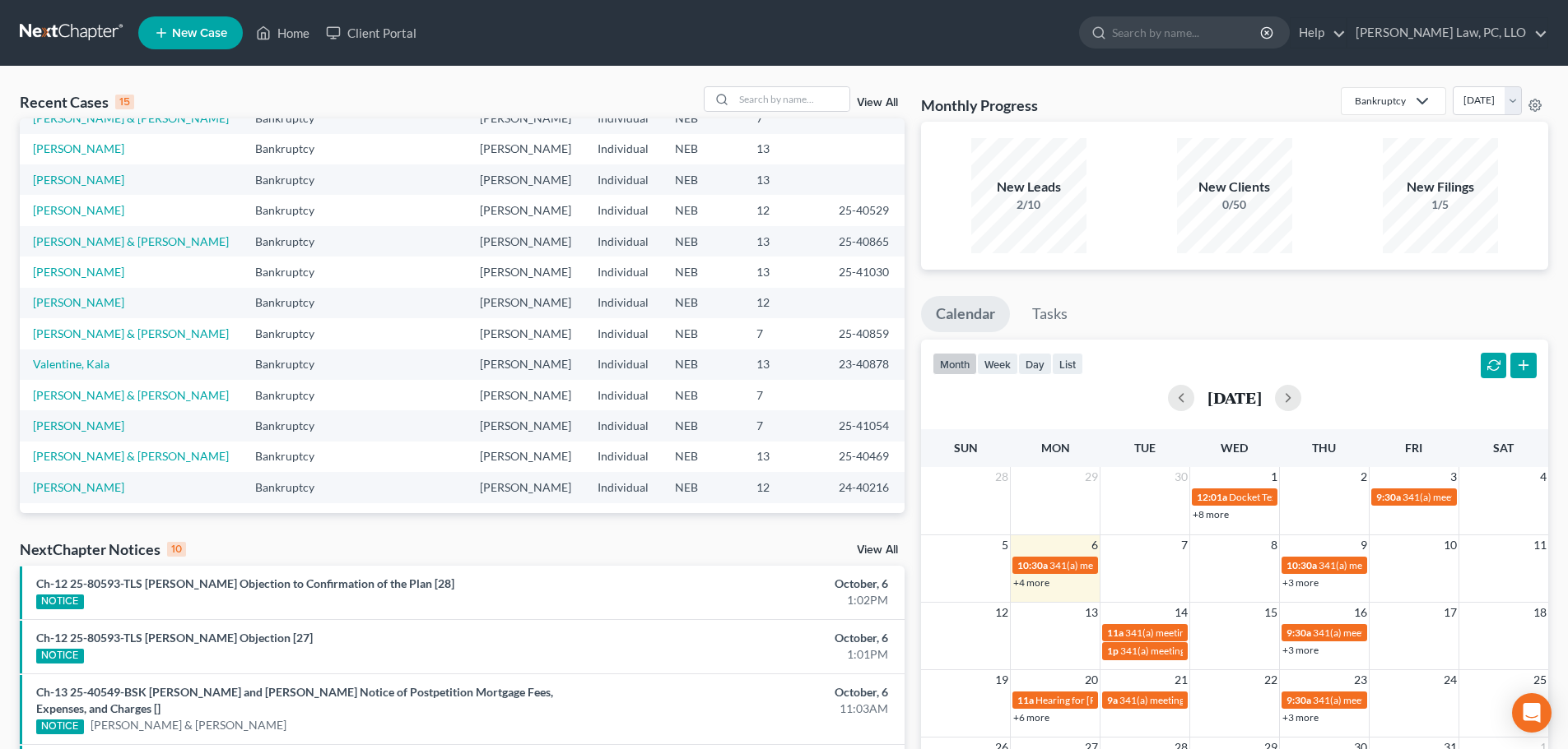
scroll to position [112, 0]
click at [782, 98] on input "search" at bounding box center [792, 99] width 116 height 24
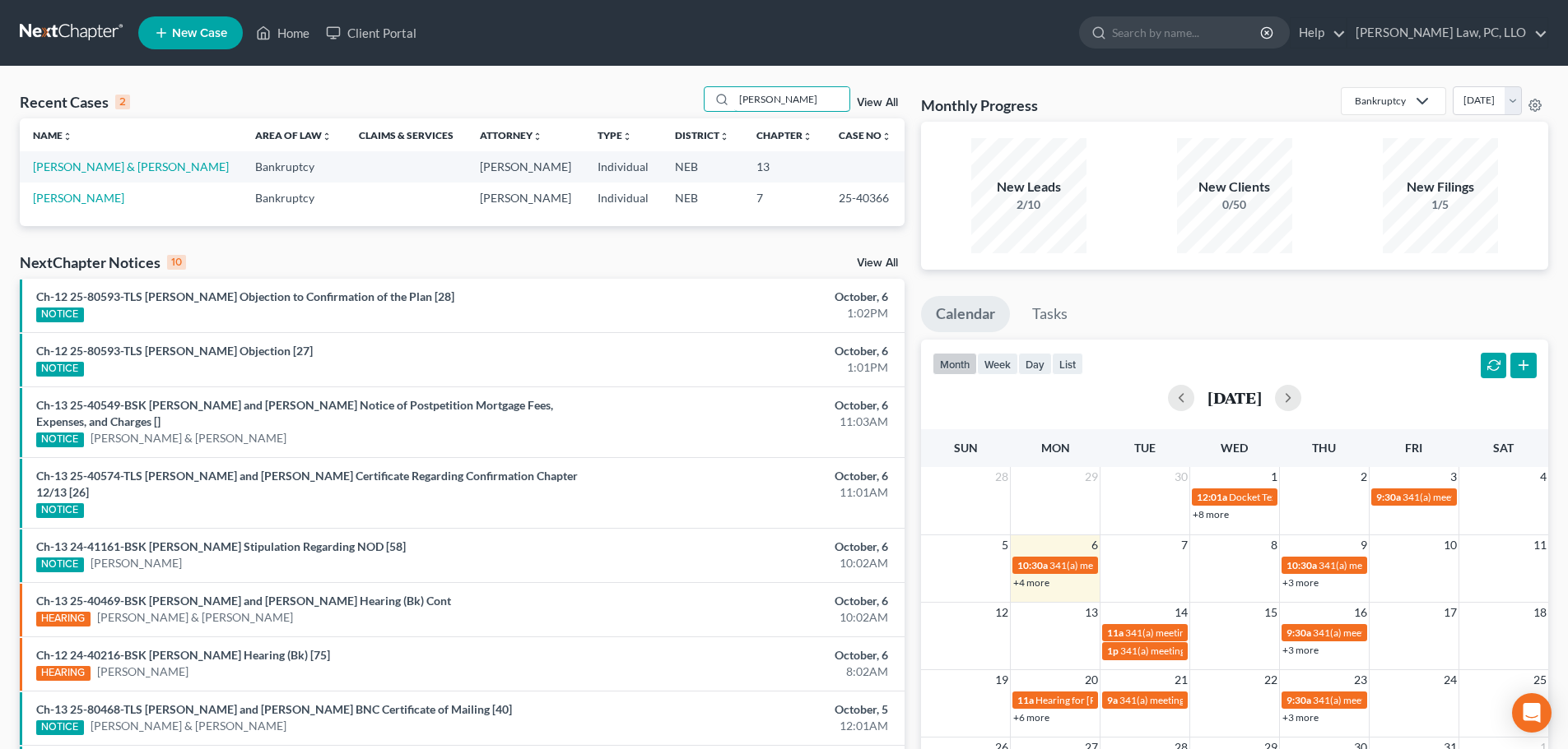
scroll to position [0, 0]
type input "[PERSON_NAME]"
click at [155, 171] on link "[PERSON_NAME] & [PERSON_NAME]" at bounding box center [130, 167] width 196 height 14
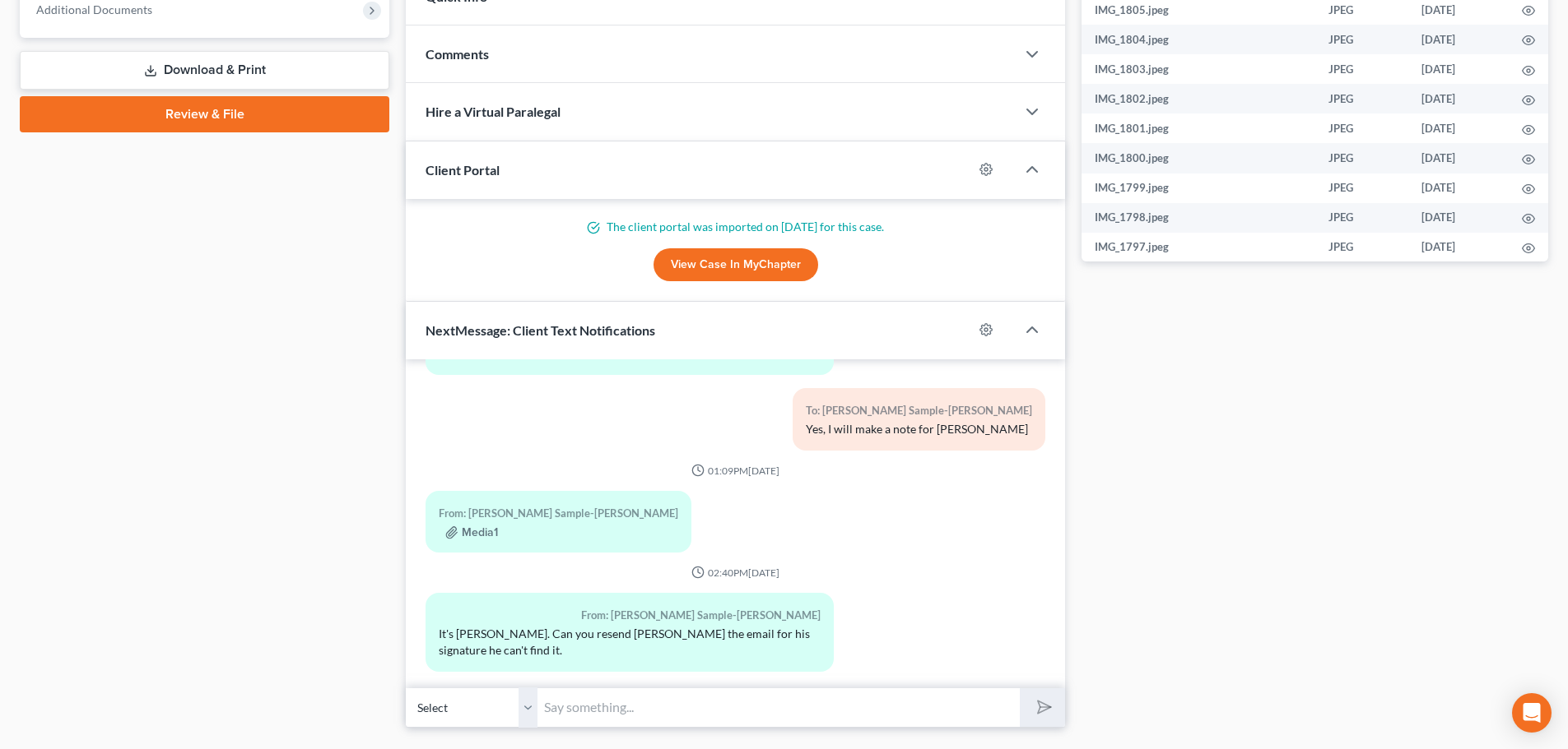
scroll to position [750, 0]
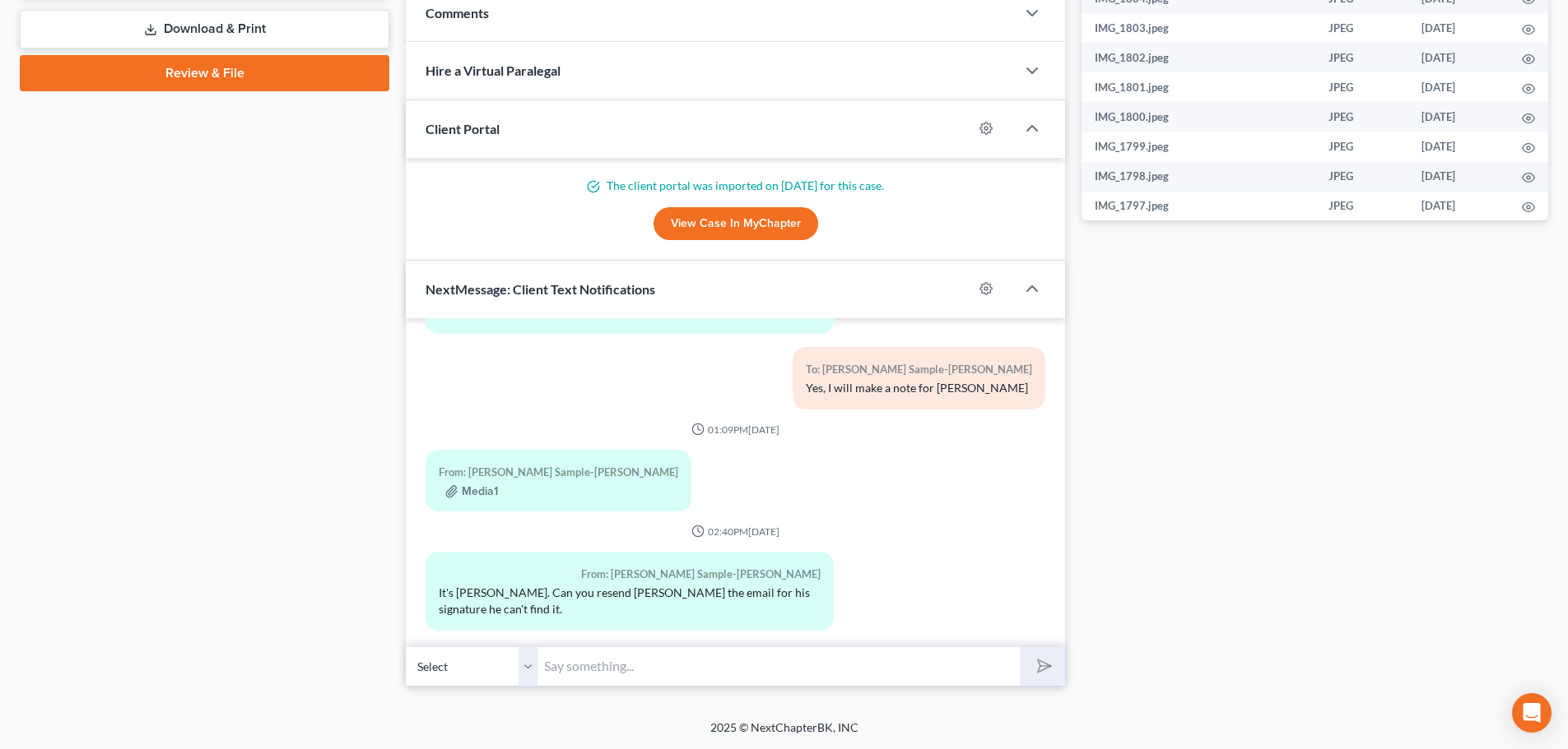
drag, startPoint x: 626, startPoint y: 671, endPoint x: 50, endPoint y: 749, distance: 581.3
click at [626, 671] on input "text" at bounding box center [778, 666] width 482 height 40
click at [572, 660] on input "text" at bounding box center [778, 666] width 482 height 40
type input "I just resent. Try checking his spam folder"
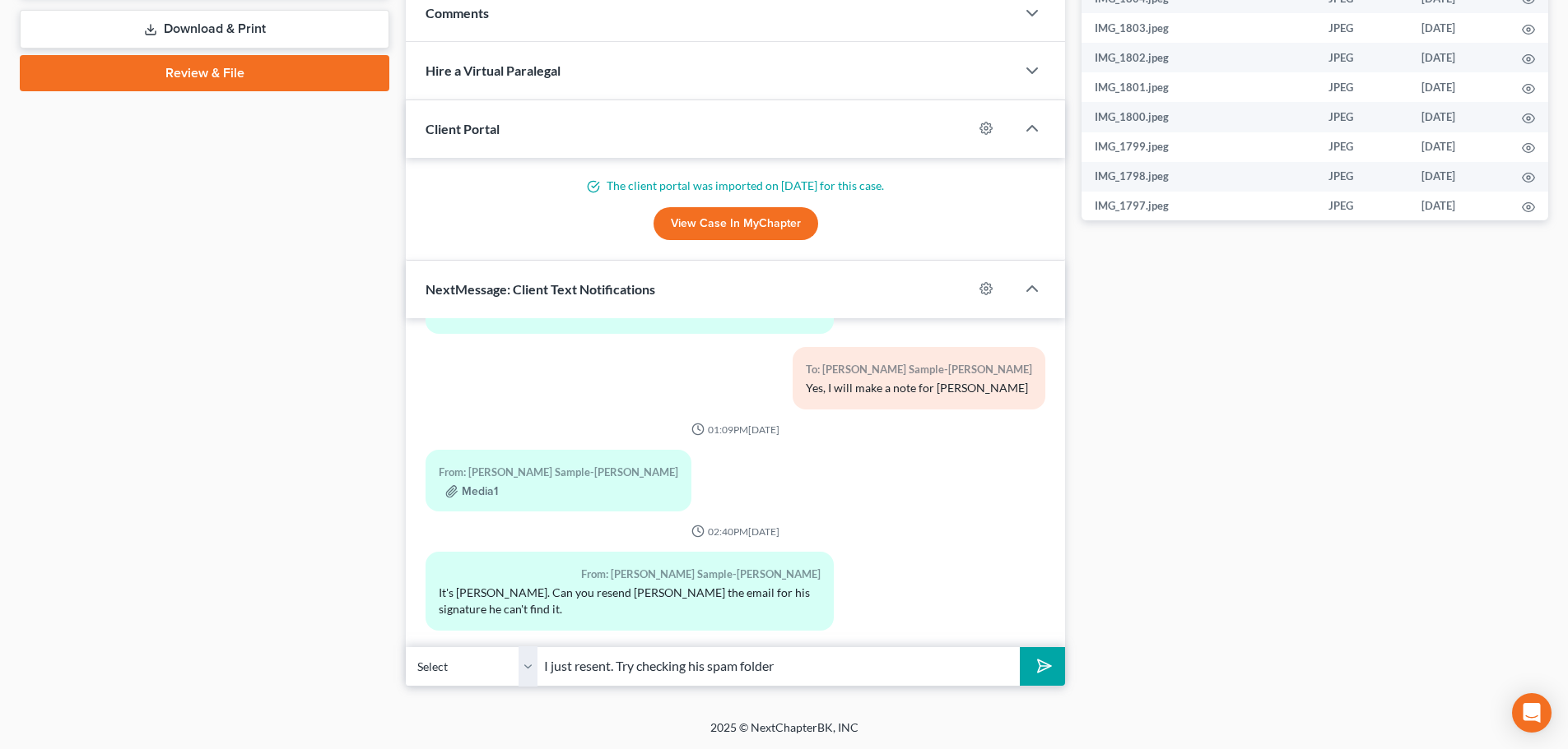
click at [1020, 647] on button "submit" at bounding box center [1043, 666] width 45 height 38
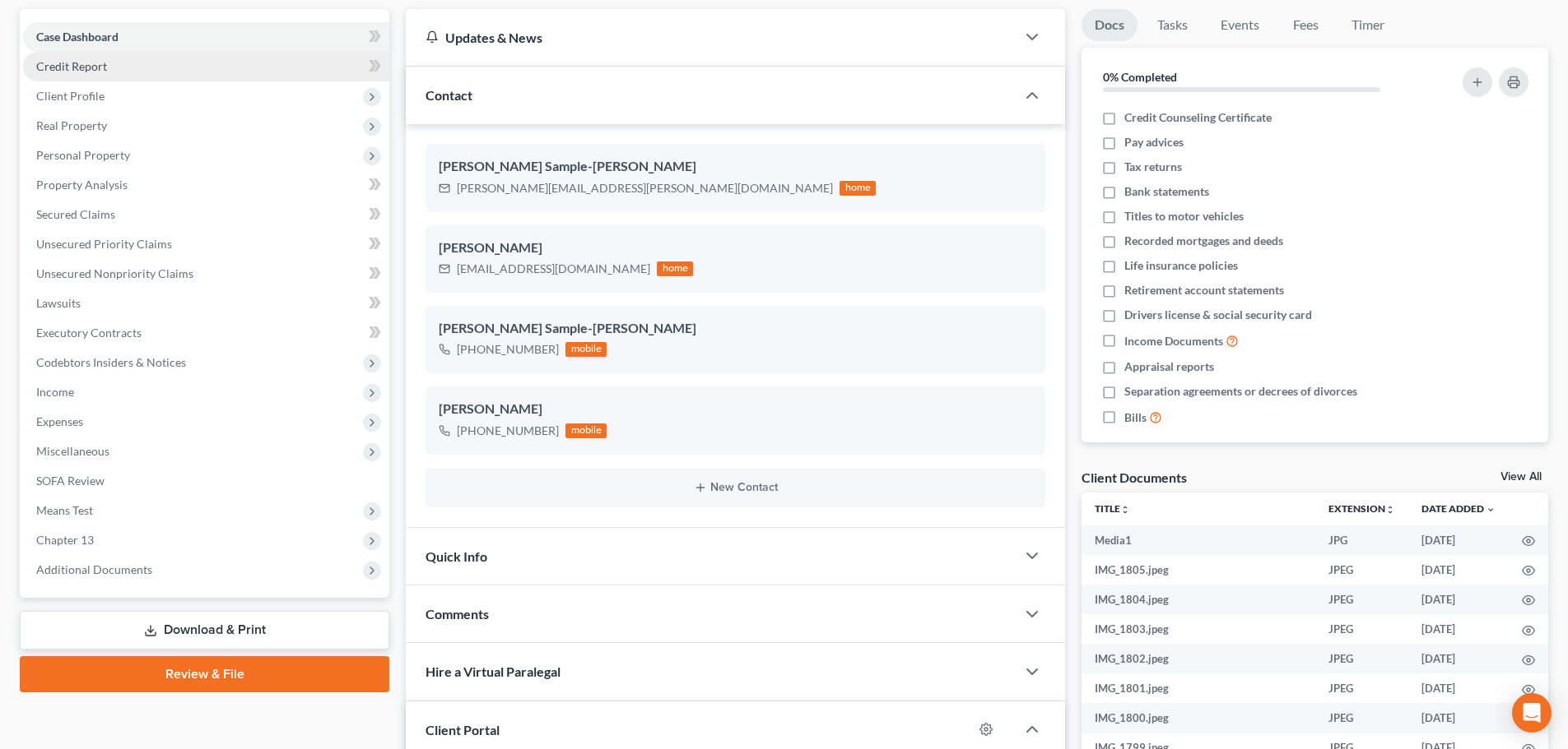
scroll to position [0, 0]
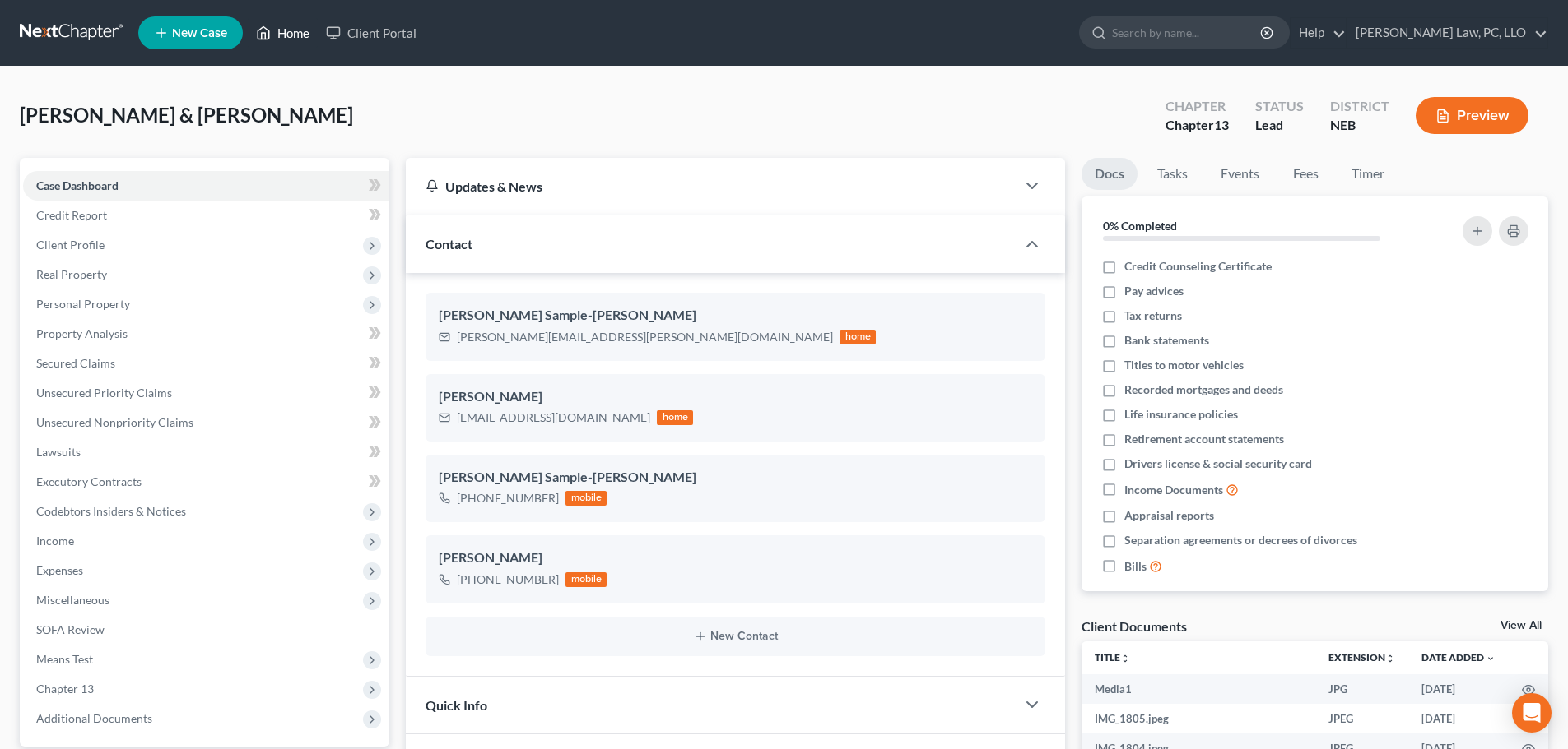
click at [267, 31] on icon at bounding box center [263, 33] width 15 height 20
